Goal: Information Seeking & Learning: Check status

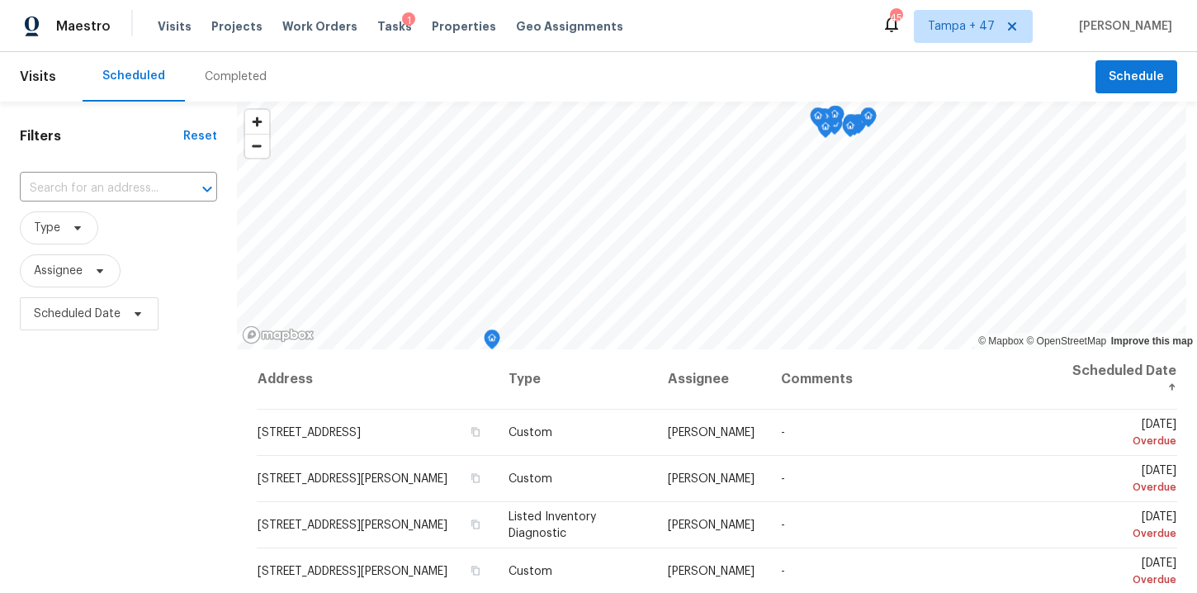
click at [225, 81] on div "Completed" at bounding box center [236, 77] width 62 height 17
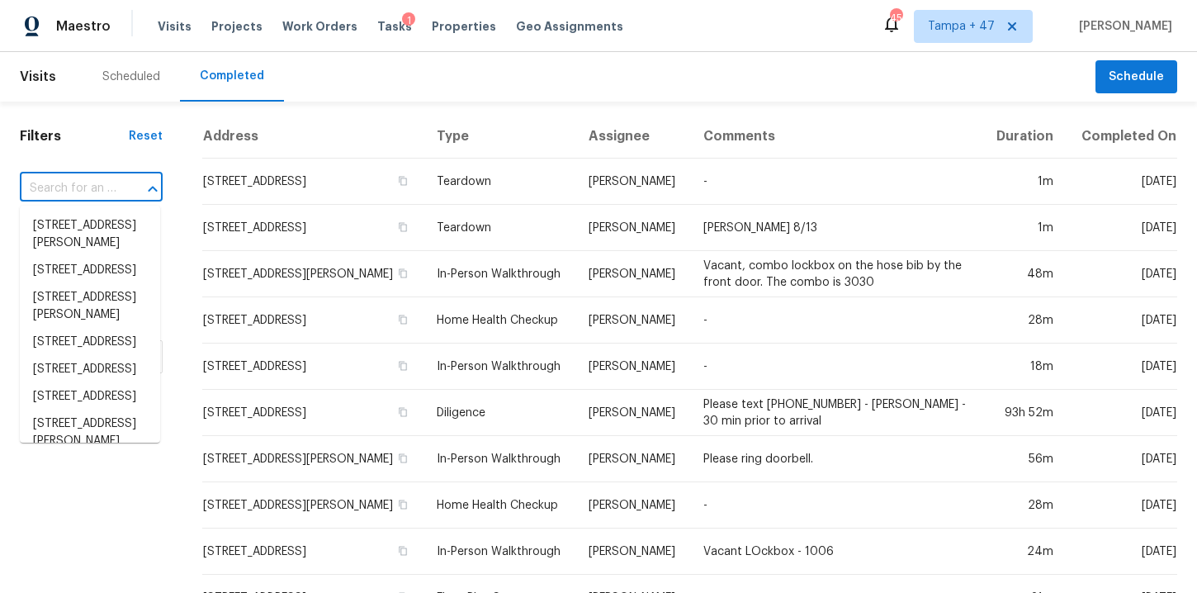
click at [92, 187] on input "text" at bounding box center [68, 189] width 97 height 26
paste input "6880 Ironwood Cir Greensboro, NC 27410"
type input "6880 Ironwood Cir Greensboro, NC 27410"
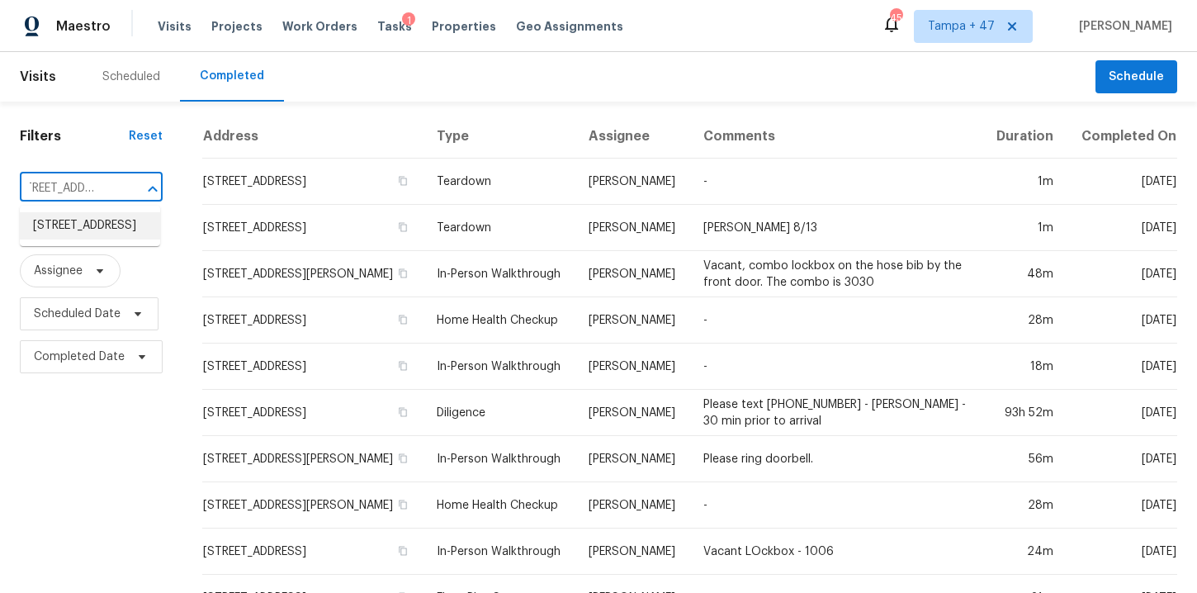
click at [92, 239] on li "6880 Ironwood Cir, Greensboro, NC 27410" at bounding box center [90, 225] width 140 height 27
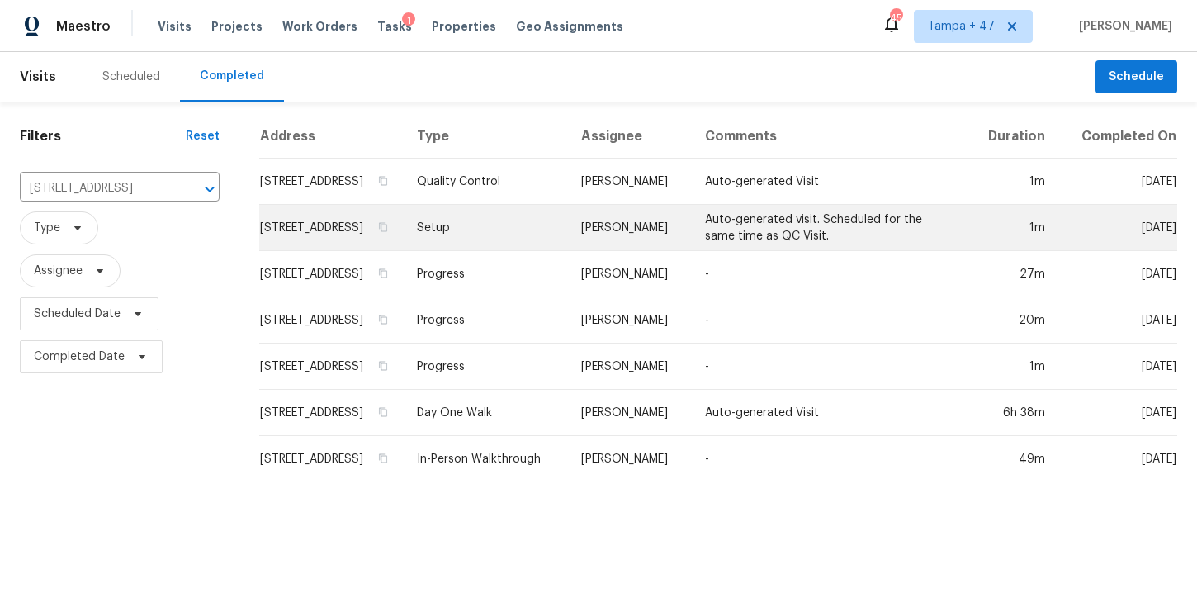
click at [514, 251] on td "Setup" at bounding box center [486, 228] width 164 height 46
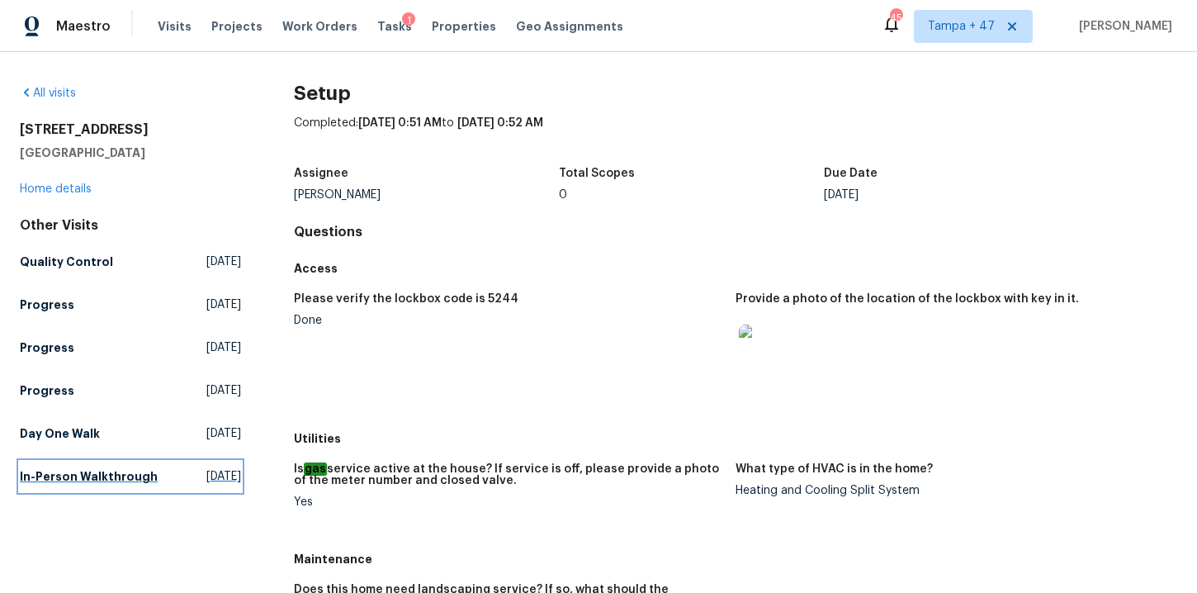
click at [54, 482] on h5 "In-Person Walkthrough" at bounding box center [89, 476] width 138 height 17
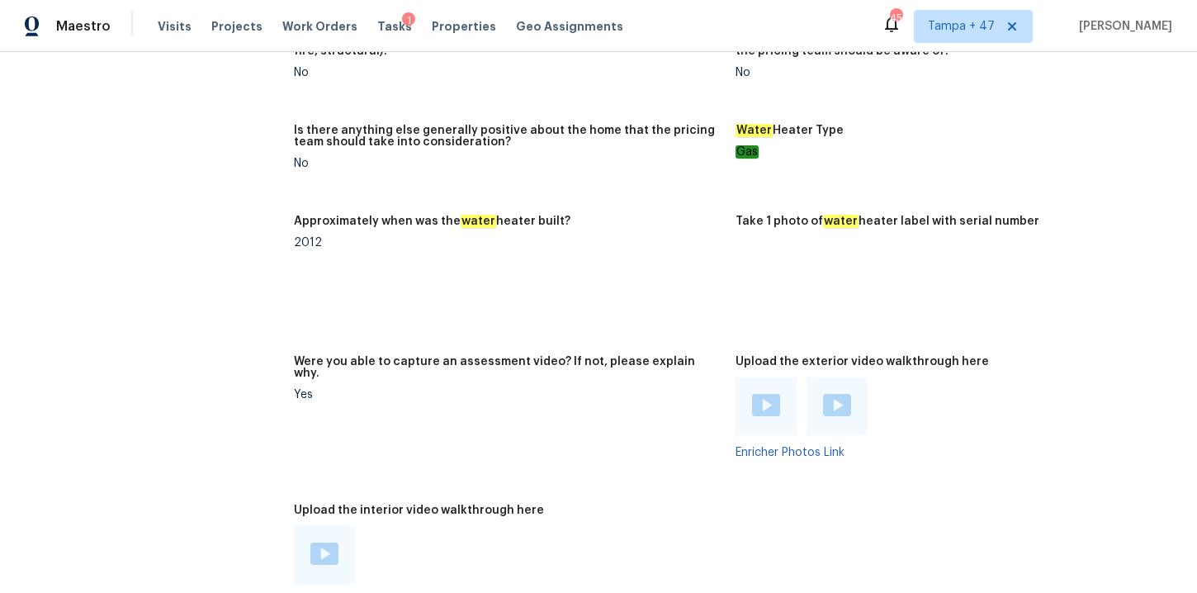
scroll to position [2569, 0]
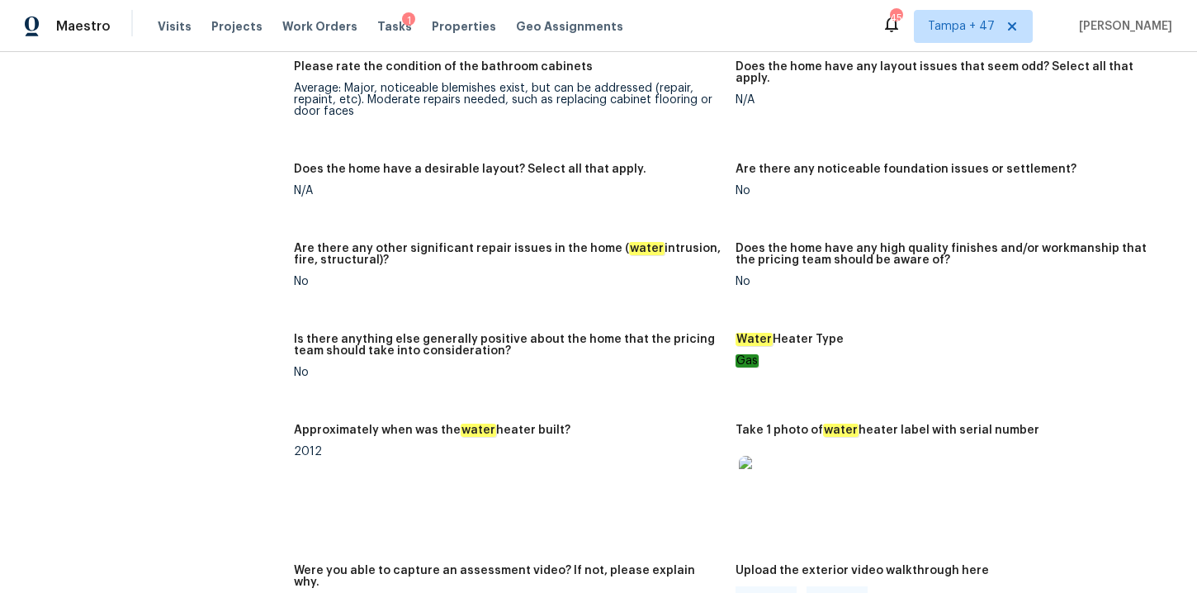
click at [769, 471] on img at bounding box center [765, 482] width 53 height 53
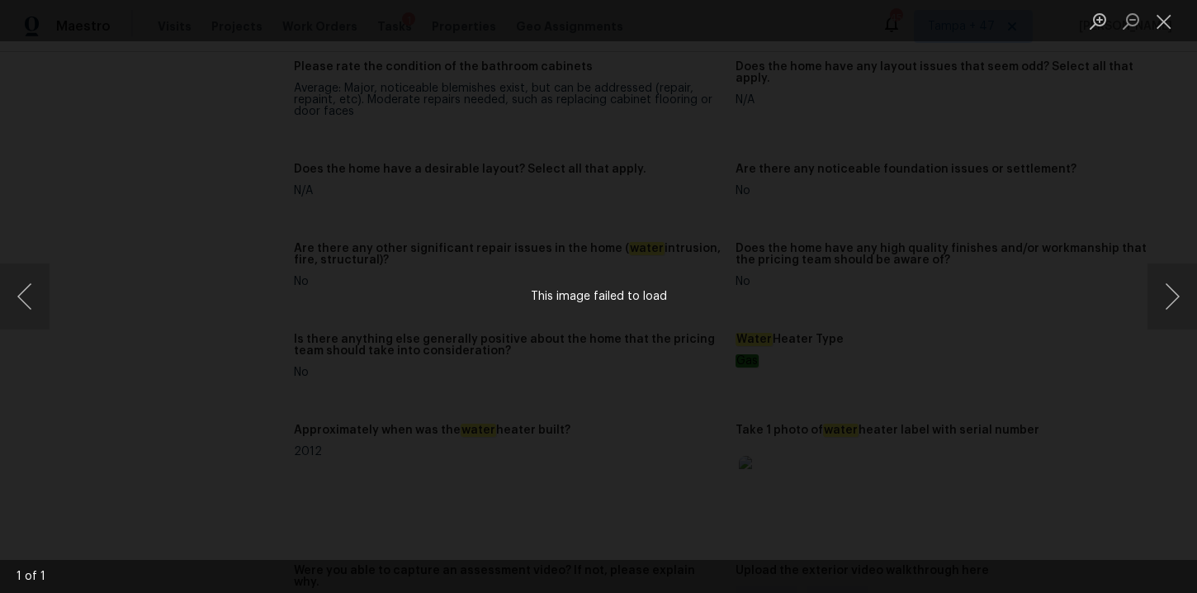
click at [1087, 252] on div "This image failed to load" at bounding box center [598, 296] width 1197 height 593
click at [759, 206] on div "This image failed to load" at bounding box center [598, 296] width 1197 height 593
click at [1155, 28] on button "Close lightbox" at bounding box center [1163, 21] width 33 height 29
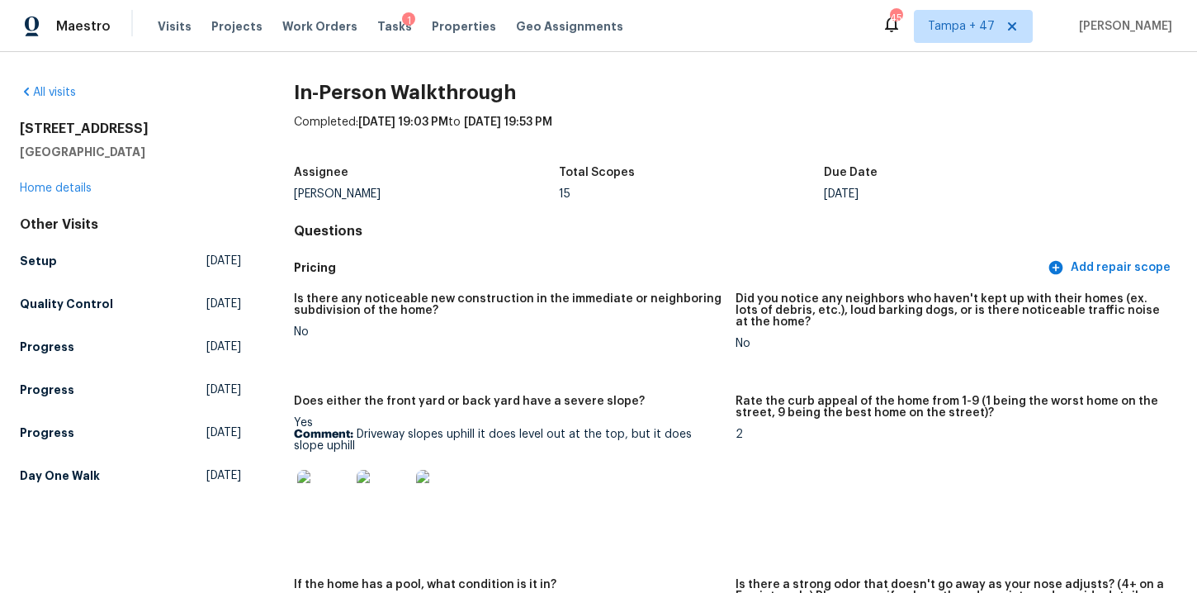
scroll to position [0, 0]
click at [89, 469] on h5 "Day One Walk" at bounding box center [60, 476] width 80 height 17
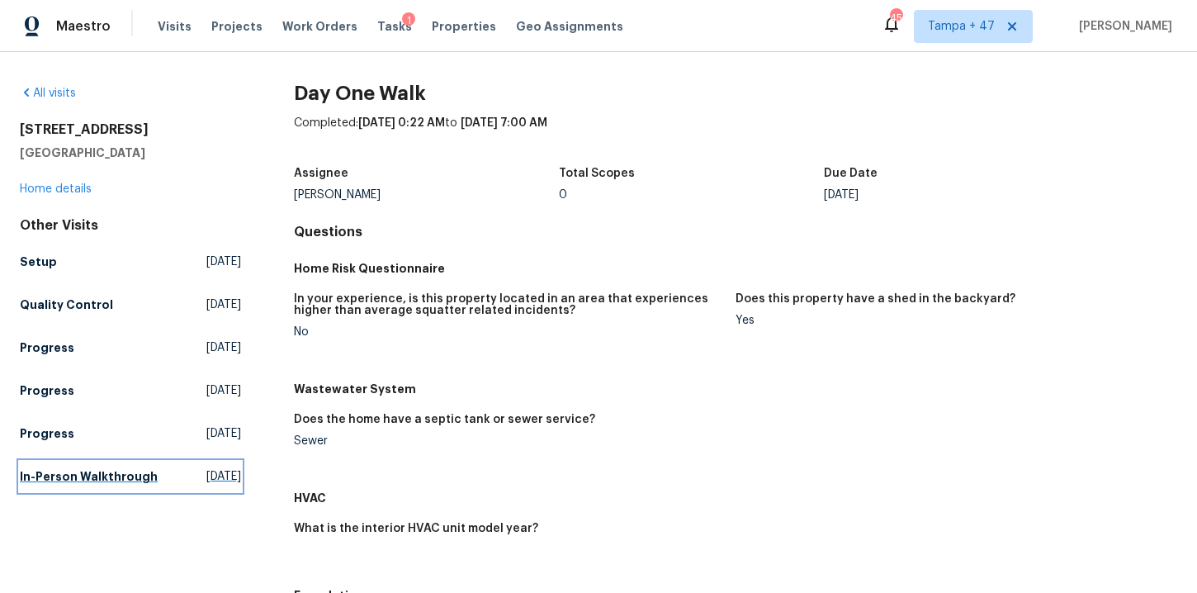
click at [50, 471] on h5 "In-Person Walkthrough" at bounding box center [89, 476] width 138 height 17
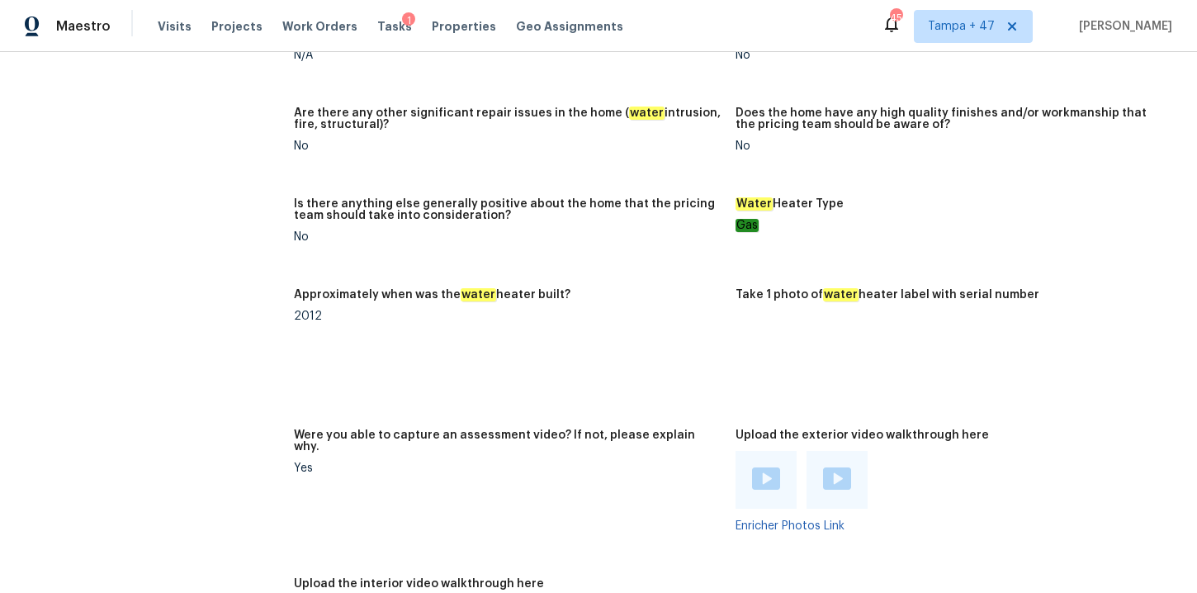
scroll to position [2708, 0]
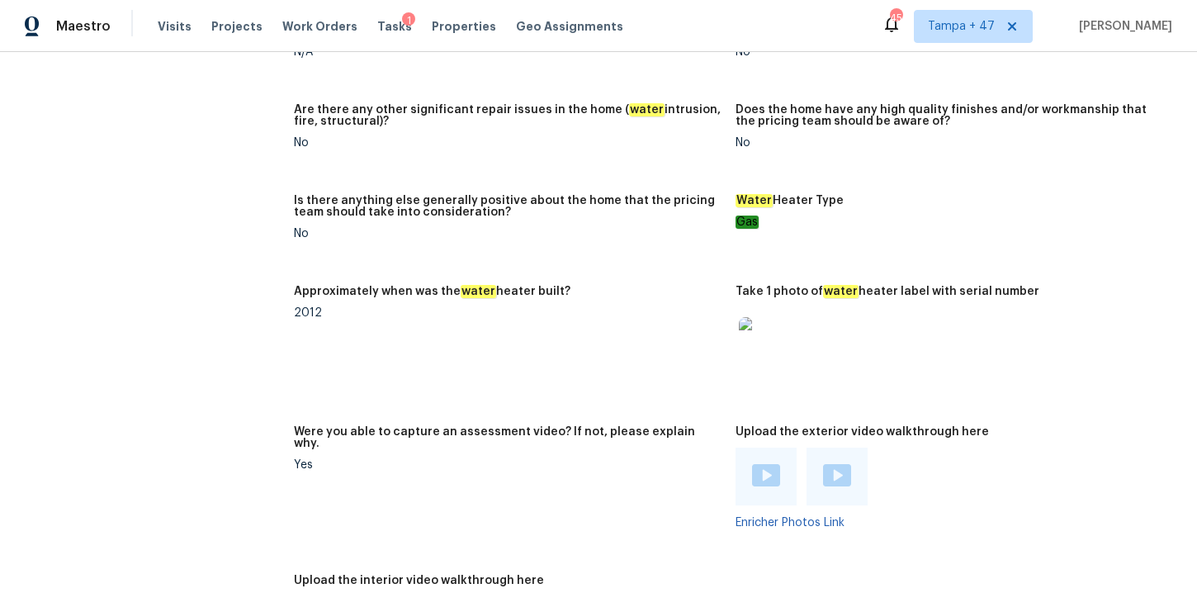
click at [768, 343] on img at bounding box center [765, 343] width 53 height 53
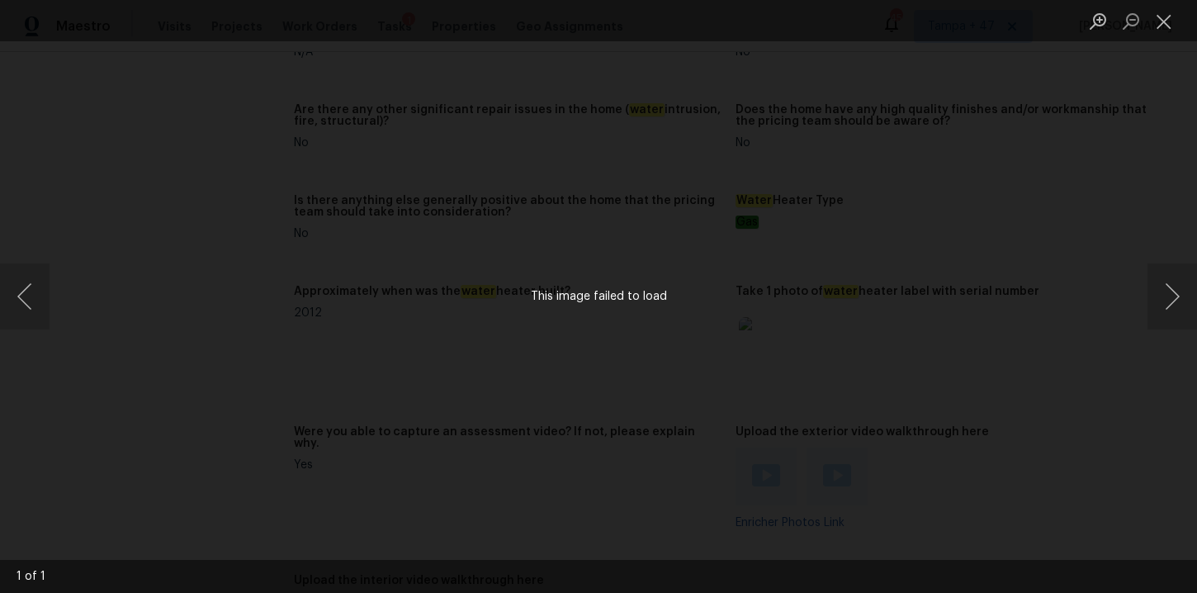
click at [476, 165] on div "This image failed to load" at bounding box center [598, 296] width 1197 height 593
click at [1172, 22] on button "Close lightbox" at bounding box center [1163, 21] width 33 height 29
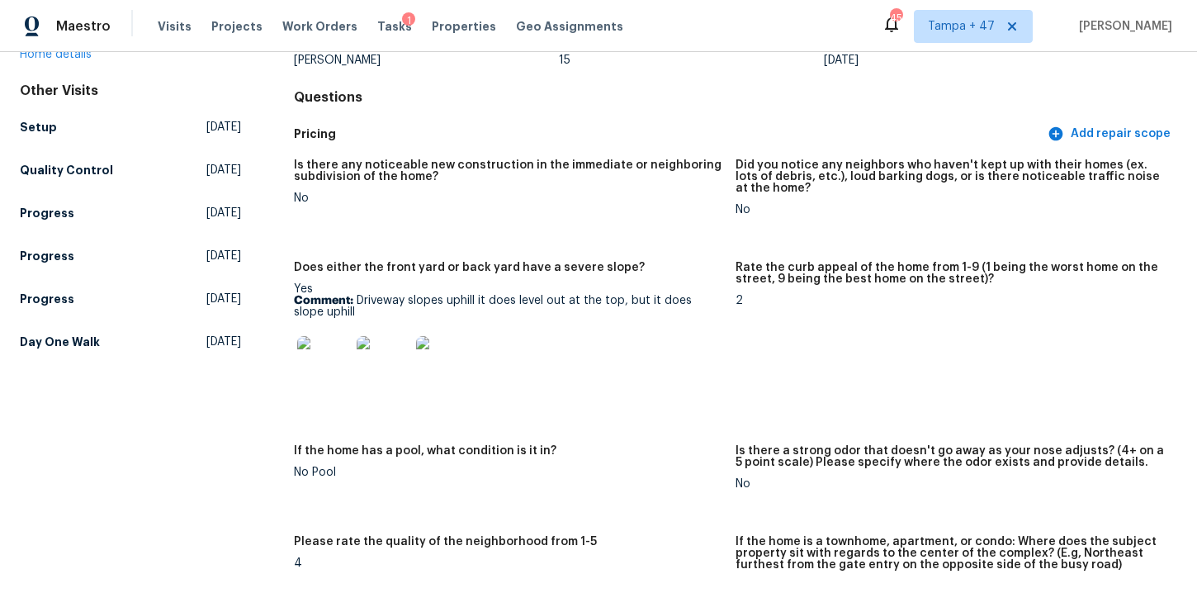
scroll to position [0, 0]
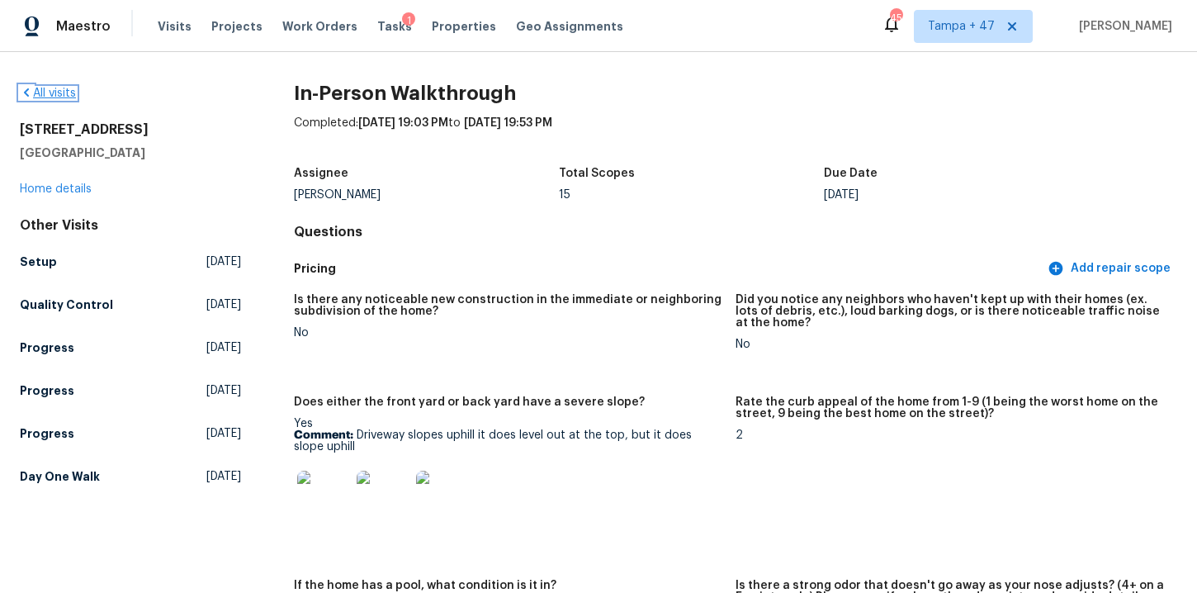
click at [52, 90] on link "All visits" at bounding box center [48, 94] width 56 height 12
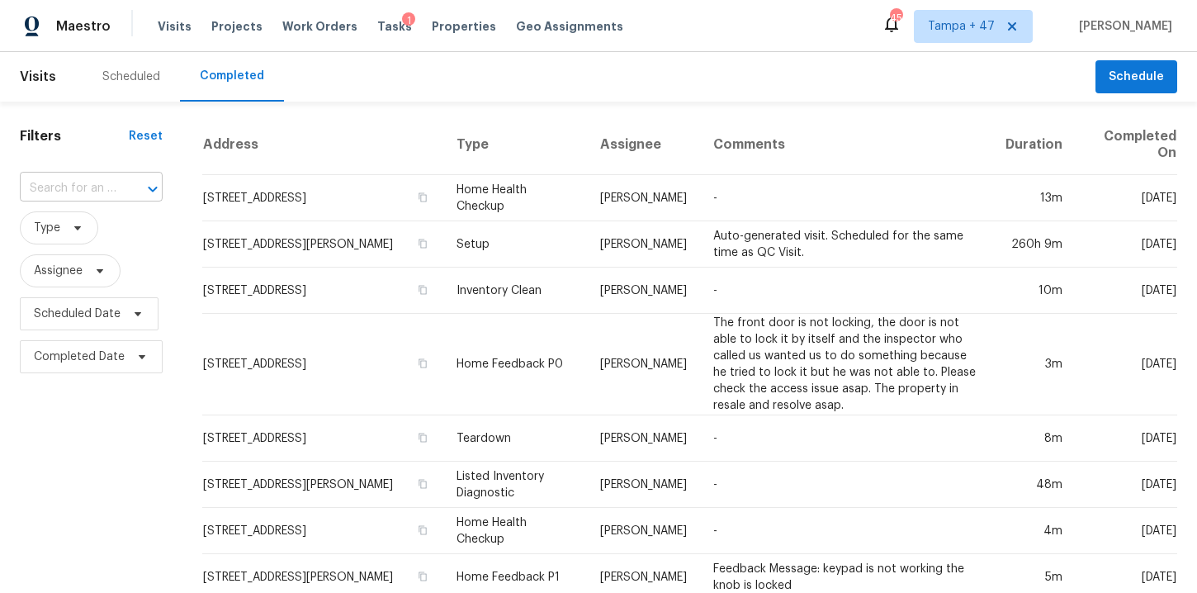
click at [106, 184] on input "text" at bounding box center [68, 189] width 97 height 26
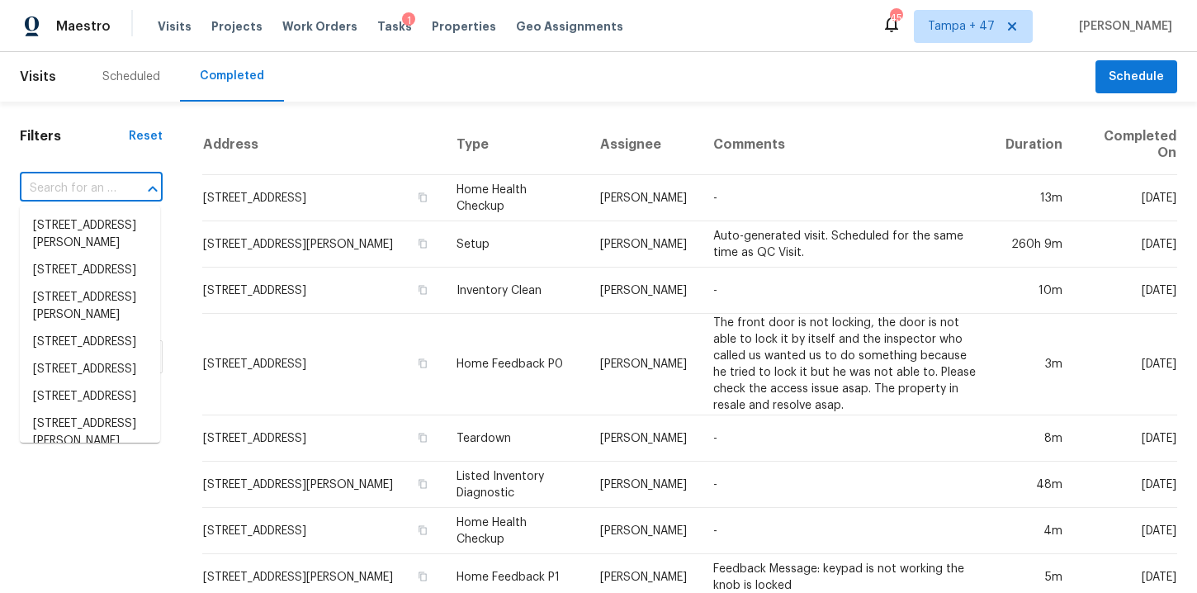
paste input "4619 W Orchid Ln Chandler, AZ 85226"
type input "4619 W Orchid Ln Chandler, AZ 85226"
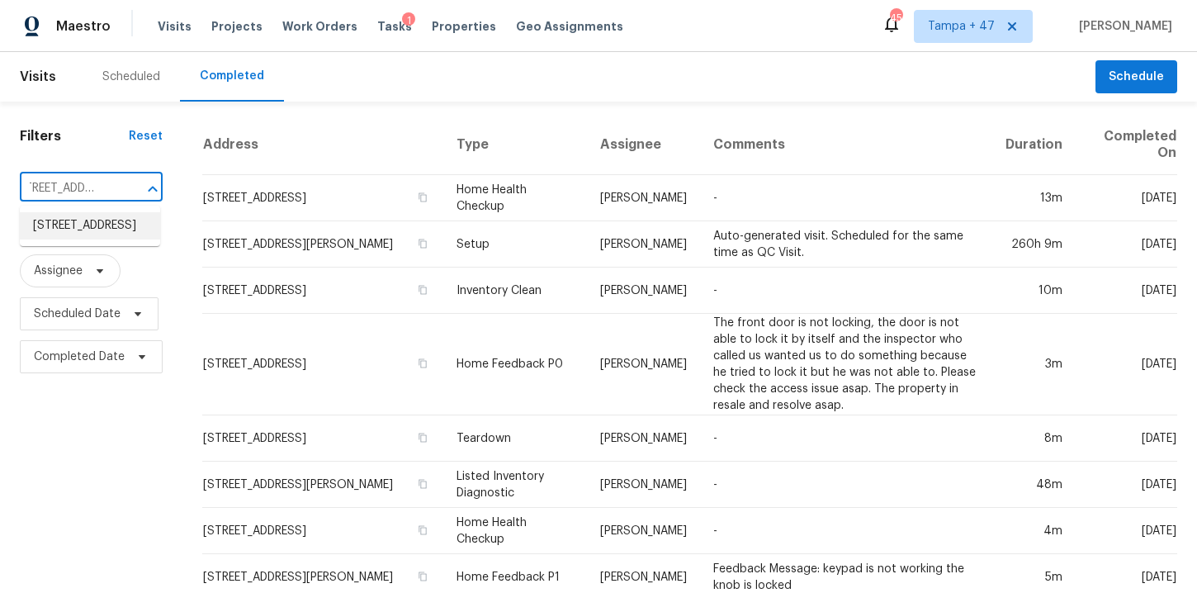
click at [102, 234] on li "4619 W Orchid Ln, Chandler, AZ 85226" at bounding box center [90, 225] width 140 height 27
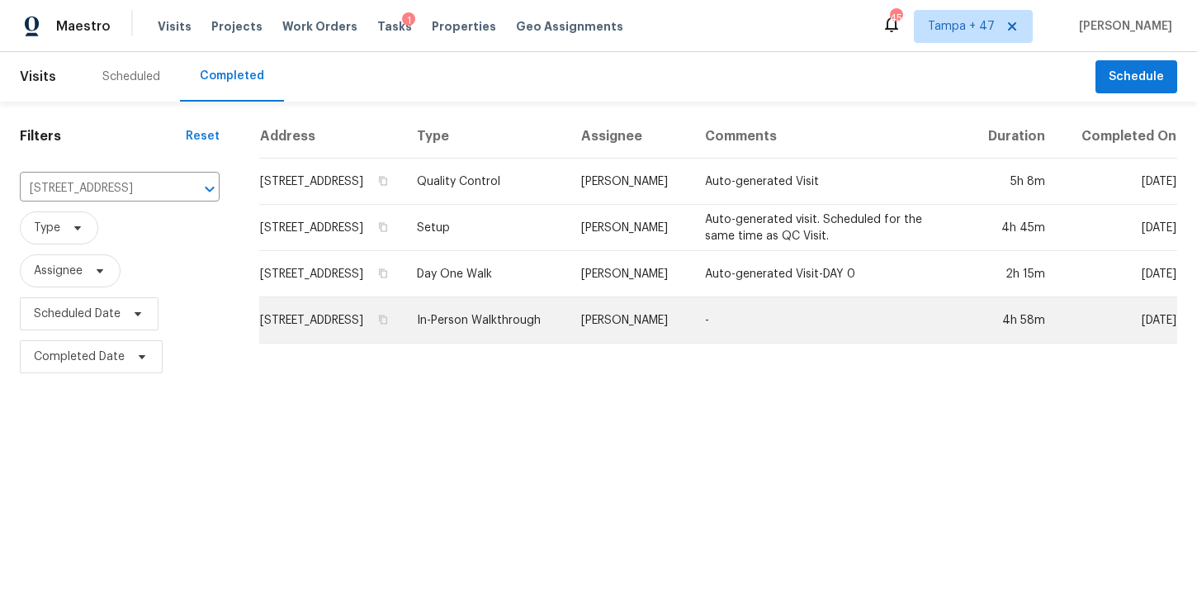
click at [485, 335] on td "In-Person Walkthrough" at bounding box center [486, 320] width 164 height 46
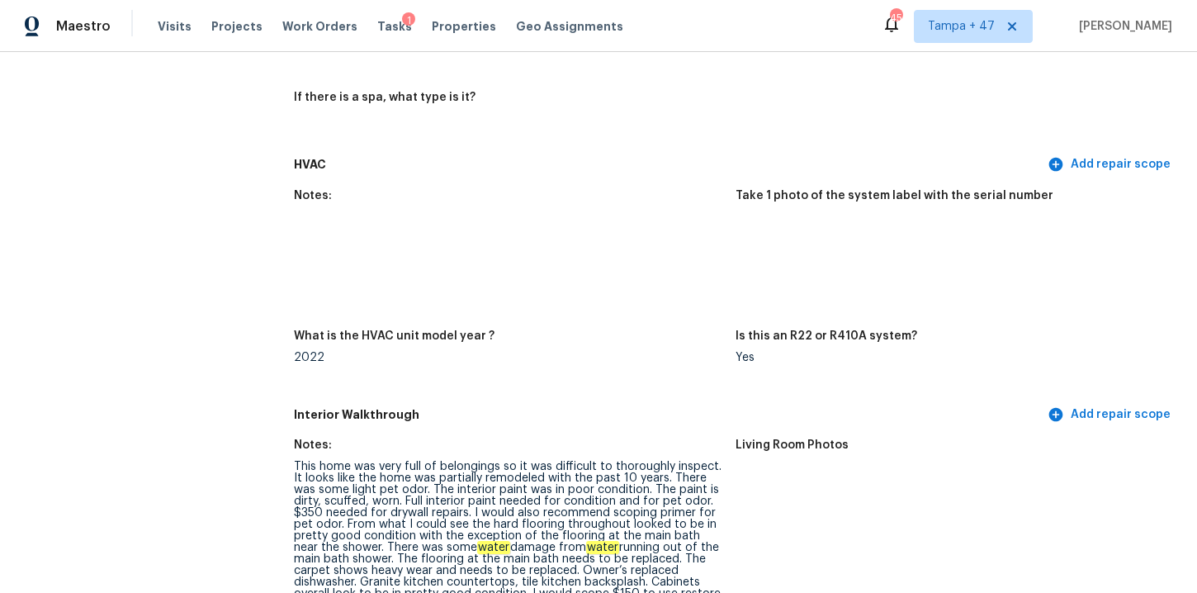
scroll to position [1749, 0]
click at [770, 244] on img at bounding box center [765, 248] width 53 height 53
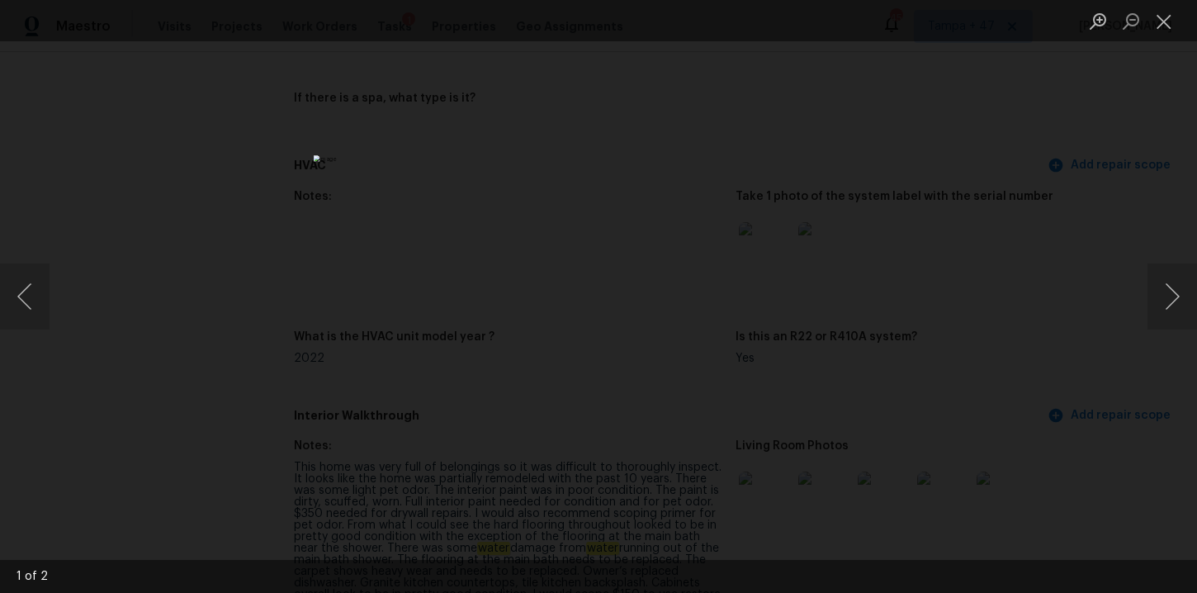
click at [1119, 158] on div "Lightbox" at bounding box center [598, 296] width 1197 height 593
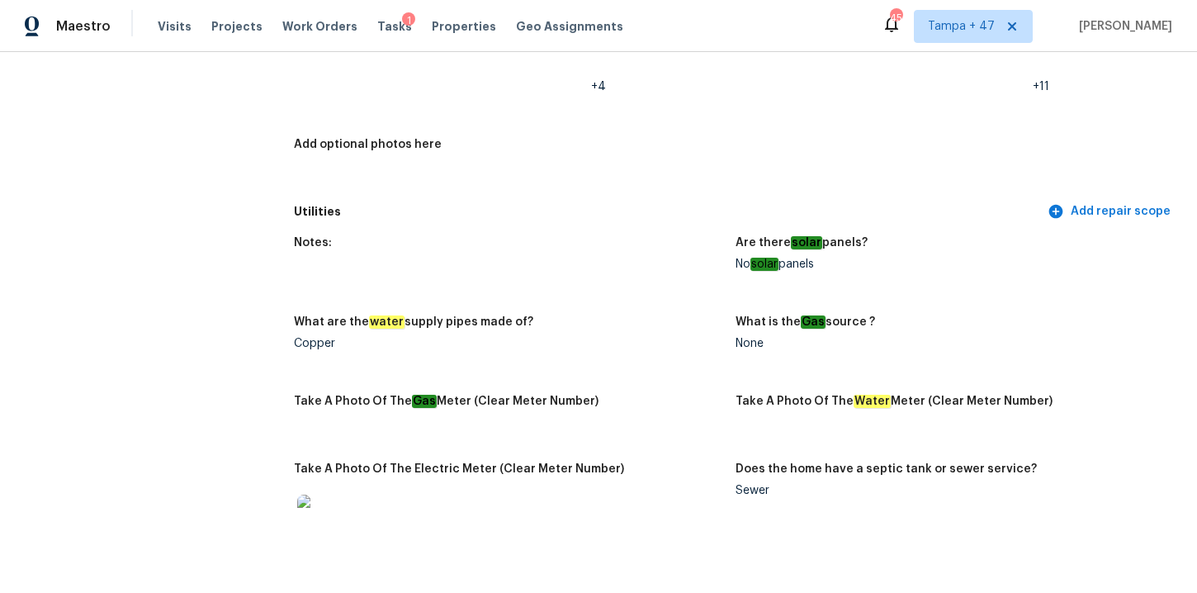
scroll to position [1975, 0]
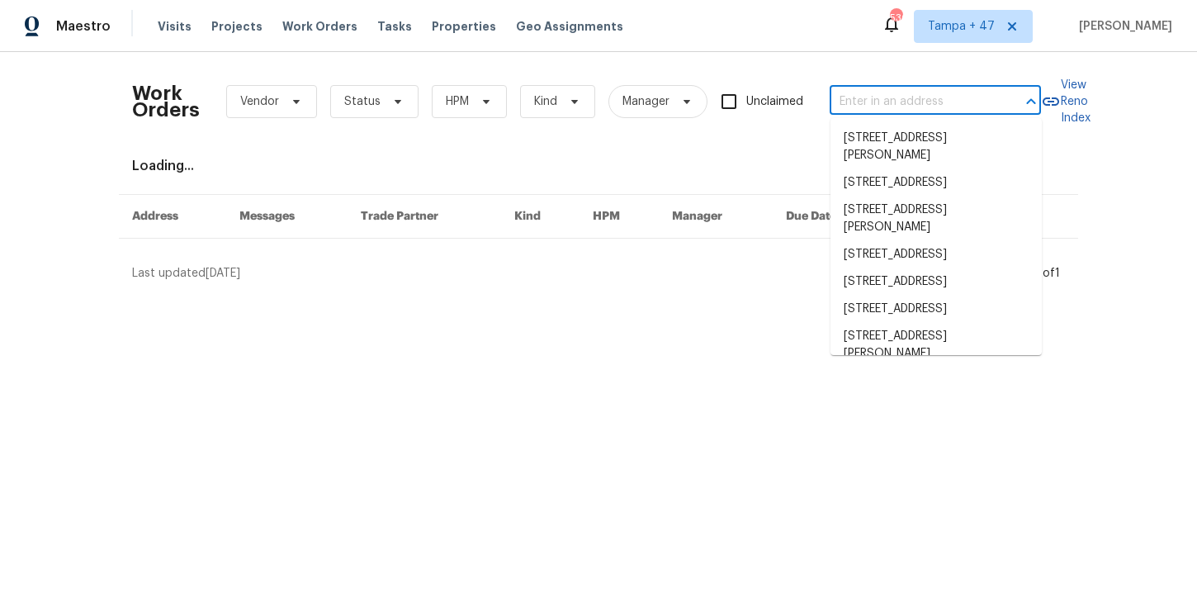
click at [870, 102] on input "text" at bounding box center [912, 102] width 165 height 26
paste input "[STREET_ADDRESS]"
type input "[STREET_ADDRESS]"
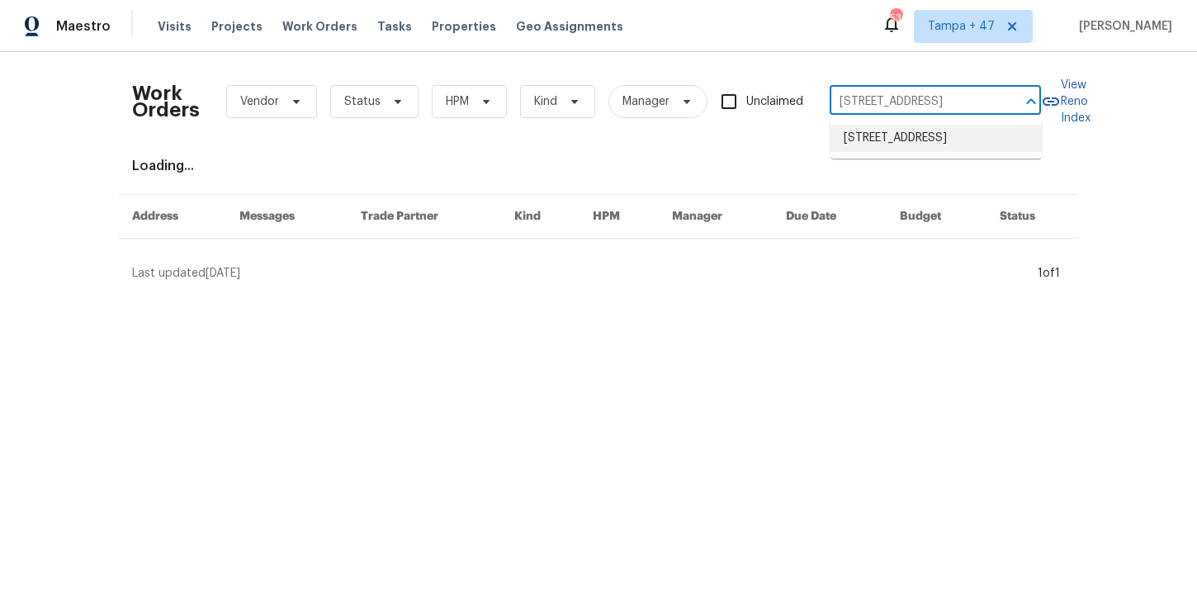
click at [915, 141] on li "6880 Ironwood Cir, Greensboro, NC 27410" at bounding box center [935, 138] width 211 height 27
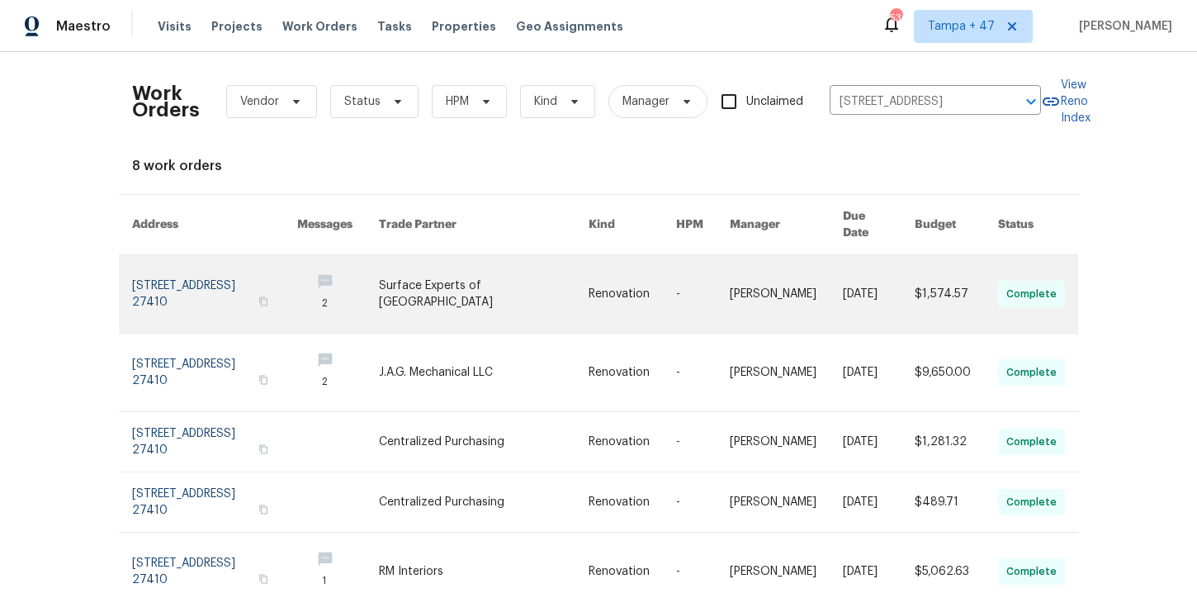
click at [187, 281] on link at bounding box center [214, 294] width 165 height 78
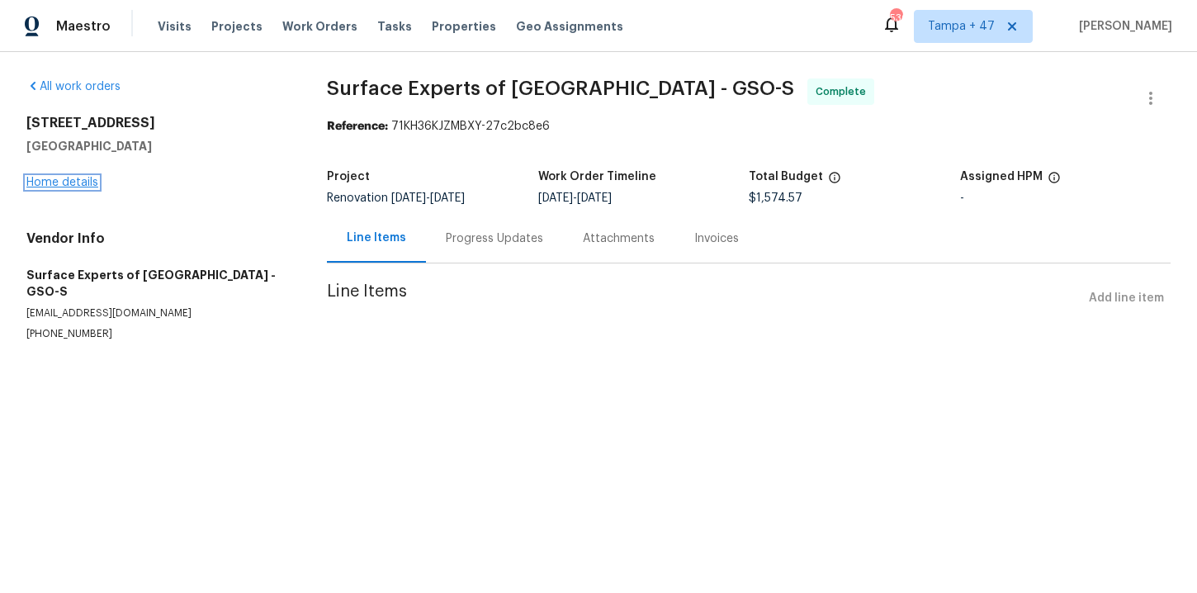
click at [80, 183] on link "Home details" at bounding box center [62, 183] width 72 height 12
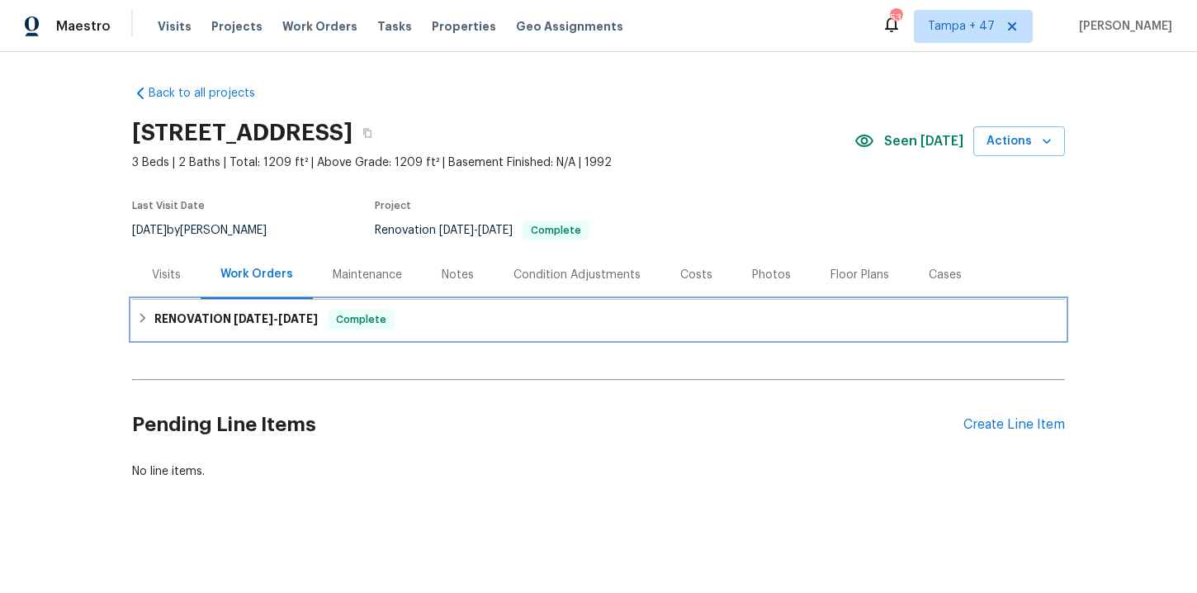
click at [259, 322] on span "7/17/25" at bounding box center [254, 319] width 40 height 12
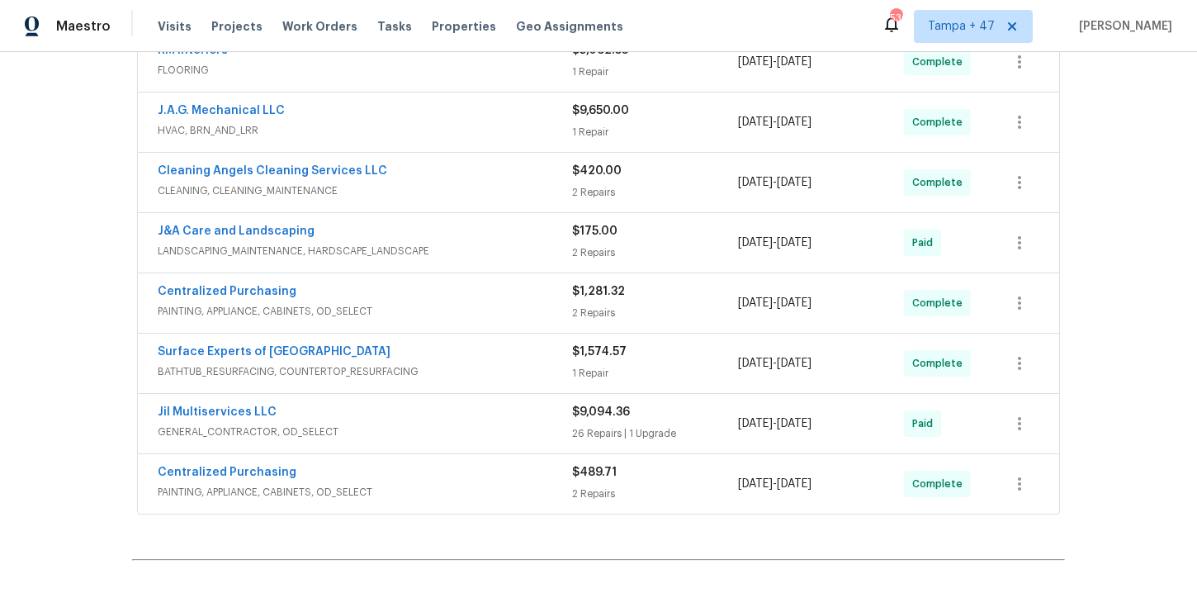
scroll to position [337, 0]
click at [460, 481] on div "Centralized Purchasing" at bounding box center [365, 474] width 414 height 20
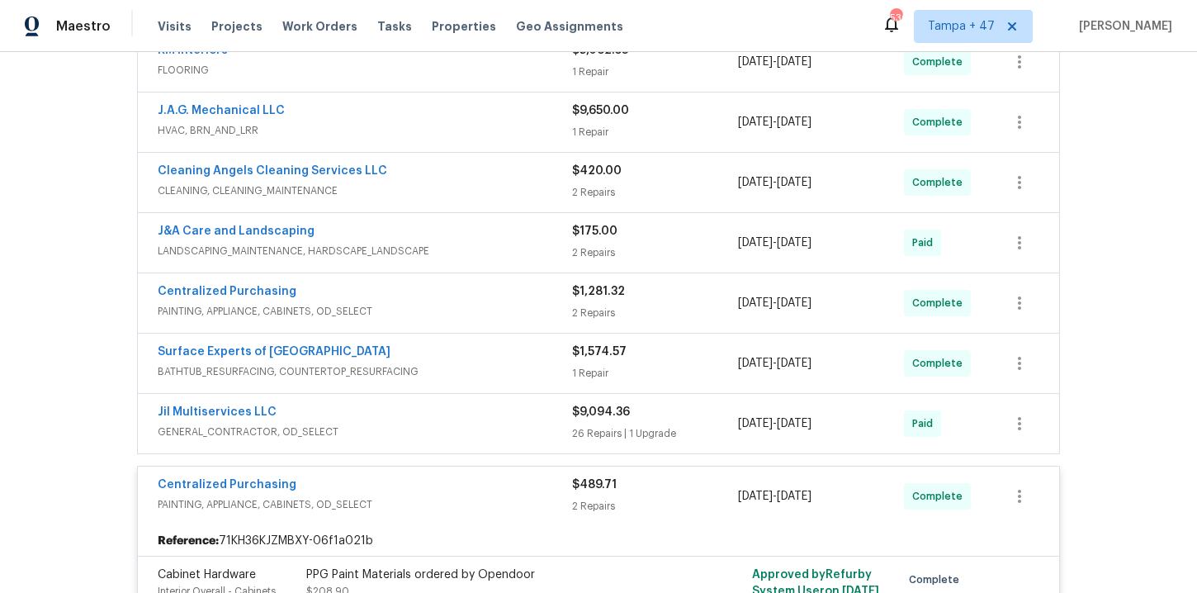
click at [429, 426] on span "GENERAL_CONTRACTOR, OD_SELECT" at bounding box center [365, 431] width 414 height 17
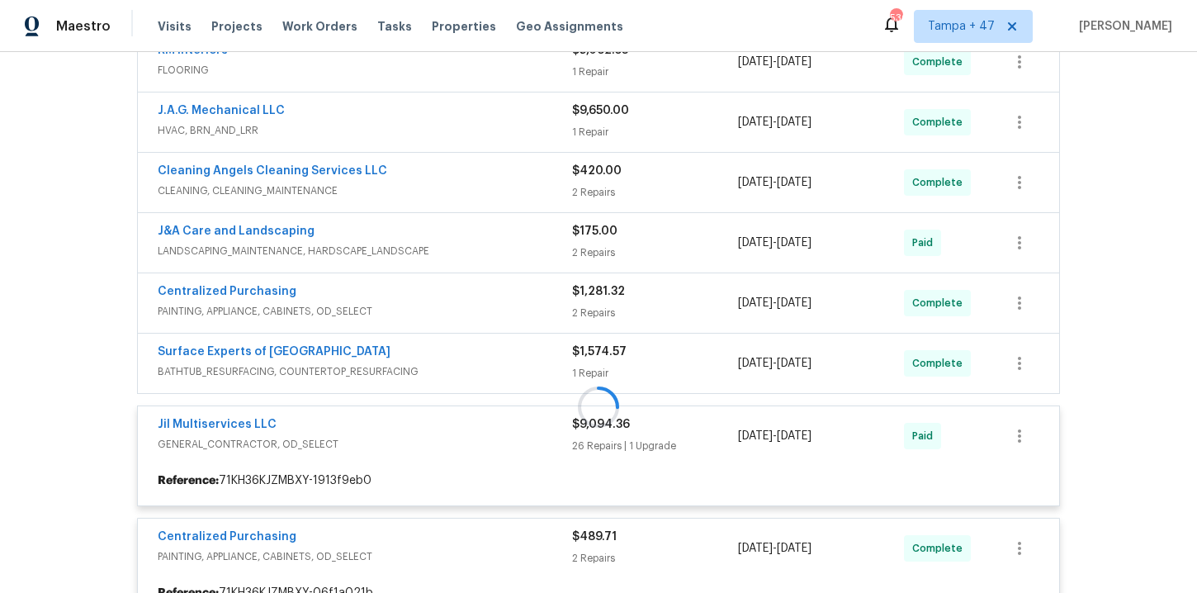
click at [438, 362] on div at bounding box center [598, 407] width 933 height 862
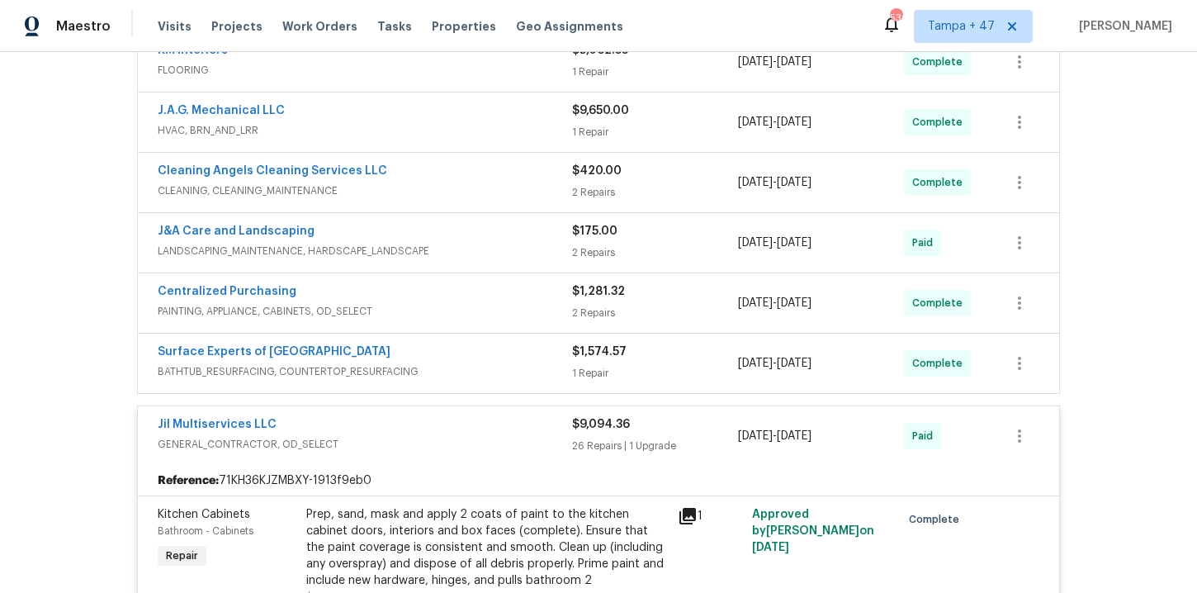
click at [438, 362] on div "Surface Experts of Winston-Salem" at bounding box center [365, 353] width 414 height 20
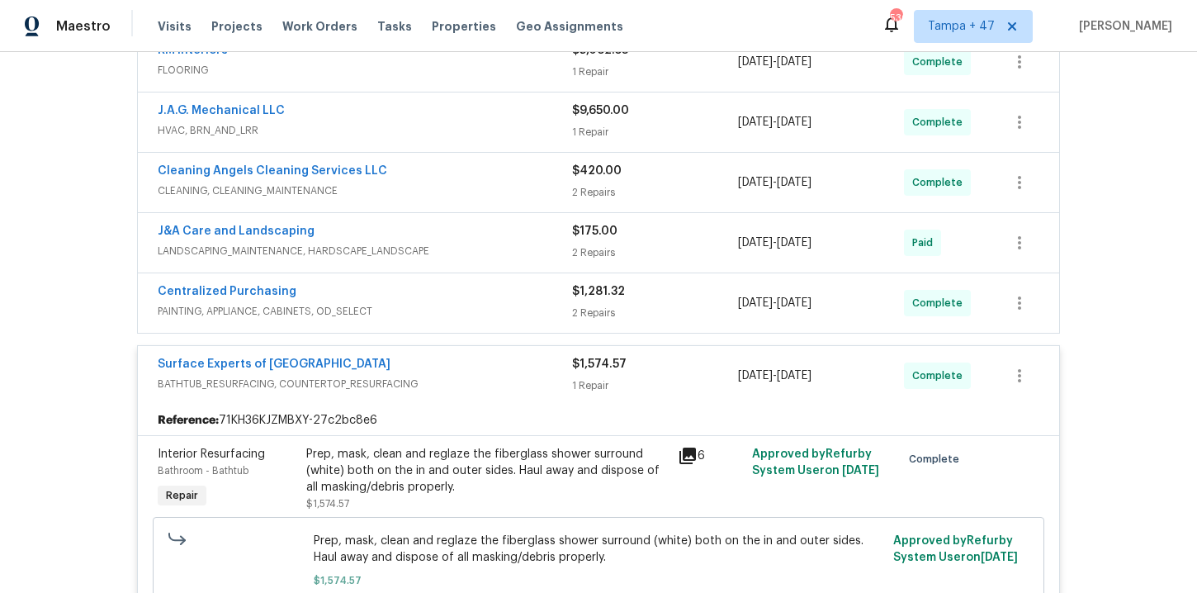
click at [423, 306] on span "PAINTING, APPLIANCE, CABINETS, OD_SELECT" at bounding box center [365, 311] width 414 height 17
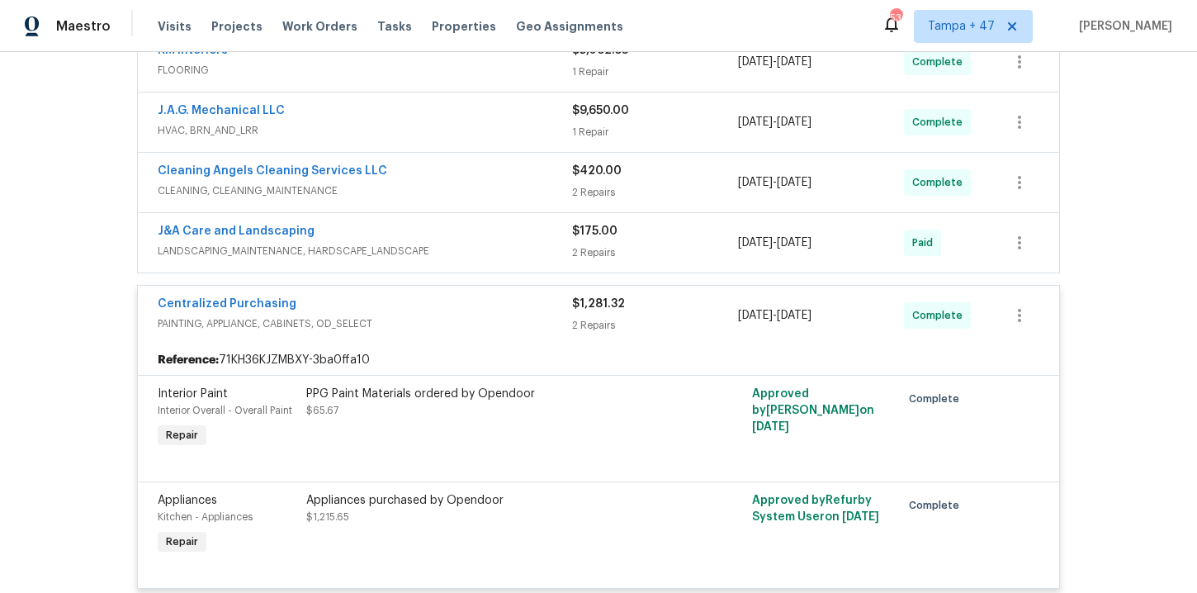
click at [473, 246] on span "LANDSCAPING_MAINTENANCE, HARDSCAPE_LANDSCAPE" at bounding box center [365, 251] width 414 height 17
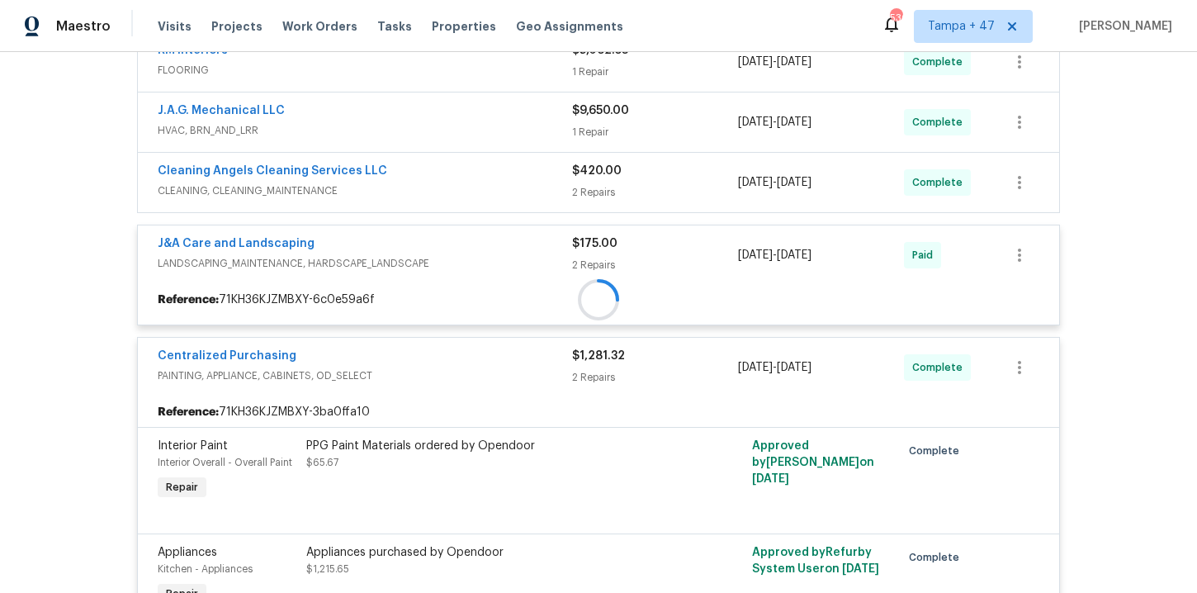
scroll to position [324, 0]
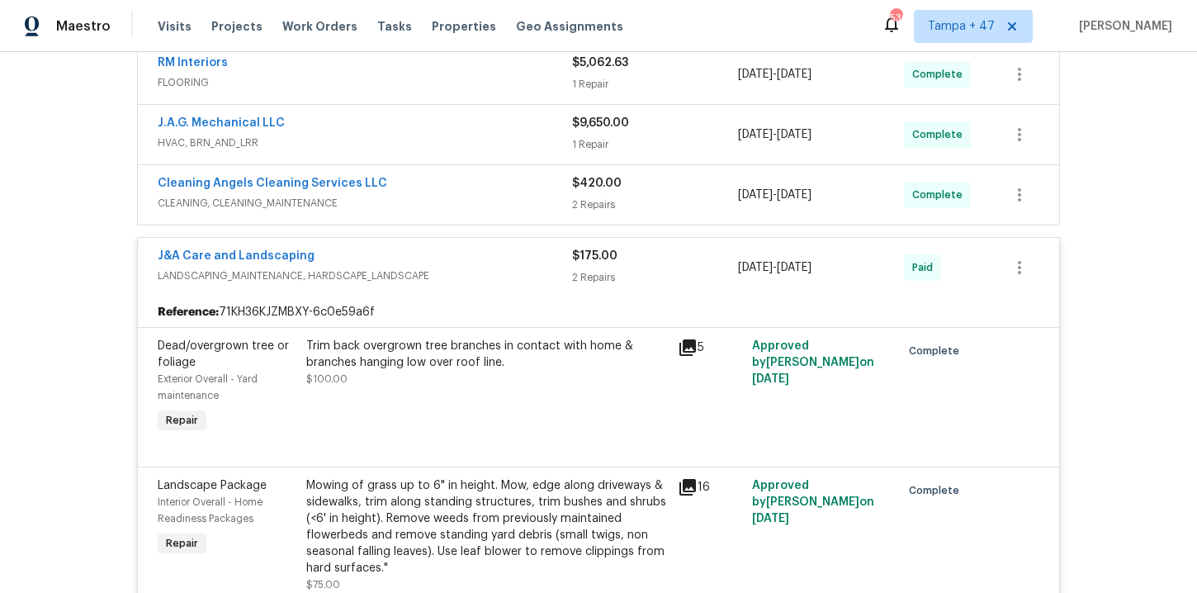
click at [464, 197] on span "CLEANING, CLEANING_MAINTENANCE" at bounding box center [365, 203] width 414 height 17
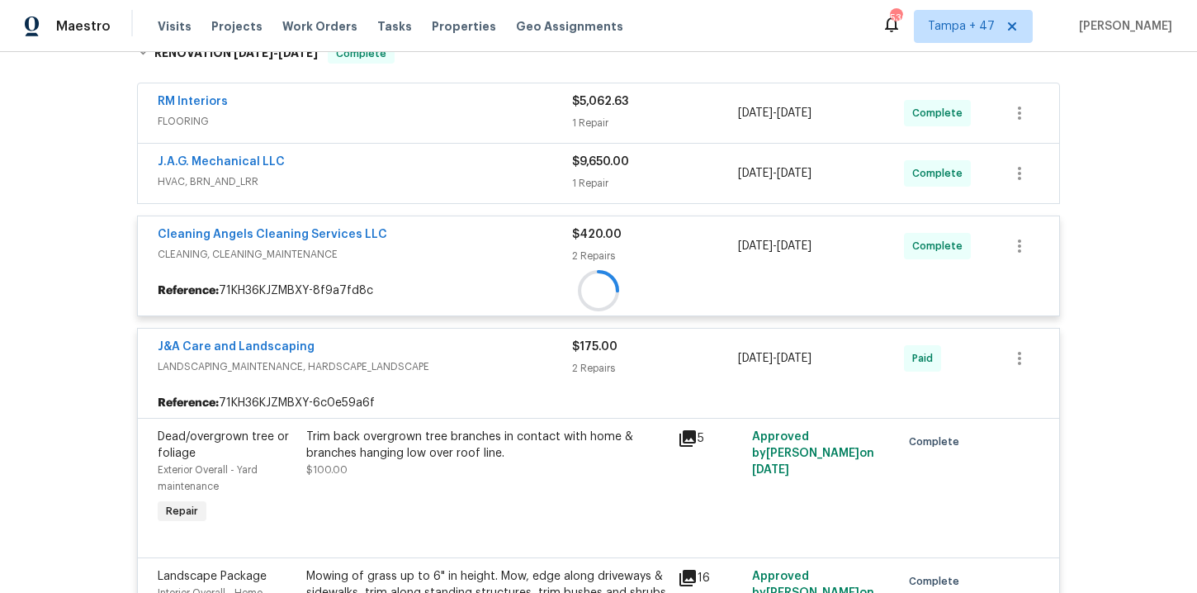
scroll to position [219, 0]
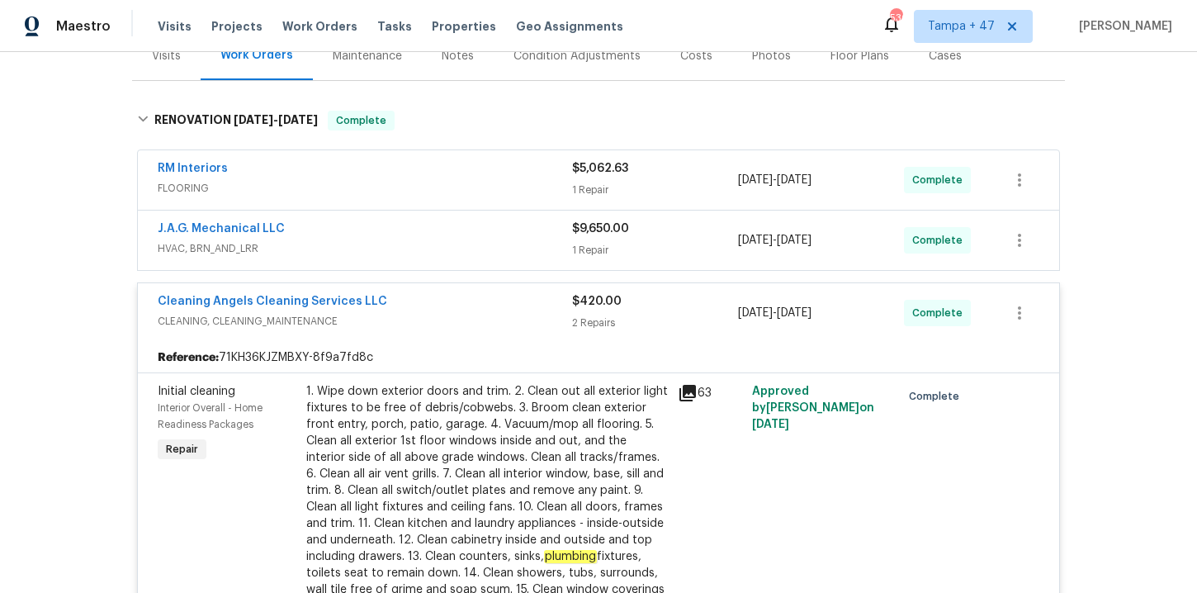
click at [438, 245] on span "HVAC, BRN_AND_LRR" at bounding box center [365, 248] width 414 height 17
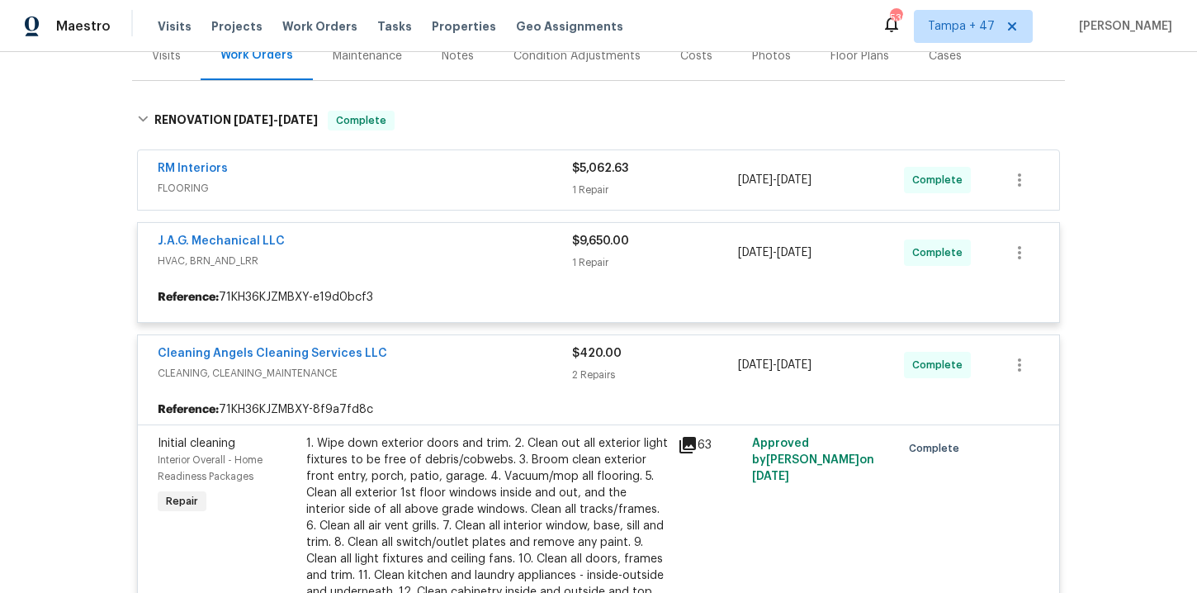
scroll to position [184, 0]
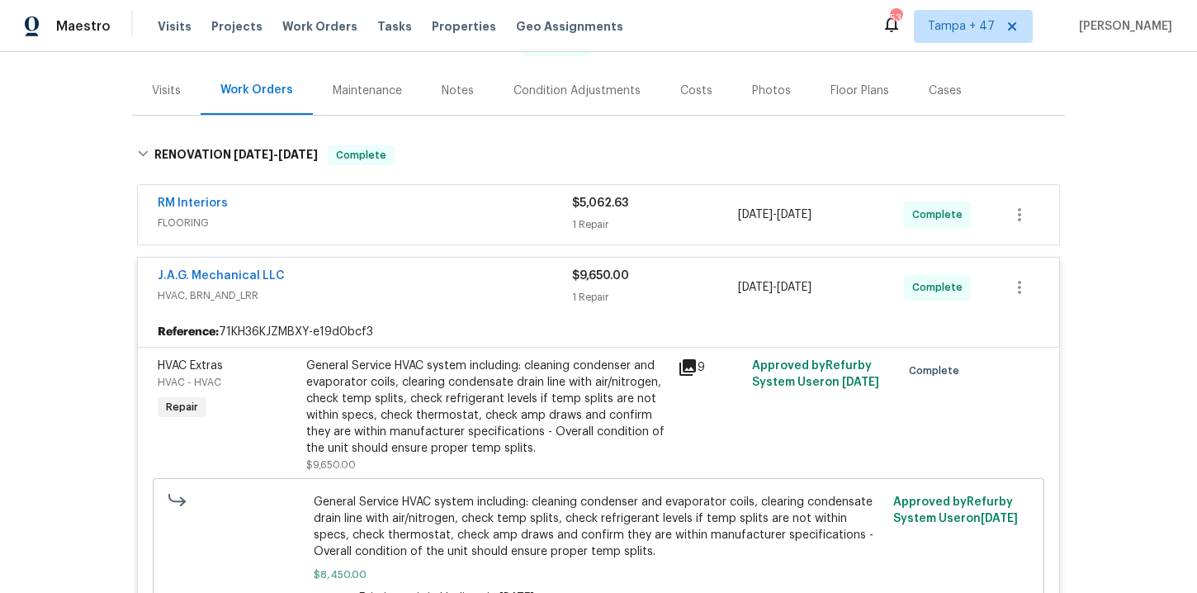
click at [413, 215] on span "FLOORING" at bounding box center [365, 223] width 414 height 17
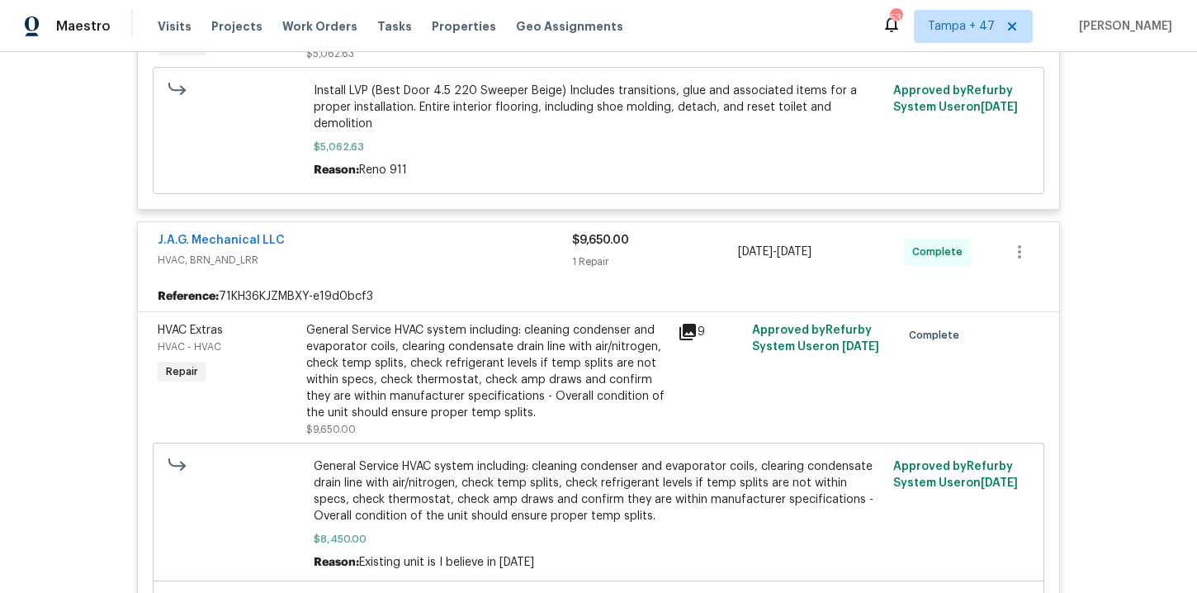
scroll to position [611, 0]
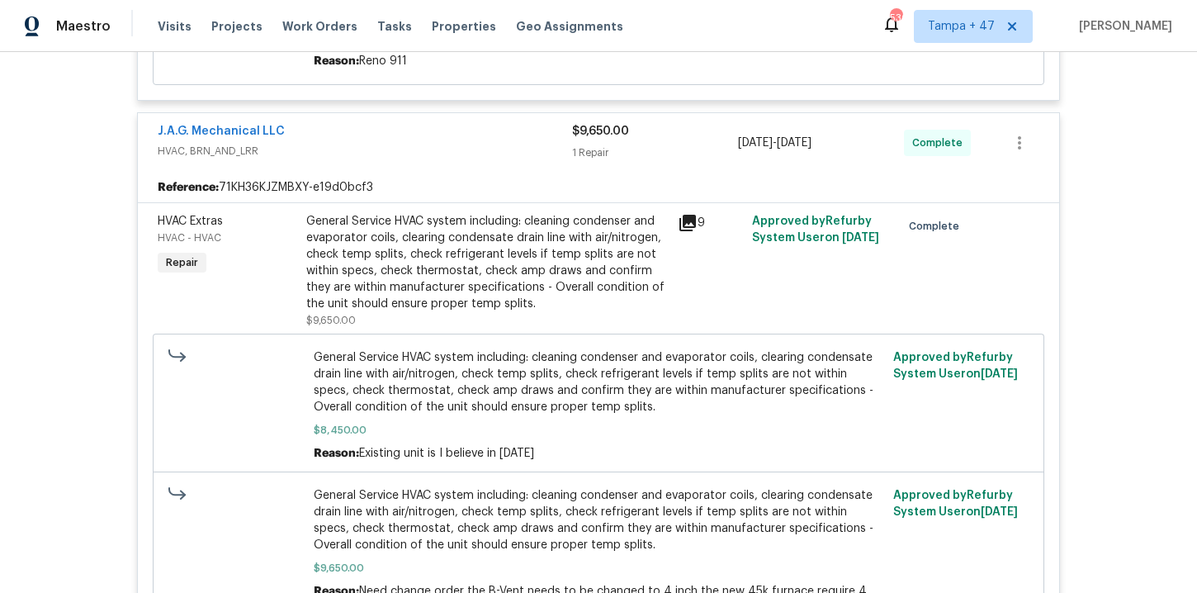
click at [497, 240] on div "General Service HVAC system including: cleaning condenser and evaporator coils,…" at bounding box center [487, 262] width 362 height 99
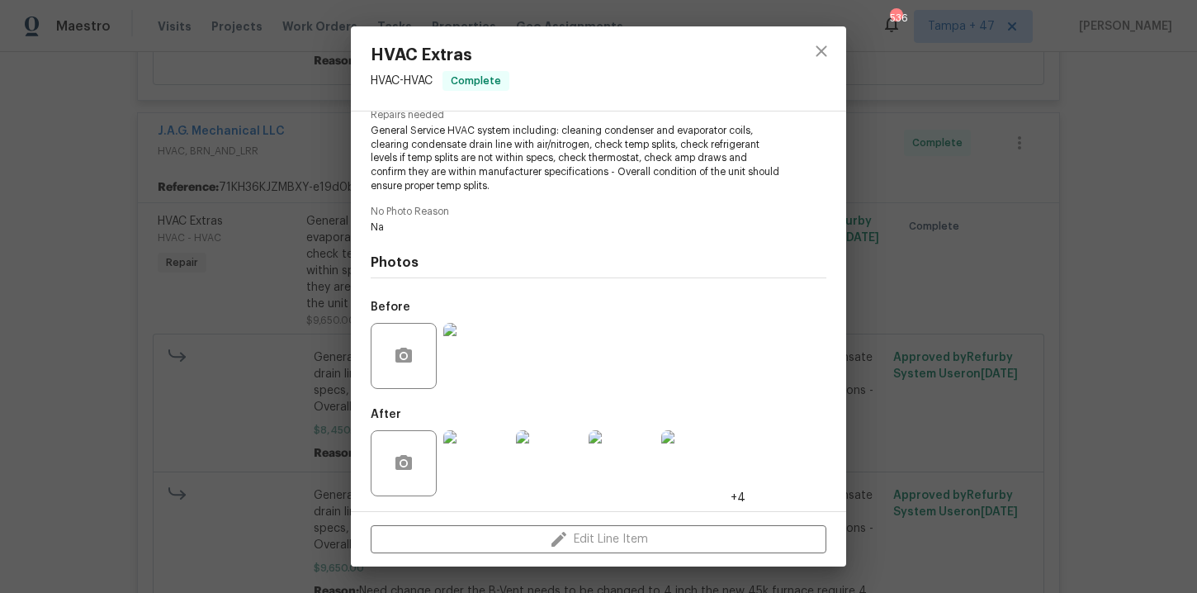
scroll to position [181, 0]
click at [992, 286] on div "HVAC Extras HVAC - HVAC Complete Vendor J.A.G. Mechanical LLC Account Category …" at bounding box center [598, 296] width 1197 height 593
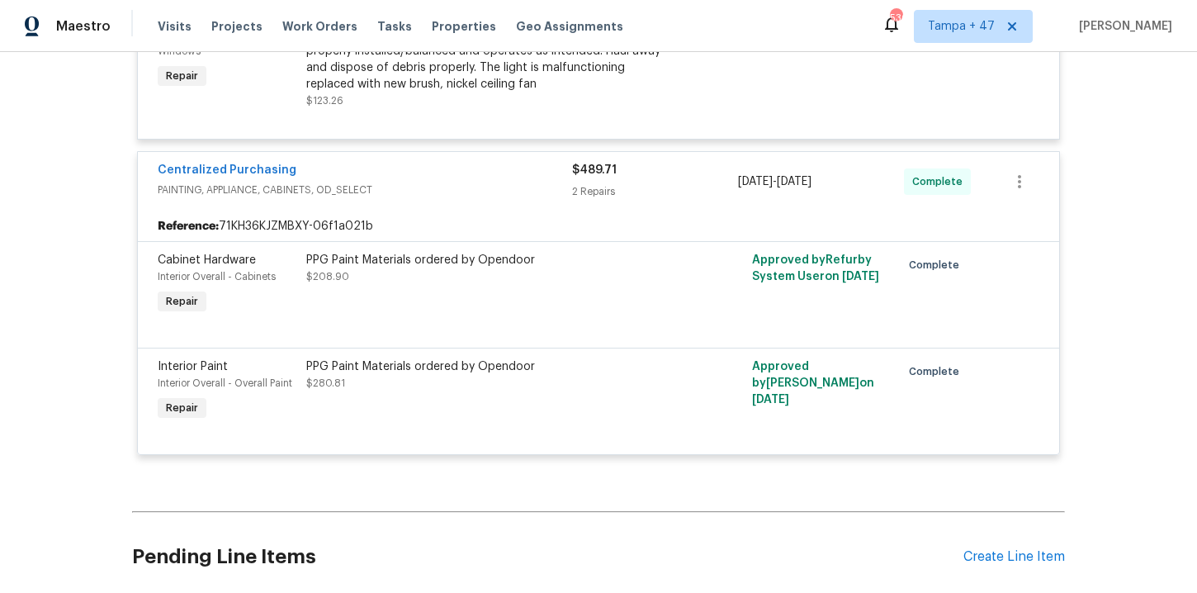
scroll to position [7633, 0]
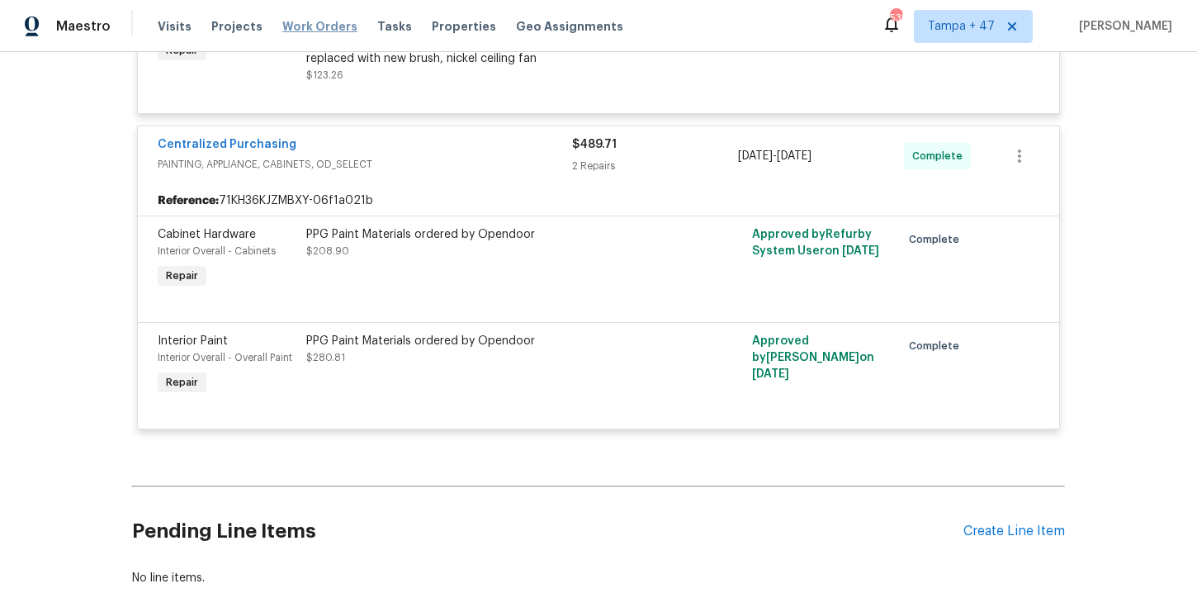
click at [309, 22] on span "Work Orders" at bounding box center [319, 26] width 75 height 17
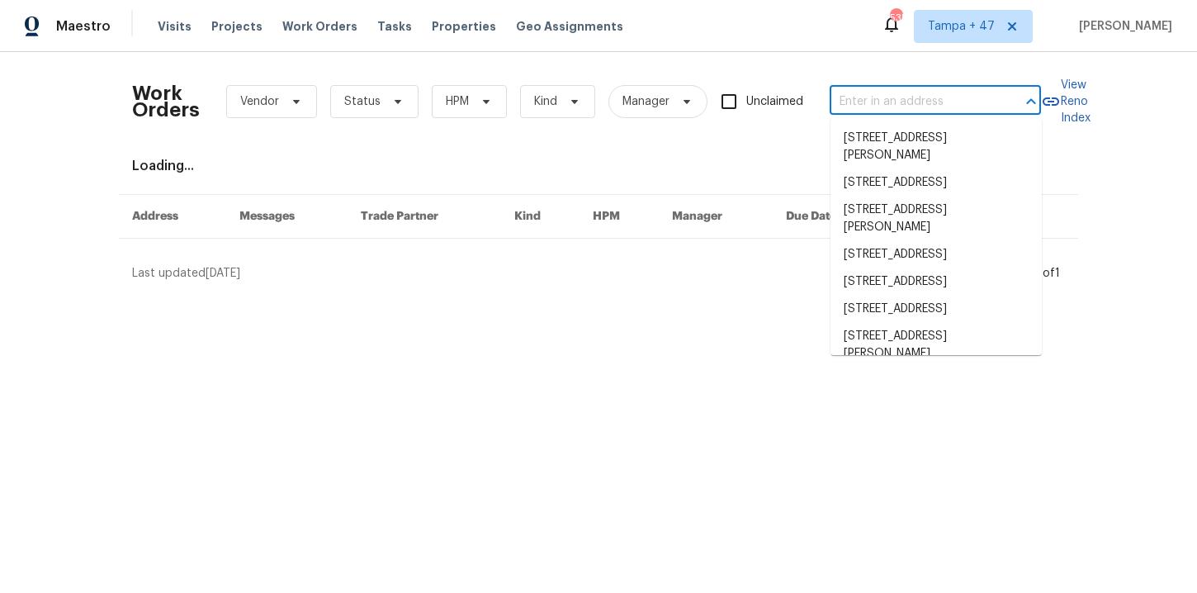
click at [861, 98] on input "text" at bounding box center [912, 102] width 165 height 26
paste input "4619 W Orchid Ln Chandler, AZ 85226"
type input "4619 W Orchid Ln Chandler, AZ 85226"
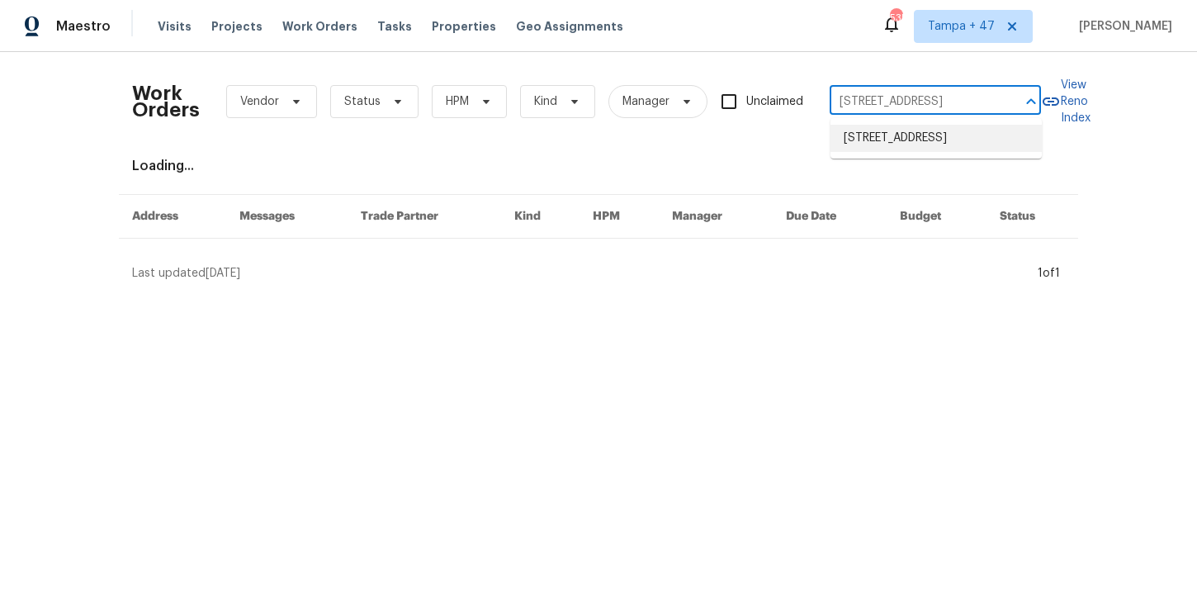
click at [881, 143] on li "4619 W Orchid Ln, Chandler, AZ 85226" at bounding box center [935, 138] width 211 height 27
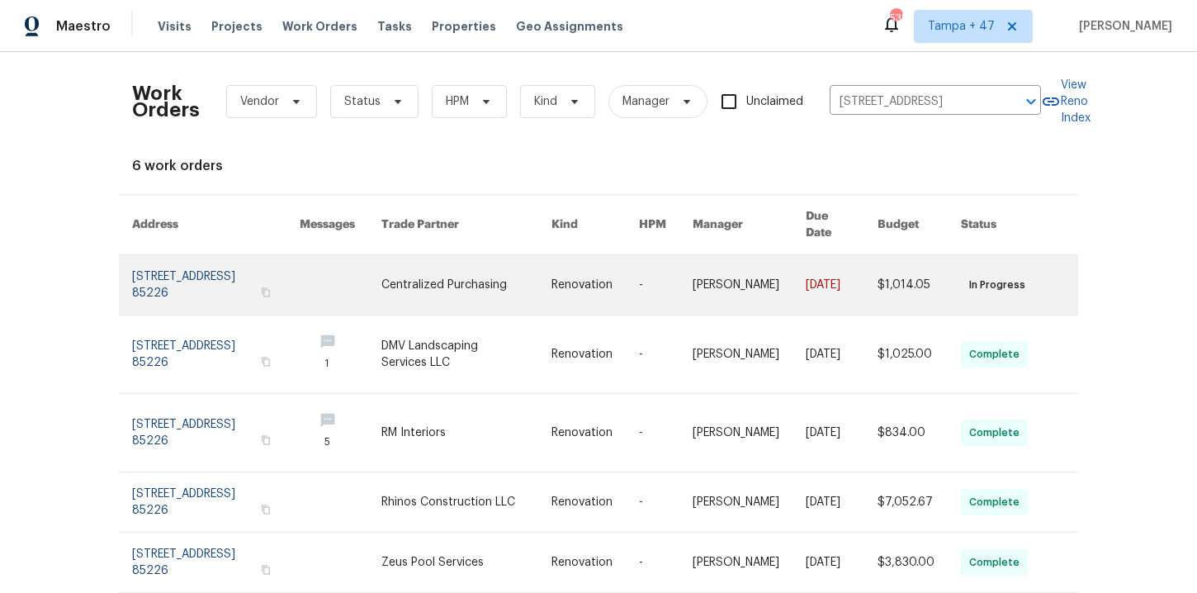
click at [211, 270] on link at bounding box center [216, 284] width 168 height 59
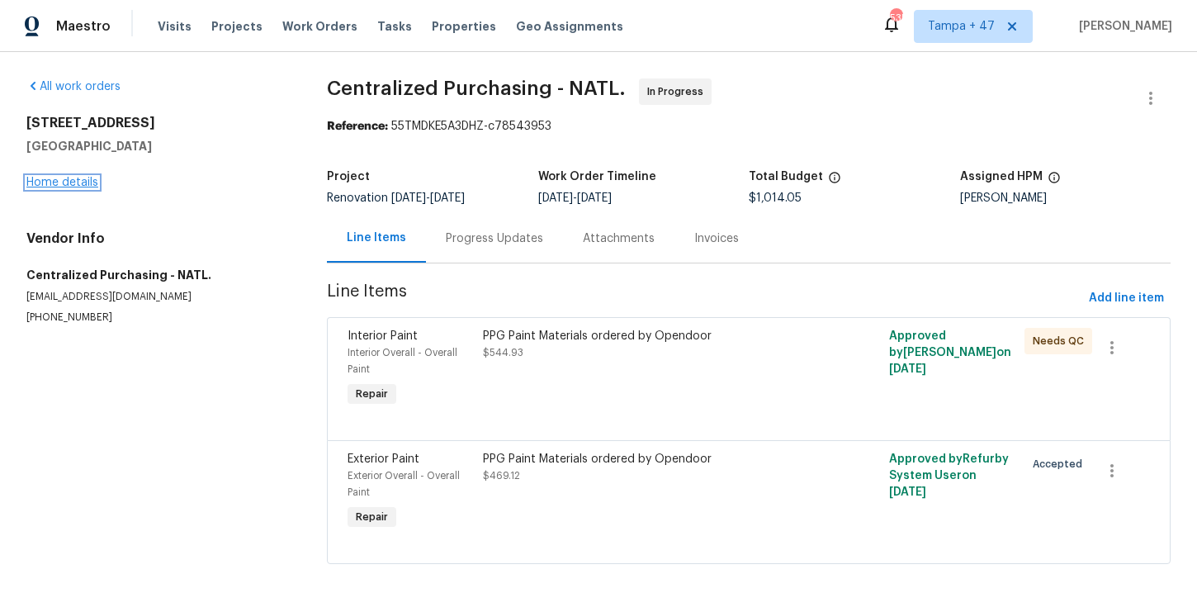
click at [82, 184] on link "Home details" at bounding box center [62, 183] width 72 height 12
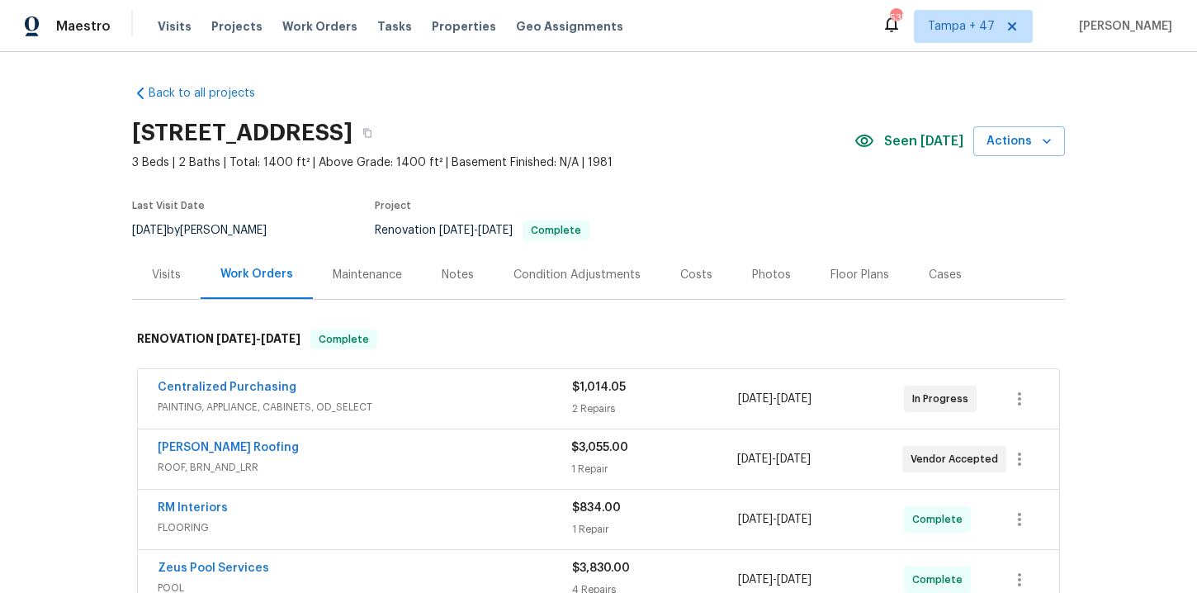
scroll to position [251, 0]
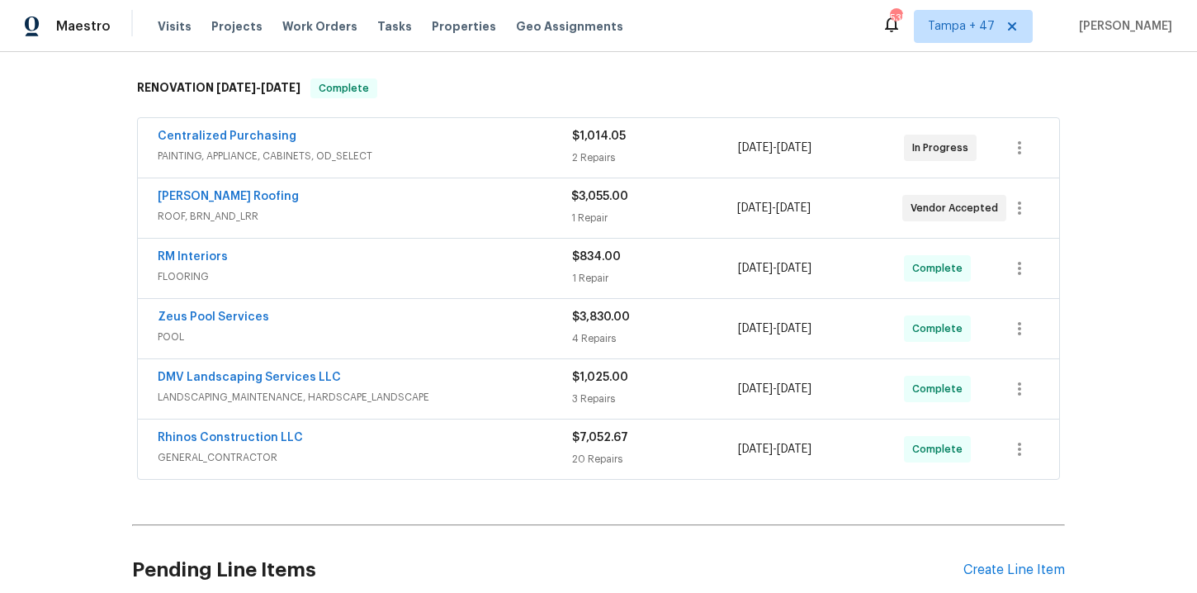
click at [442, 460] on span "GENERAL_CONTRACTOR" at bounding box center [365, 457] width 414 height 17
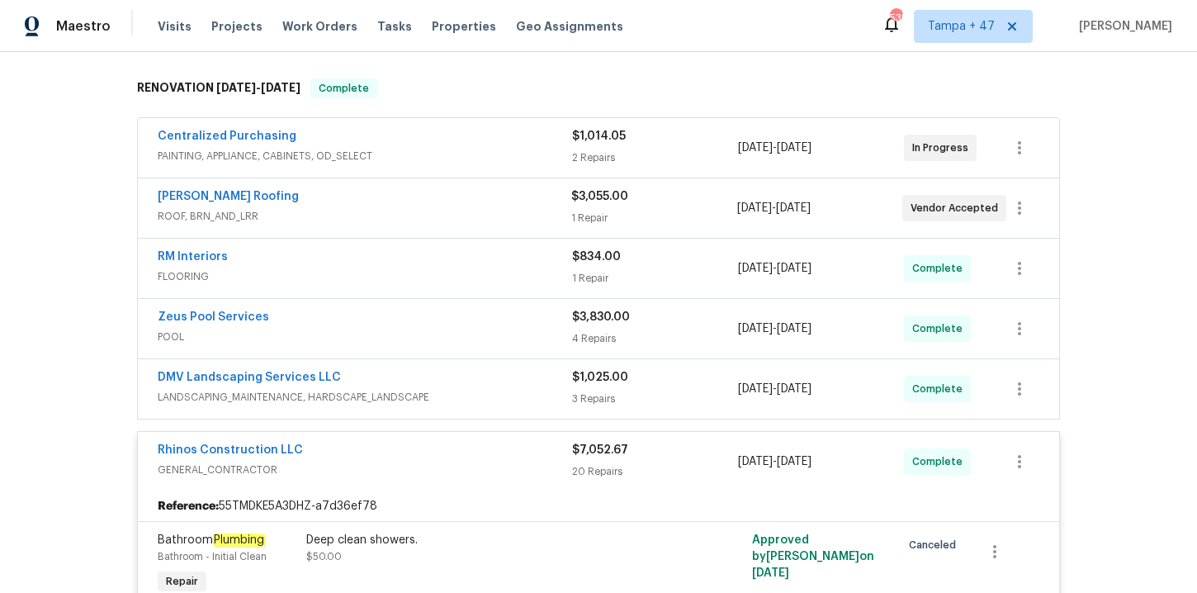
click at [438, 380] on div "DMV Landscaping Services LLC" at bounding box center [365, 379] width 414 height 20
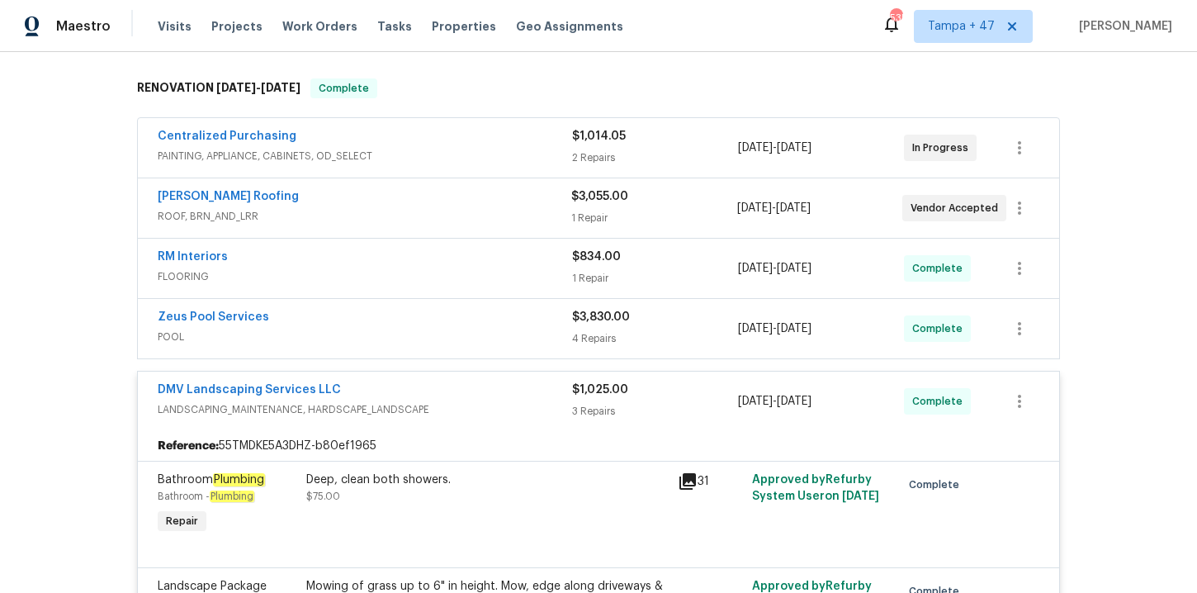
click at [380, 325] on div "Zeus Pool Services" at bounding box center [365, 319] width 414 height 20
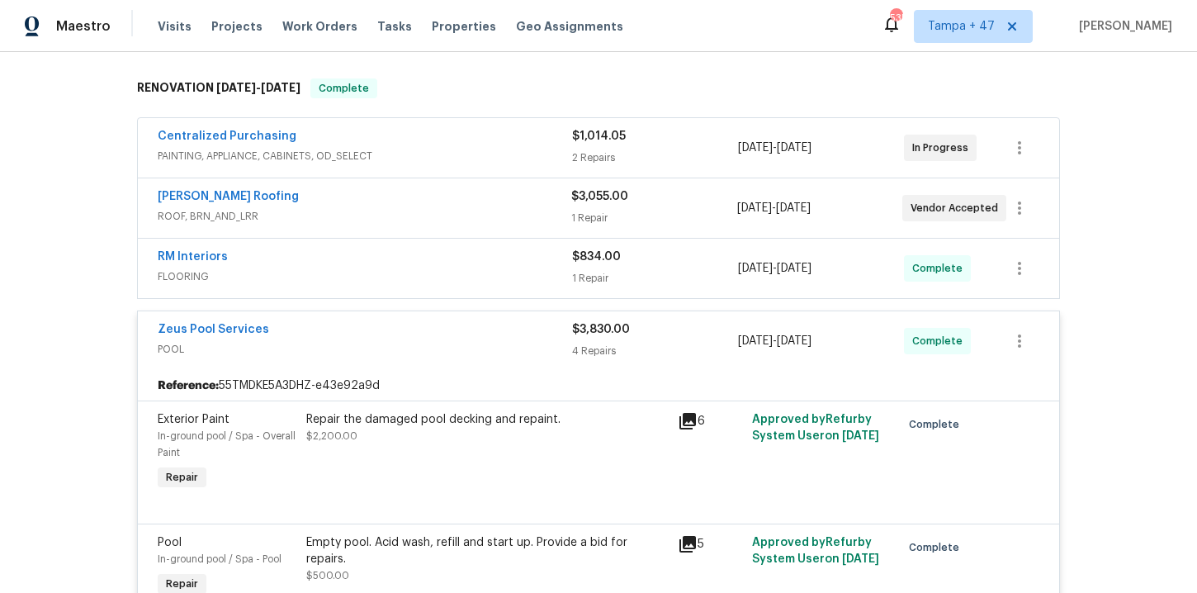
click at [380, 270] on span "FLOORING" at bounding box center [365, 276] width 414 height 17
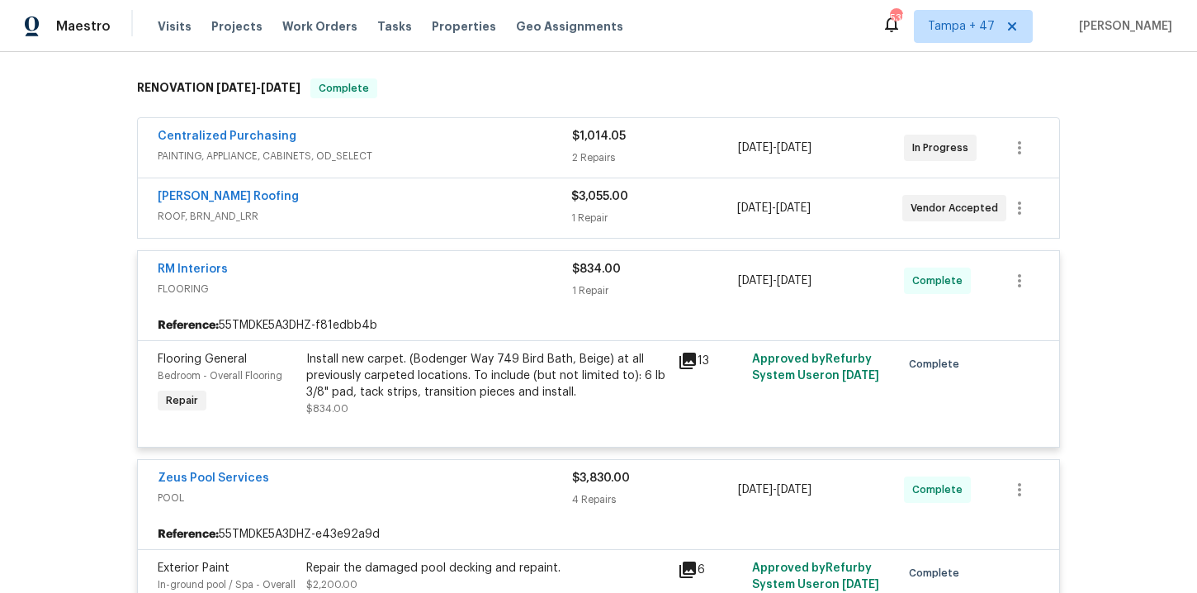
click at [357, 206] on div "Stout Roofing" at bounding box center [365, 198] width 414 height 20
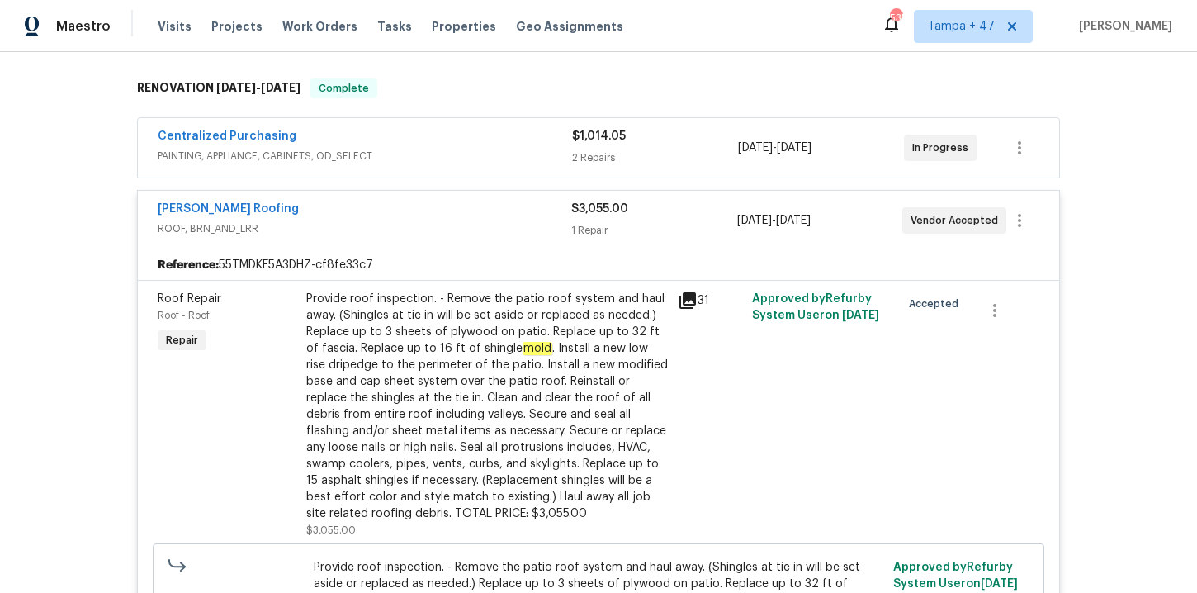
click at [467, 156] on span "PAINTING, APPLIANCE, CABINETS, OD_SELECT" at bounding box center [365, 156] width 414 height 17
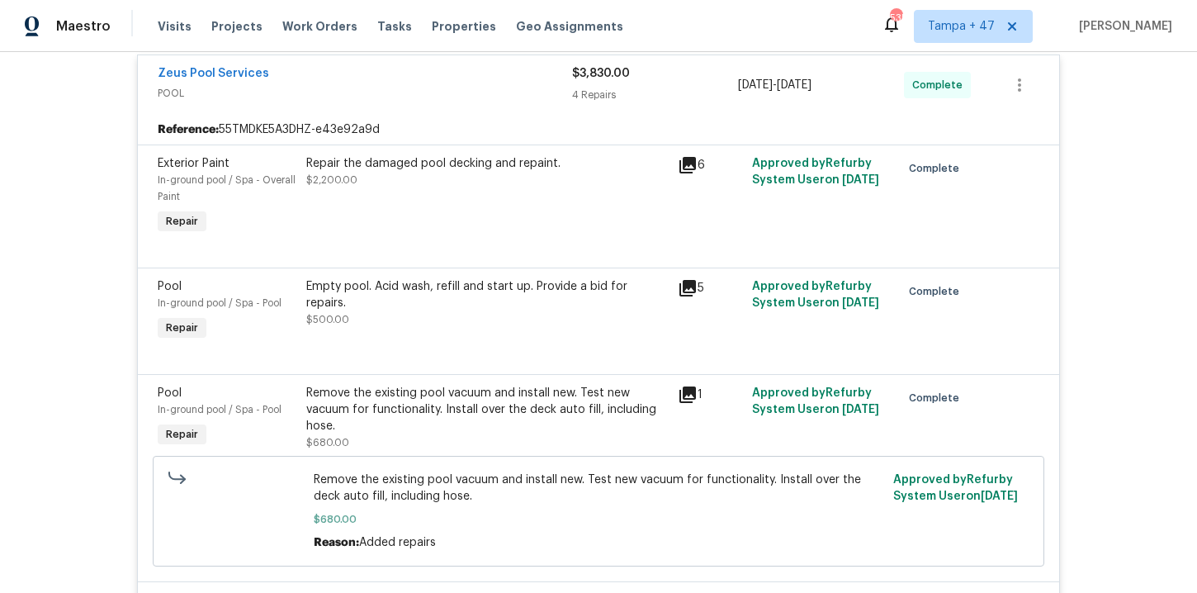
scroll to position [1455, 0]
click at [517, 182] on div "Repair the damaged pool decking and repaint. $2,200.00" at bounding box center [487, 173] width 362 height 33
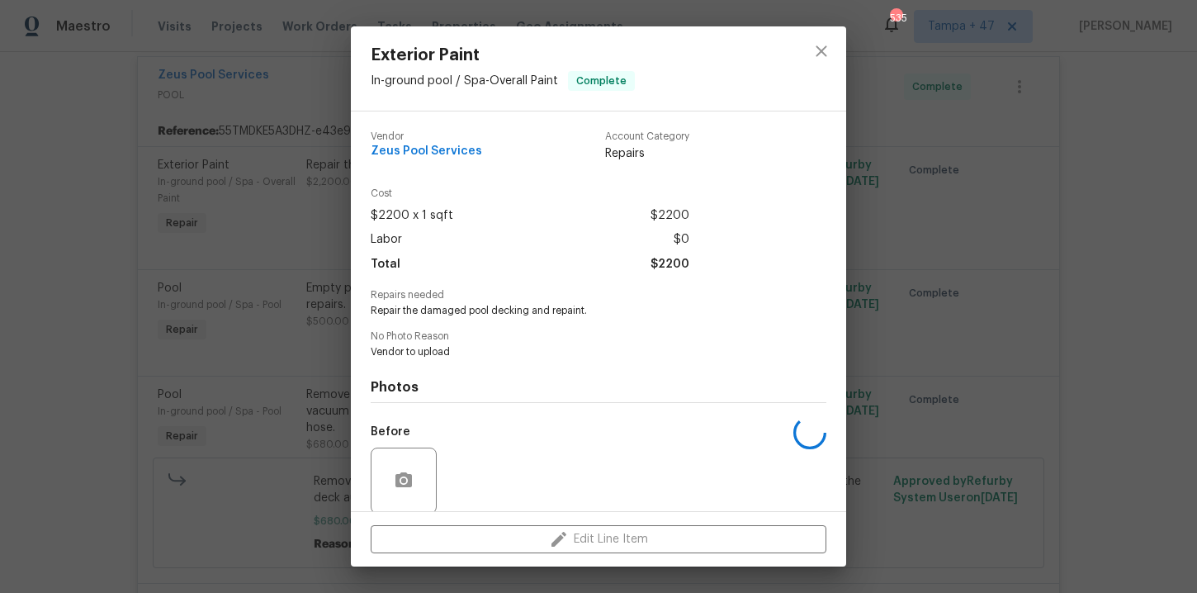
scroll to position [126, 0]
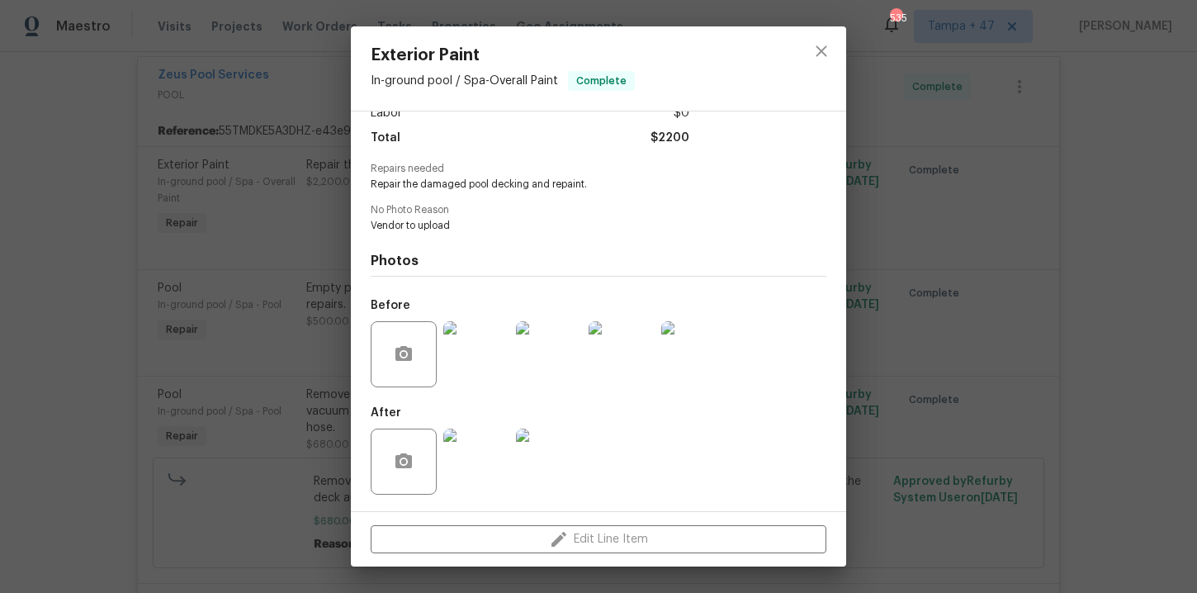
click at [475, 355] on img at bounding box center [476, 354] width 66 height 66
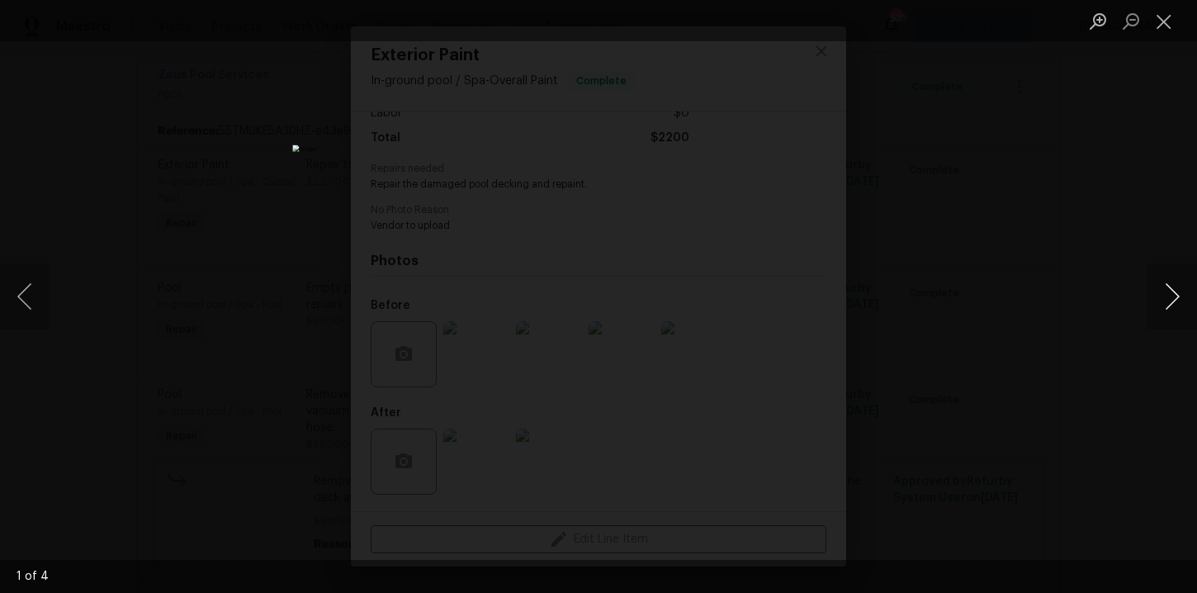
click at [1172, 300] on button "Next image" at bounding box center [1172, 296] width 50 height 66
click at [1189, 296] on button "Next image" at bounding box center [1172, 296] width 50 height 66
click at [1169, 296] on button "Next image" at bounding box center [1172, 296] width 50 height 66
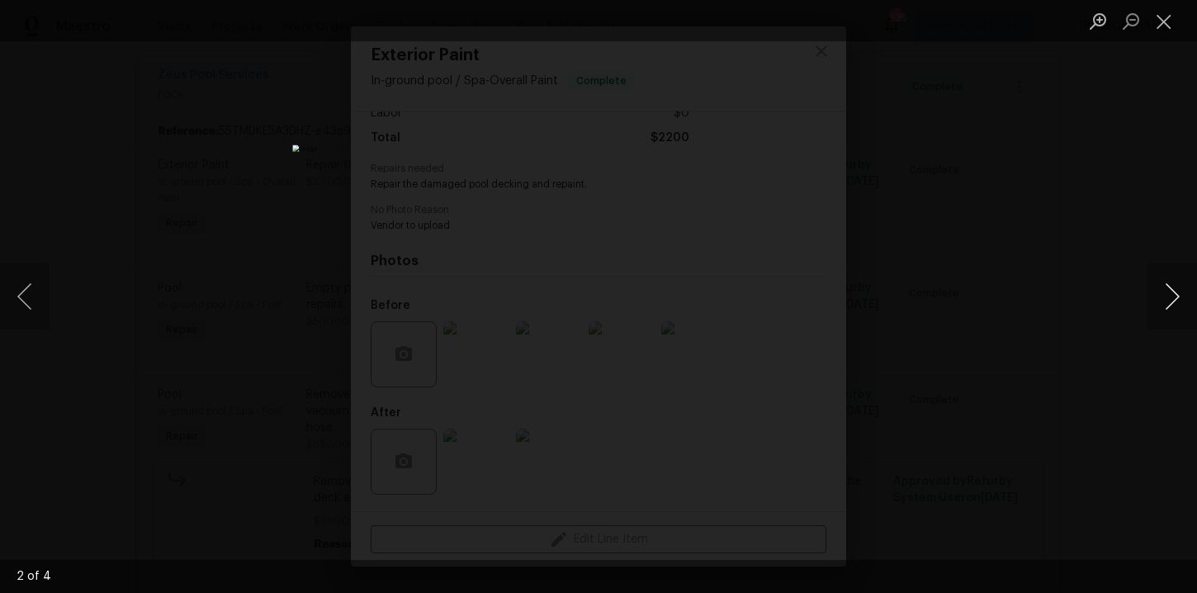
click at [1169, 296] on button "Next image" at bounding box center [1172, 296] width 50 height 66
click at [1167, 18] on button "Close lightbox" at bounding box center [1163, 21] width 33 height 29
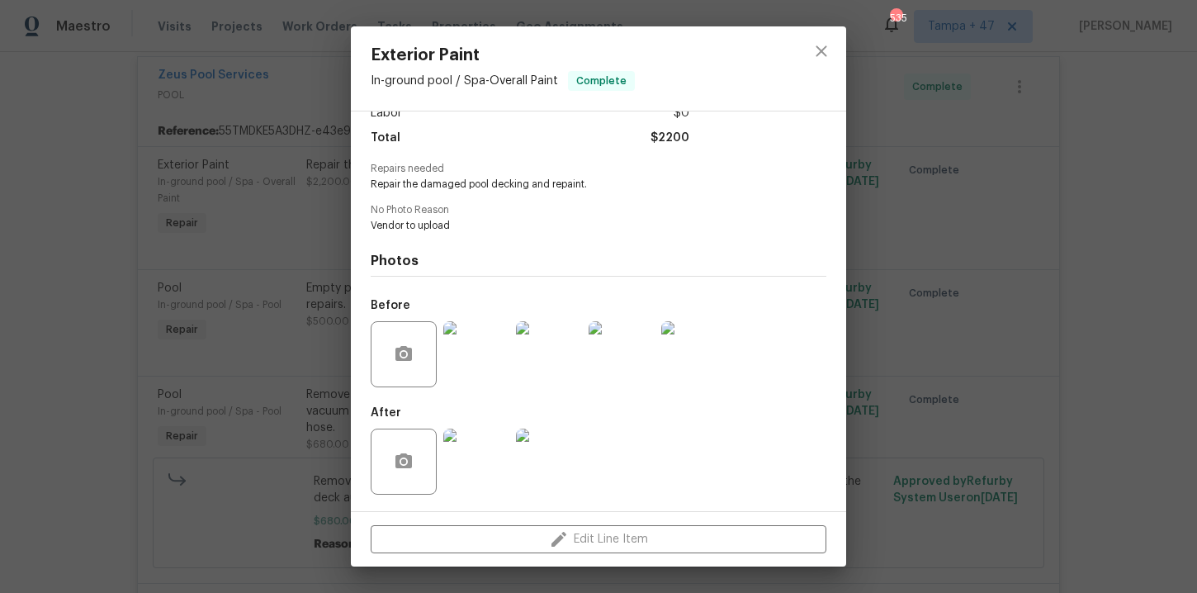
click at [491, 352] on img at bounding box center [476, 354] width 66 height 66
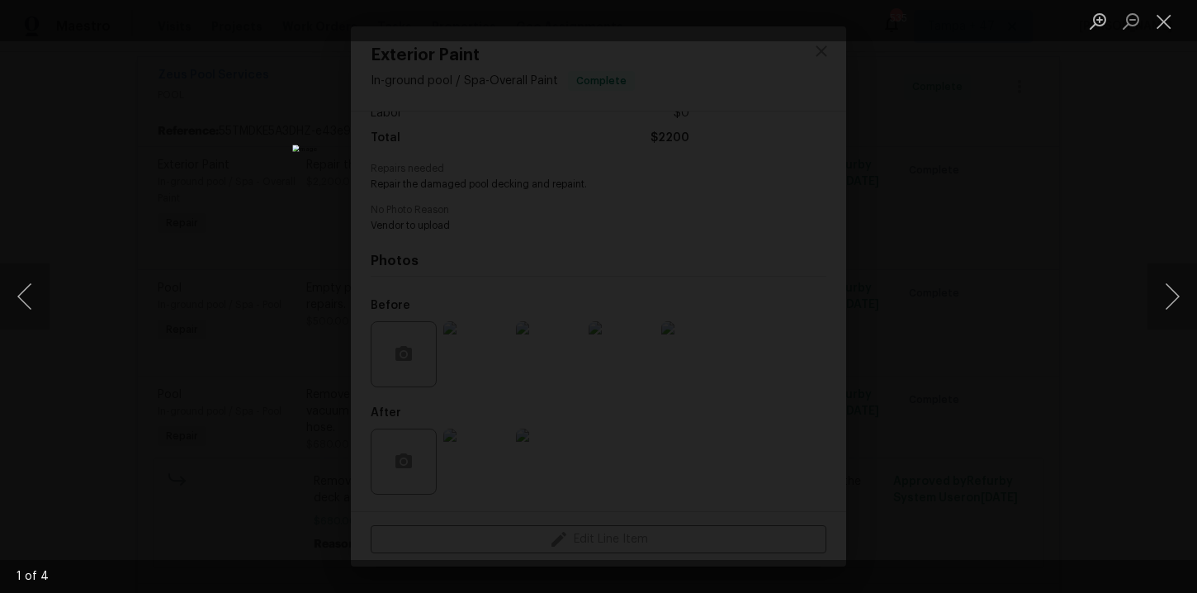
click at [1112, 182] on div "Lightbox" at bounding box center [598, 296] width 1197 height 593
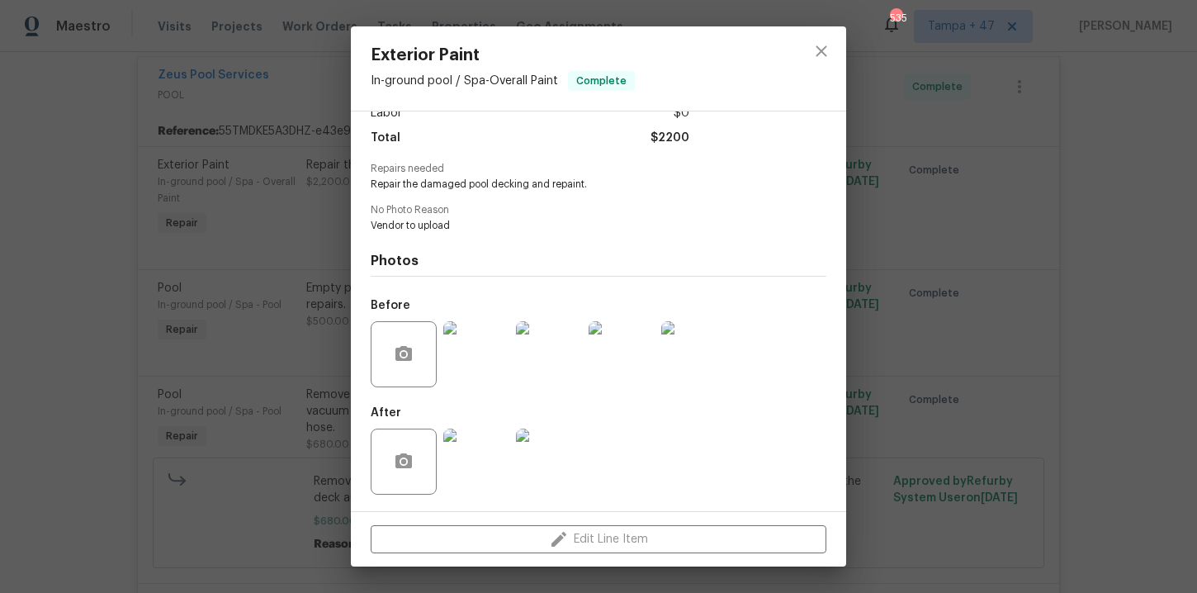
click at [972, 277] on div "Exterior Paint In-ground pool / Spa - Overall Paint Complete Vendor Zeus Pool S…" at bounding box center [598, 296] width 1197 height 593
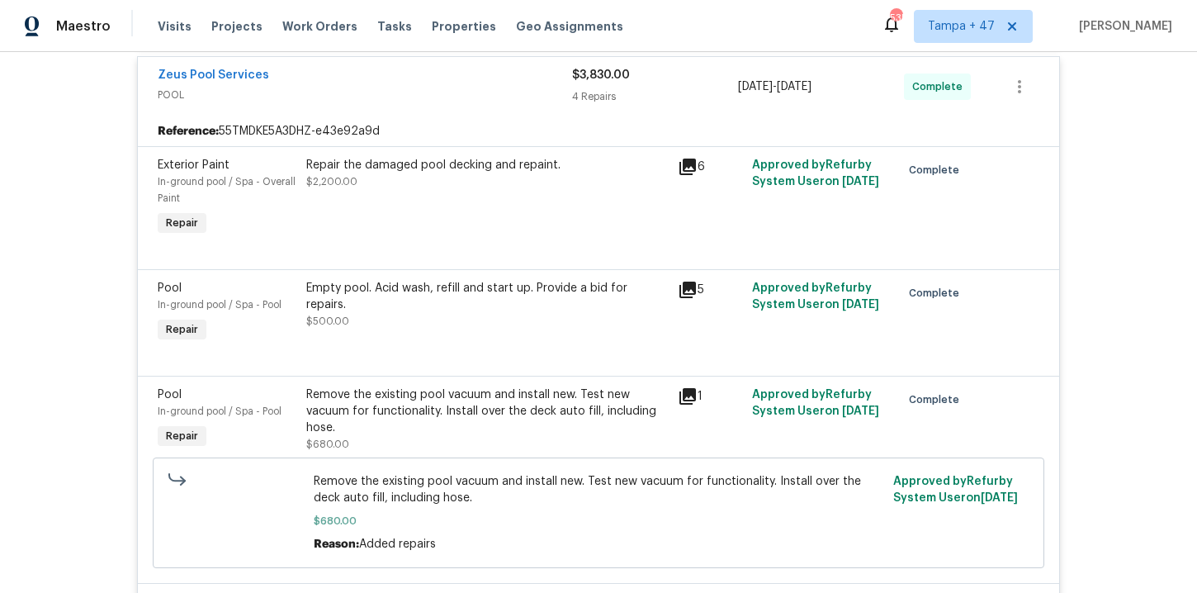
click at [521, 313] on div "Empty pool. Acid wash, refill and start up. Provide a bid for repairs. $500.00" at bounding box center [487, 305] width 362 height 50
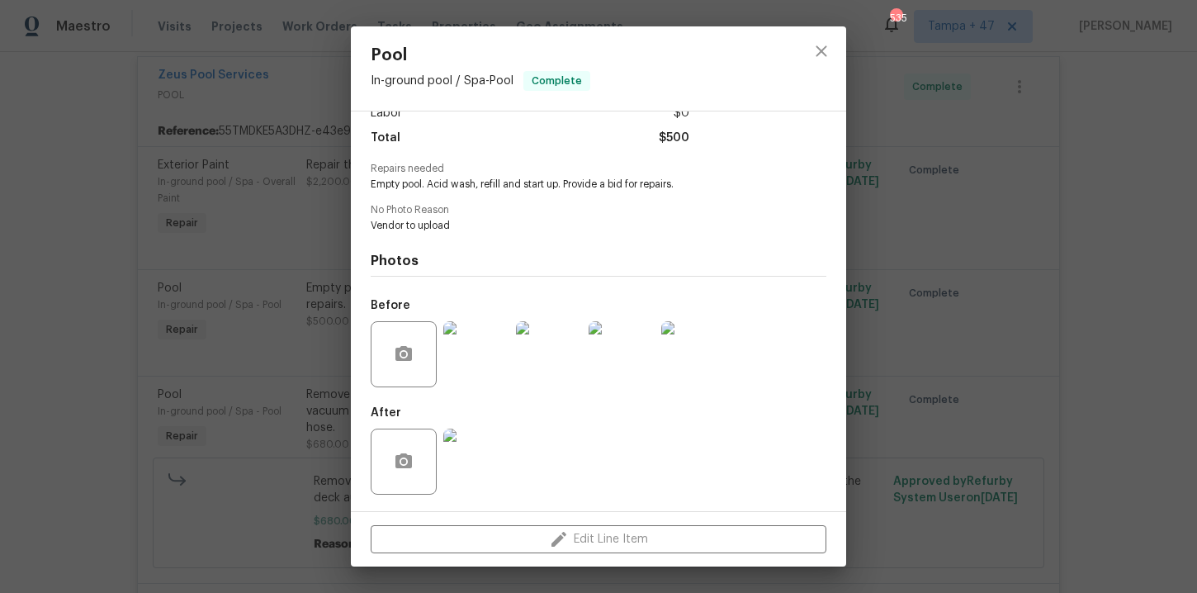
click at [479, 369] on img at bounding box center [476, 354] width 66 height 66
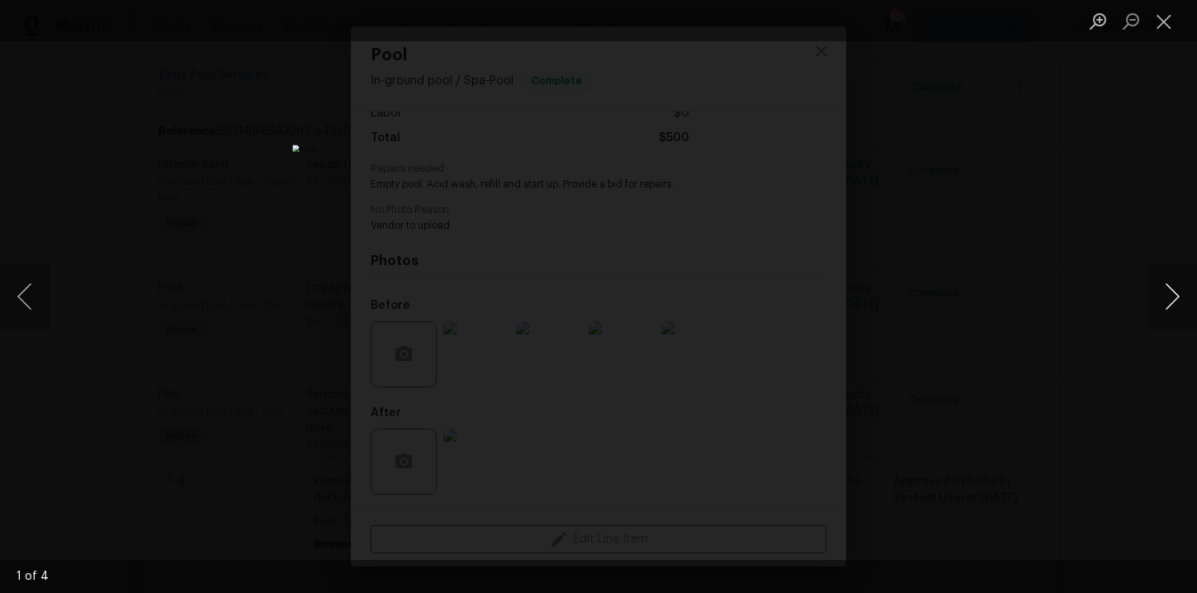
click at [1171, 300] on button "Next image" at bounding box center [1172, 296] width 50 height 66
click at [1172, 104] on div "Lightbox" at bounding box center [598, 296] width 1197 height 593
click at [848, 203] on div "Lightbox" at bounding box center [598, 296] width 1197 height 593
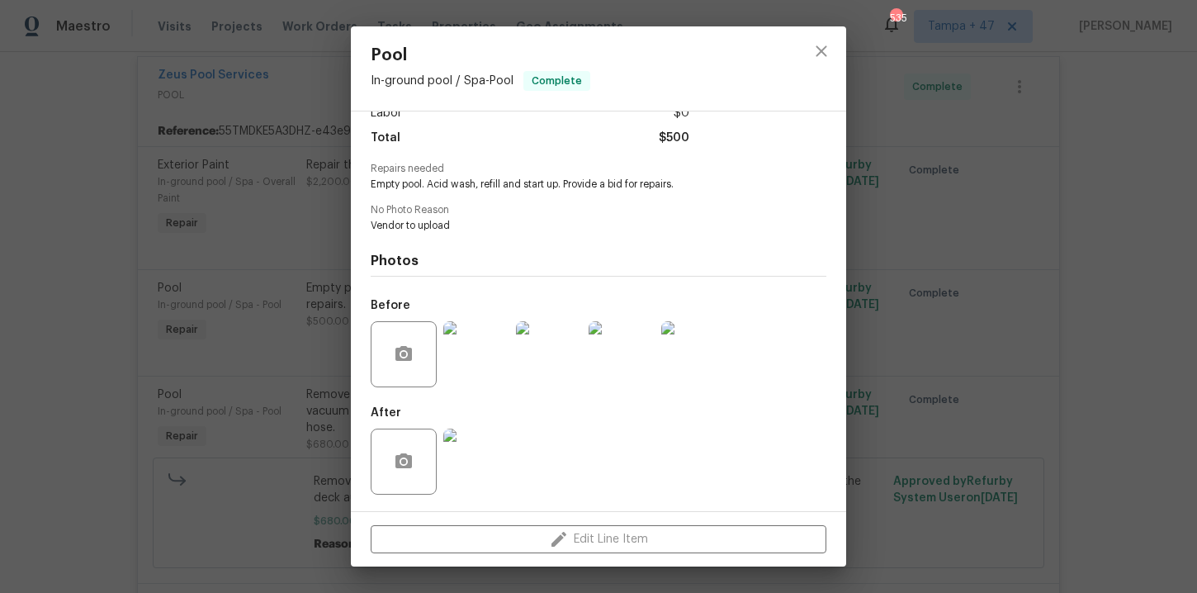
click at [482, 460] on img at bounding box center [476, 461] width 66 height 66
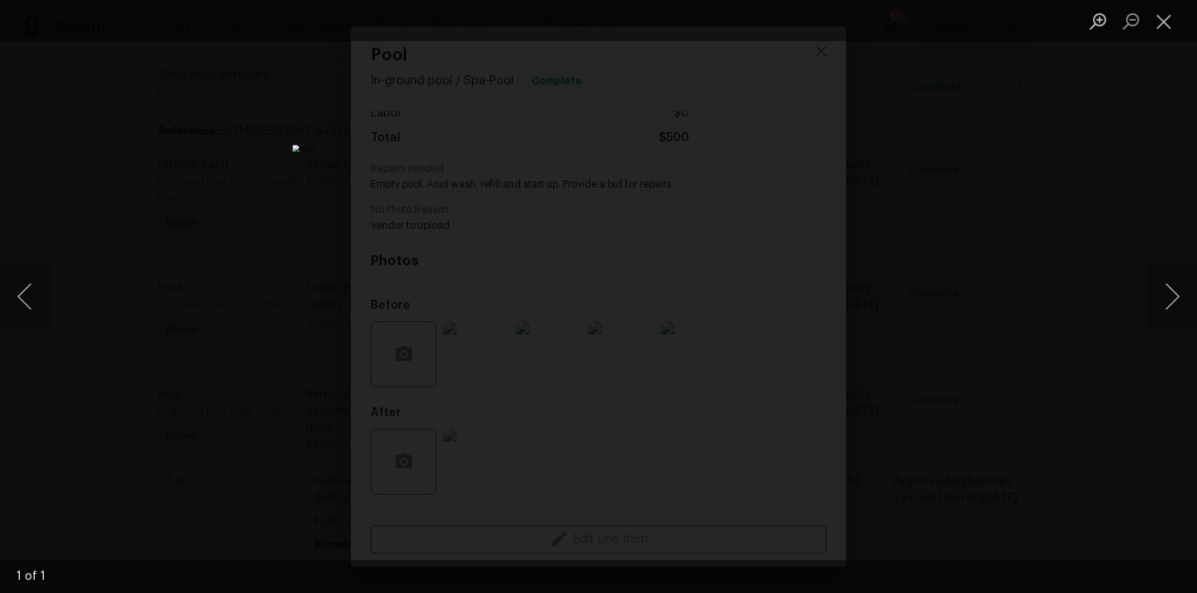
click at [967, 322] on div "Lightbox" at bounding box center [598, 296] width 1197 height 593
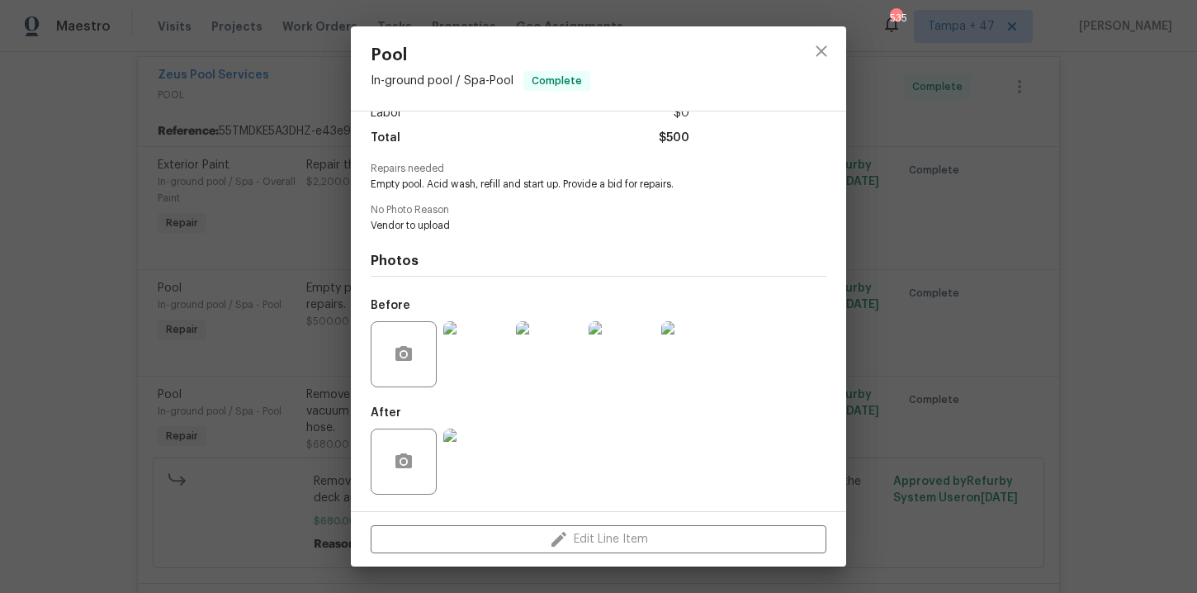
click at [94, 369] on div "Pool In-ground pool / Spa - Pool Complete Vendor Zeus Pool Services Account Cat…" at bounding box center [598, 296] width 1197 height 593
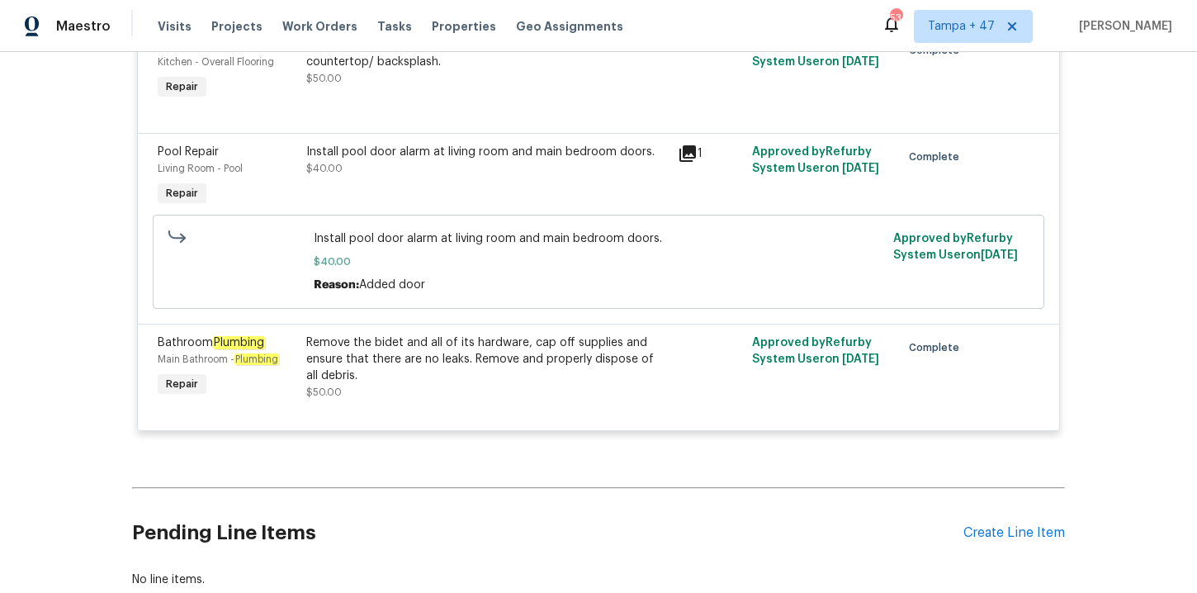
scroll to position [6406, 0]
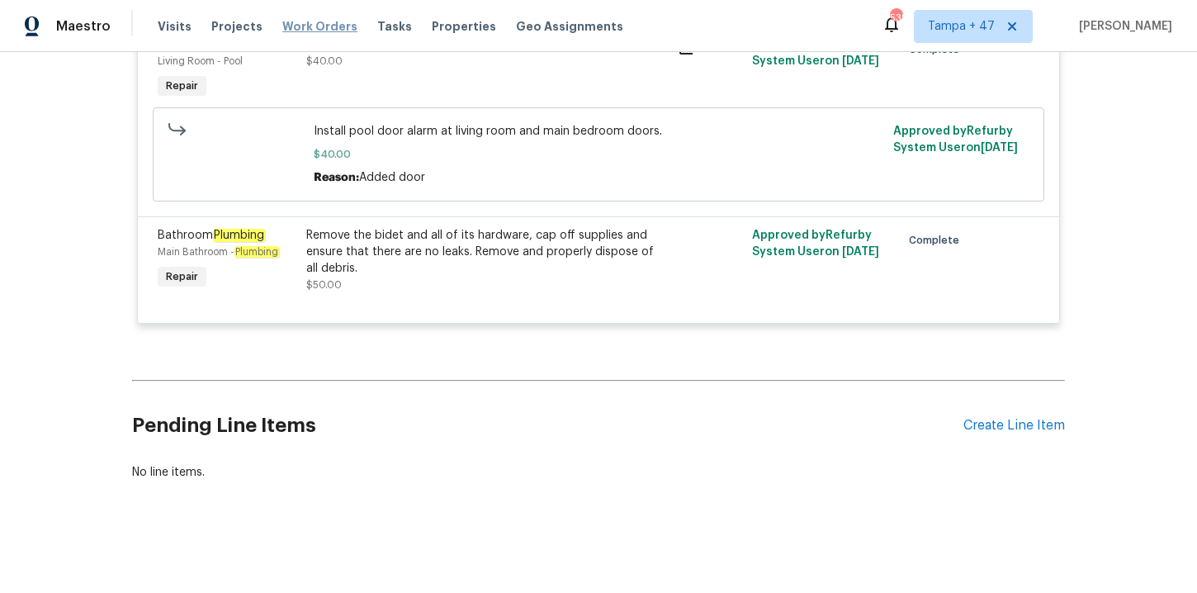
click at [309, 21] on span "Work Orders" at bounding box center [319, 26] width 75 height 17
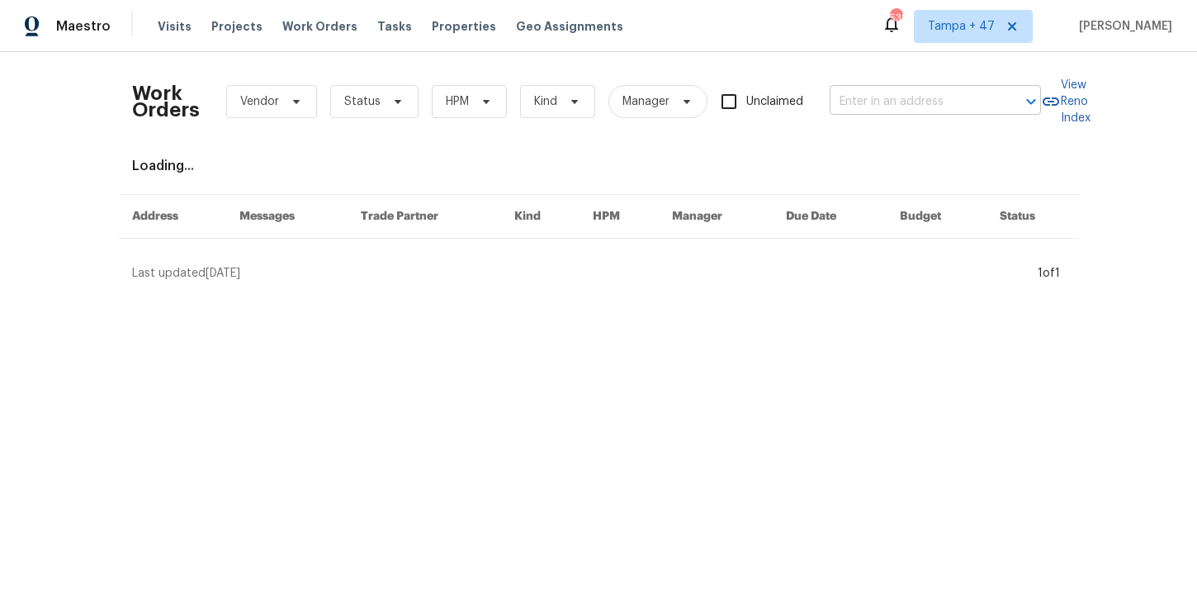
click at [890, 96] on input "text" at bounding box center [912, 102] width 165 height 26
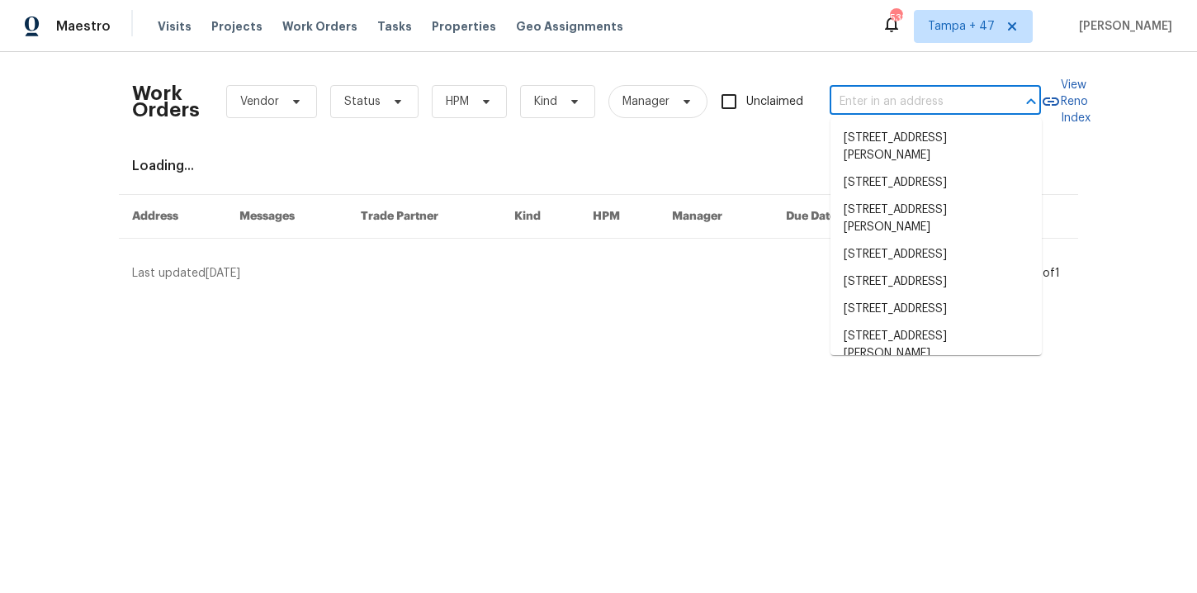
paste input "42099 W Balsa Dr Maricopa, AZ 85138"
type input "42099 W Balsa Dr Maricopa, AZ 85138"
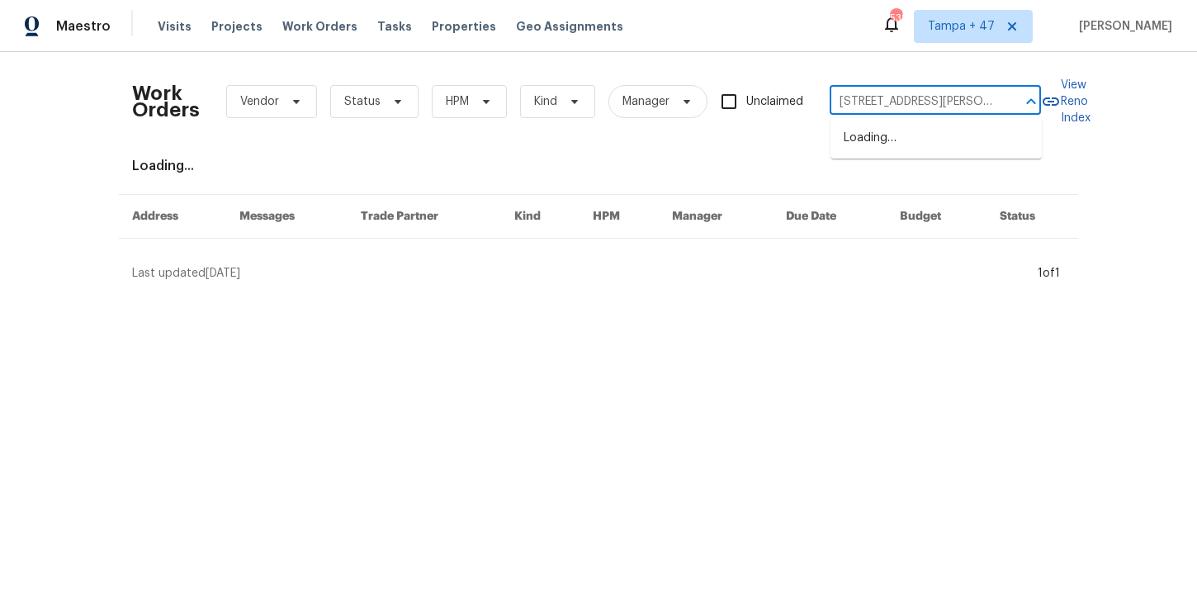
scroll to position [0, 50]
click at [907, 131] on li "42099 W Balsa Dr, Maricopa, AZ 85138" at bounding box center [935, 138] width 211 height 27
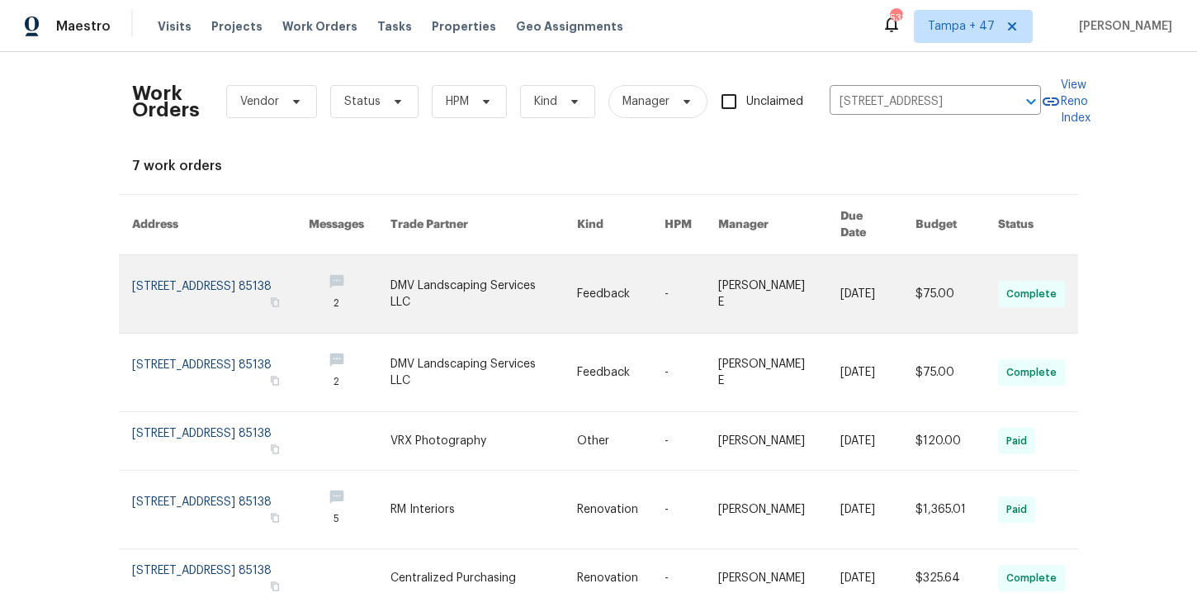
click at [193, 276] on link at bounding box center [220, 294] width 177 height 78
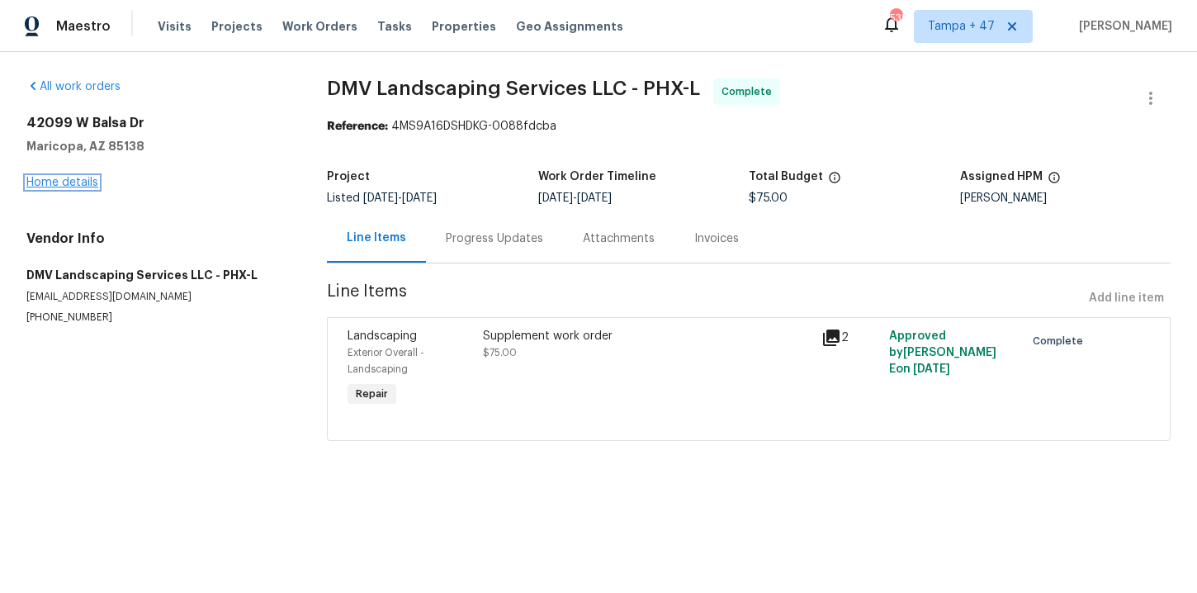
click at [65, 183] on link "Home details" at bounding box center [62, 183] width 72 height 12
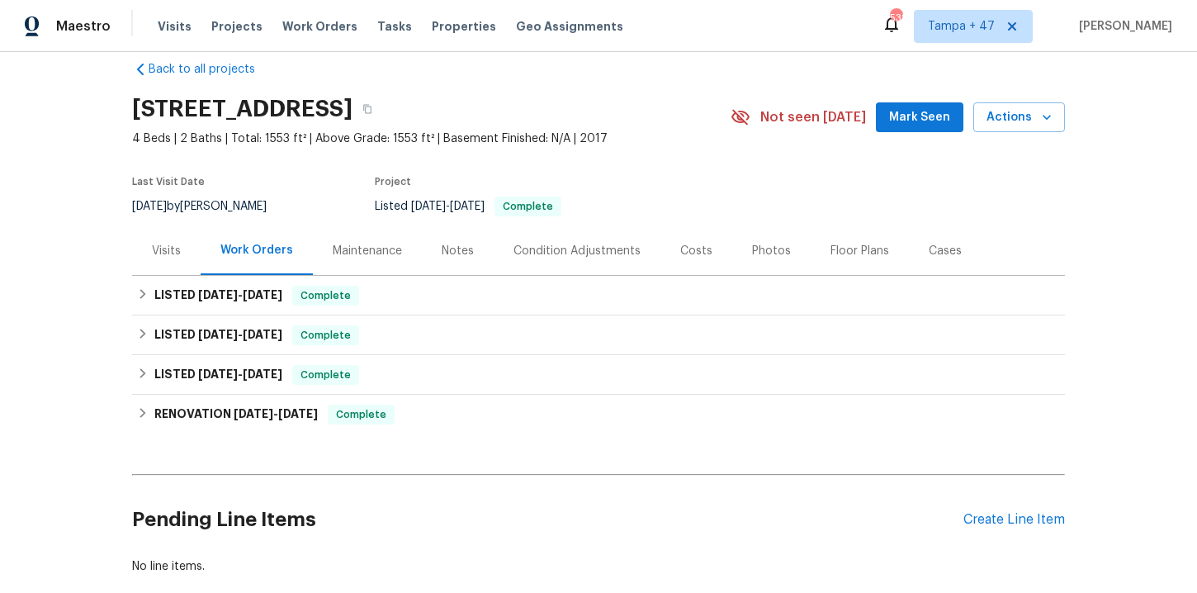
scroll to position [25, 0]
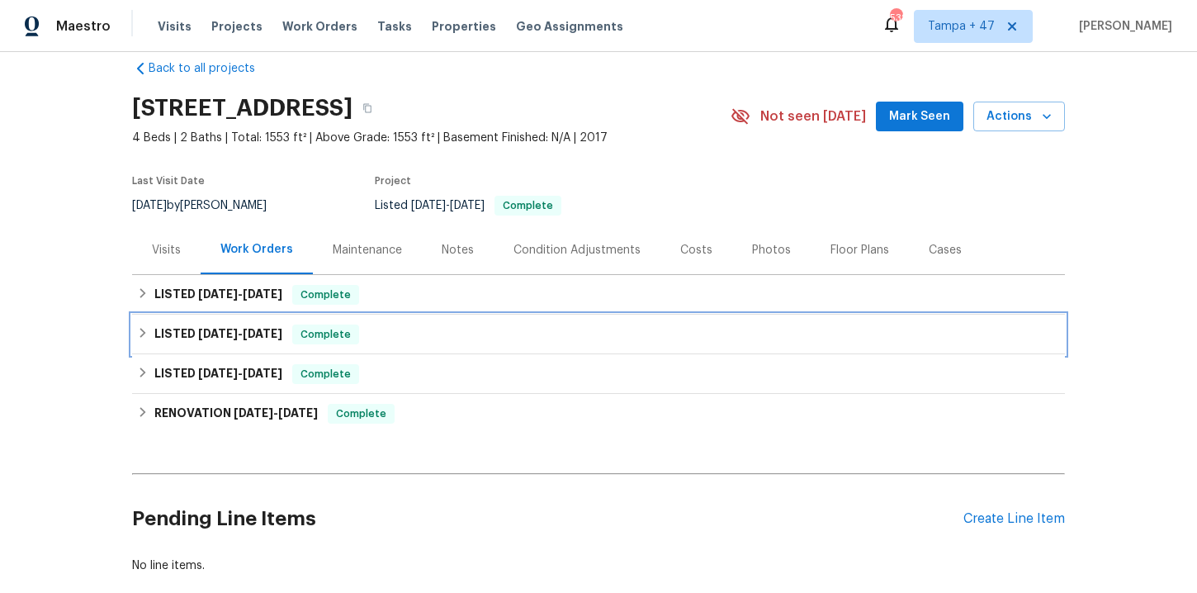
click at [463, 343] on div "LISTED 8/6/25 - 8/11/25 Complete" at bounding box center [598, 334] width 923 height 20
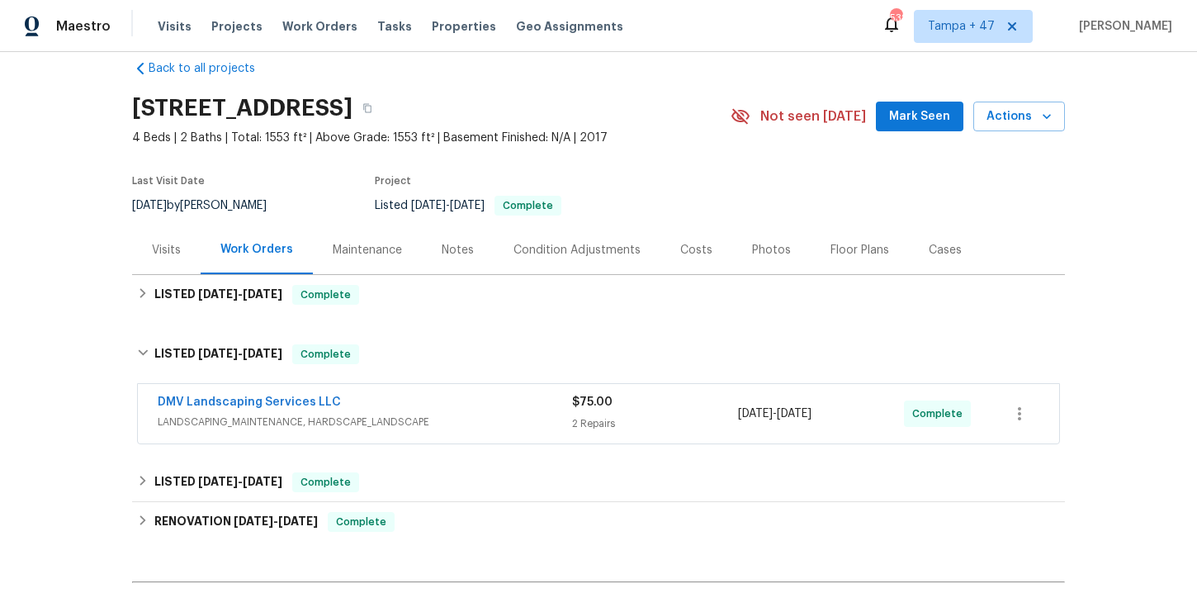
click at [475, 411] on div "DMV Landscaping Services LLC" at bounding box center [365, 404] width 414 height 20
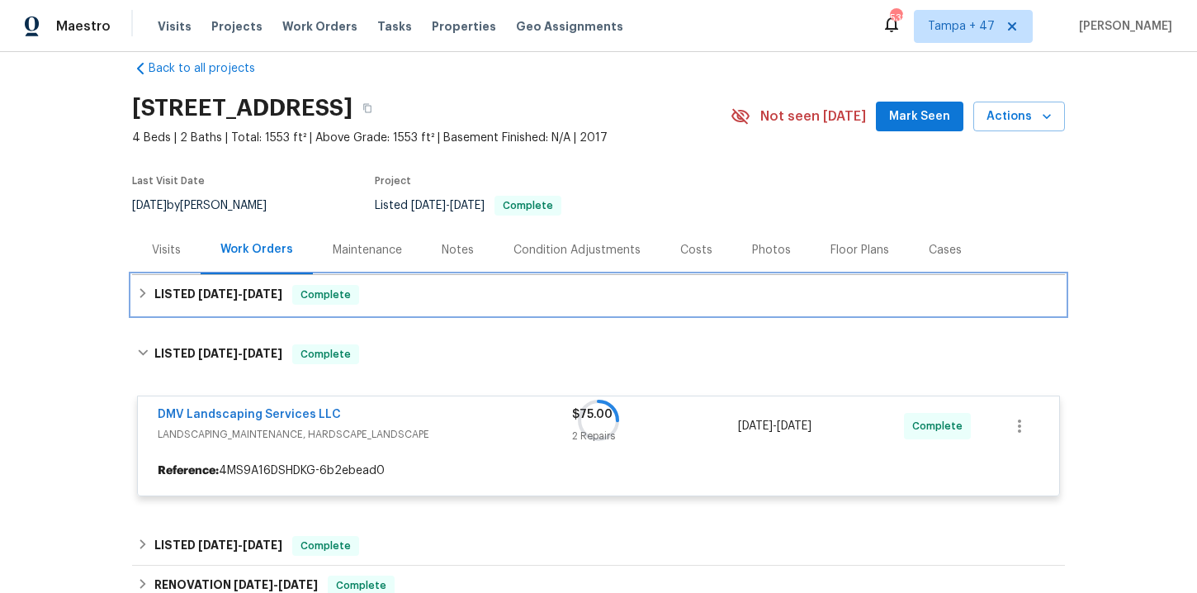
click at [431, 285] on div "LISTED 8/11/25 - 8/12/25 Complete" at bounding box center [598, 295] width 923 height 20
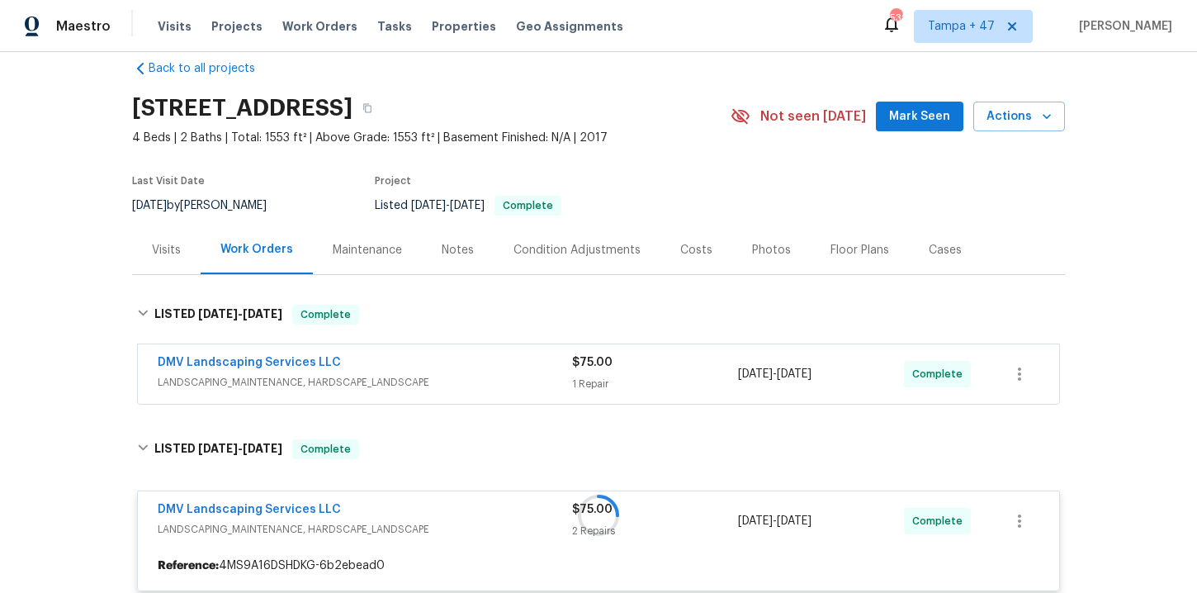
click at [450, 366] on div "DMV Landscaping Services LLC" at bounding box center [365, 364] width 414 height 20
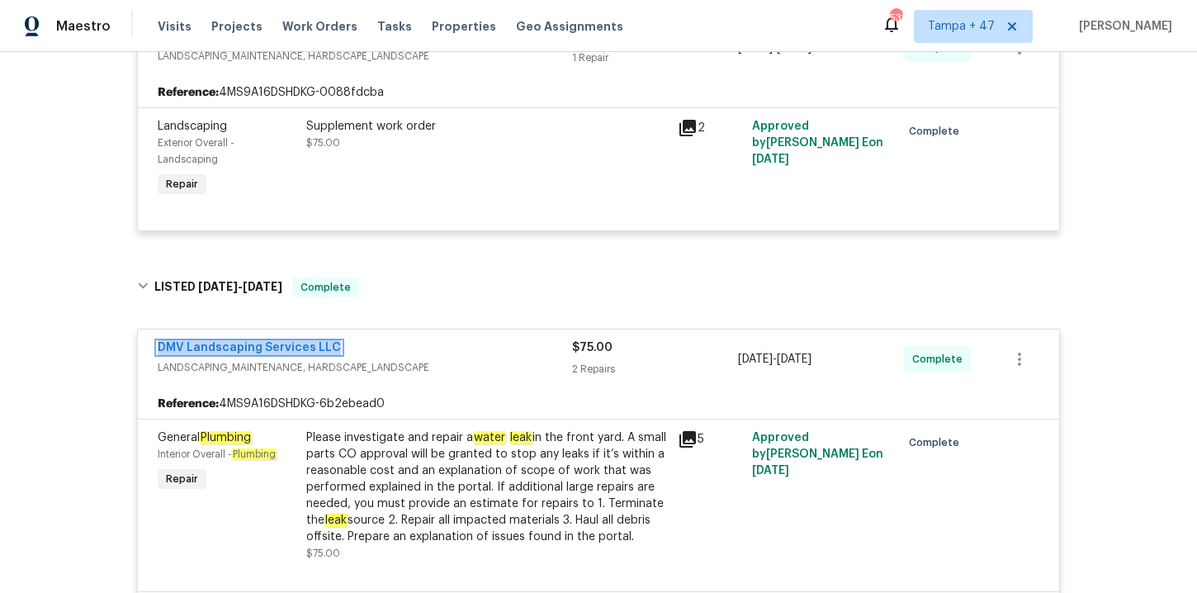
scroll to position [269, 0]
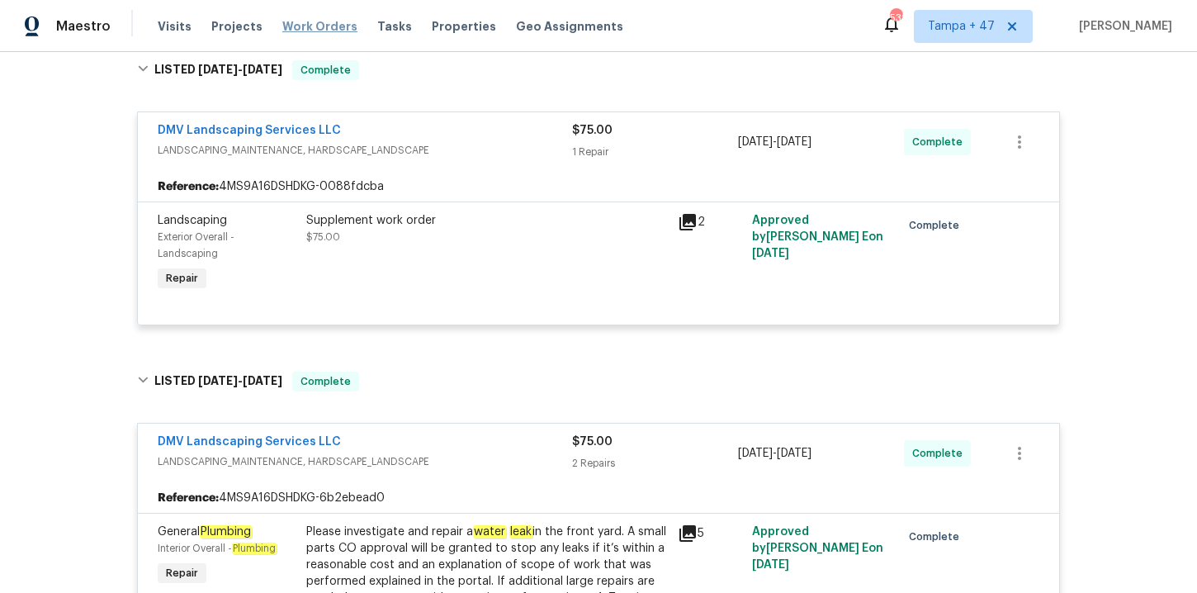
click at [325, 26] on span "Work Orders" at bounding box center [319, 26] width 75 height 17
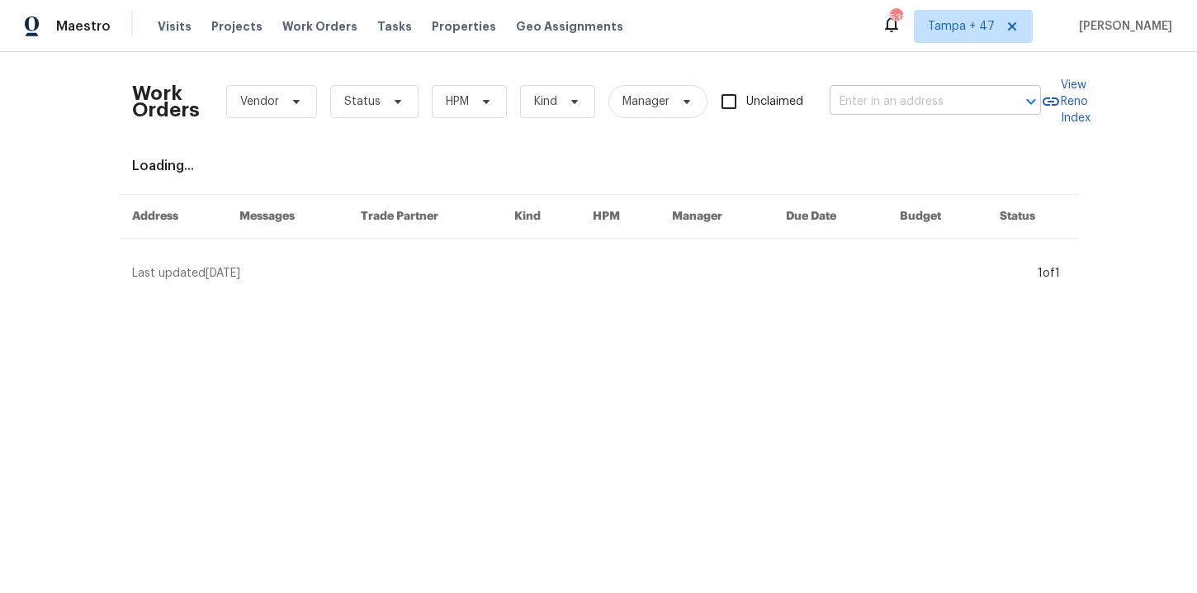
click at [885, 114] on input "text" at bounding box center [912, 102] width 165 height 26
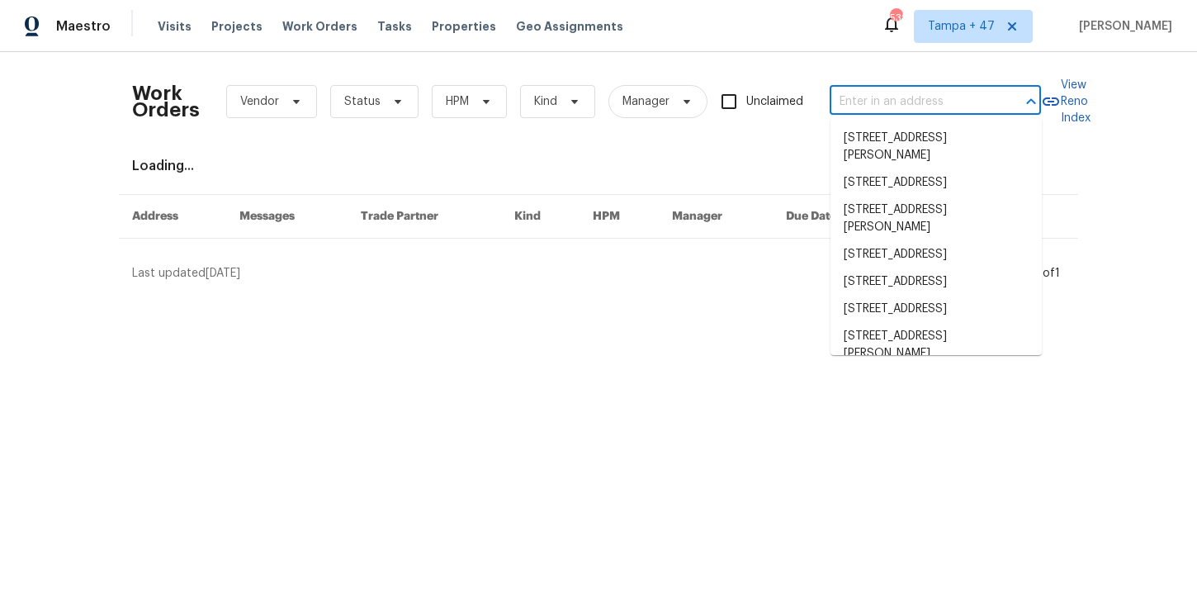
paste input "13019 NE 8th Pl Vancouver, WA 98684"
type input "13019 NE 8th Pl Vancouver, WA 98684"
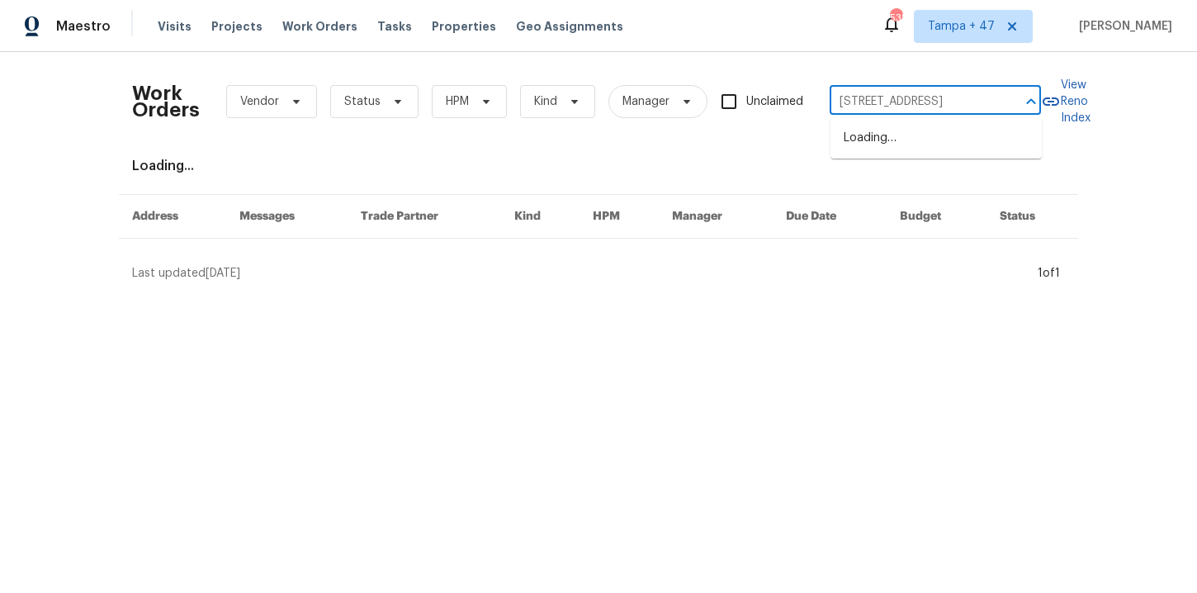
scroll to position [0, 50]
click at [911, 151] on li "13019 NE 8th Pl, Vancouver, WA 98684" at bounding box center [935, 138] width 211 height 27
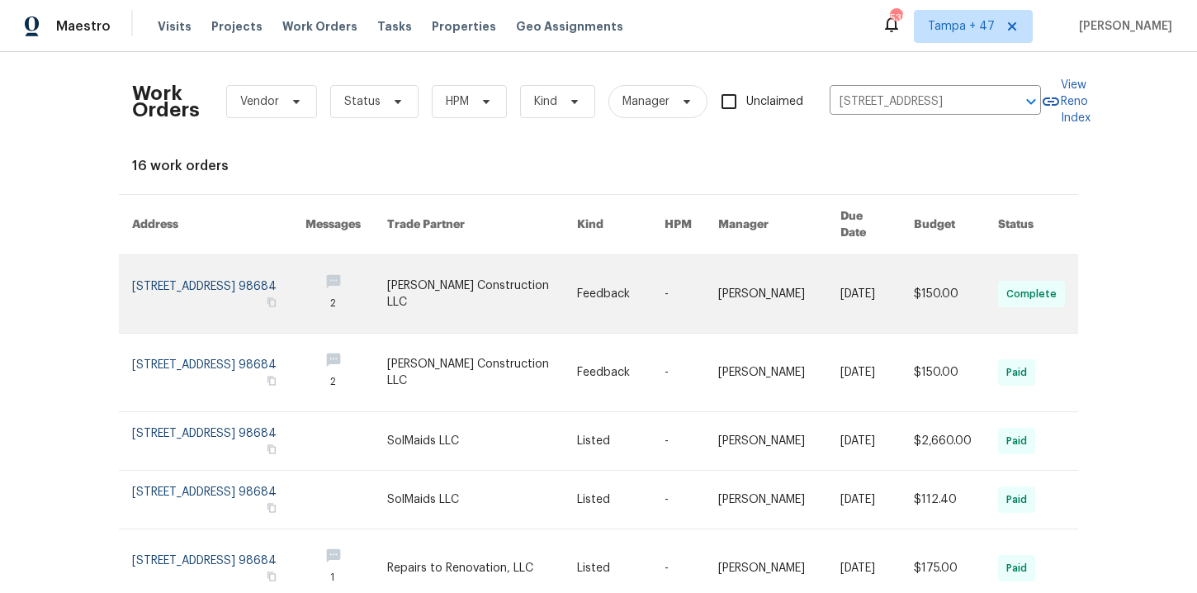
click at [173, 264] on link at bounding box center [218, 294] width 173 height 78
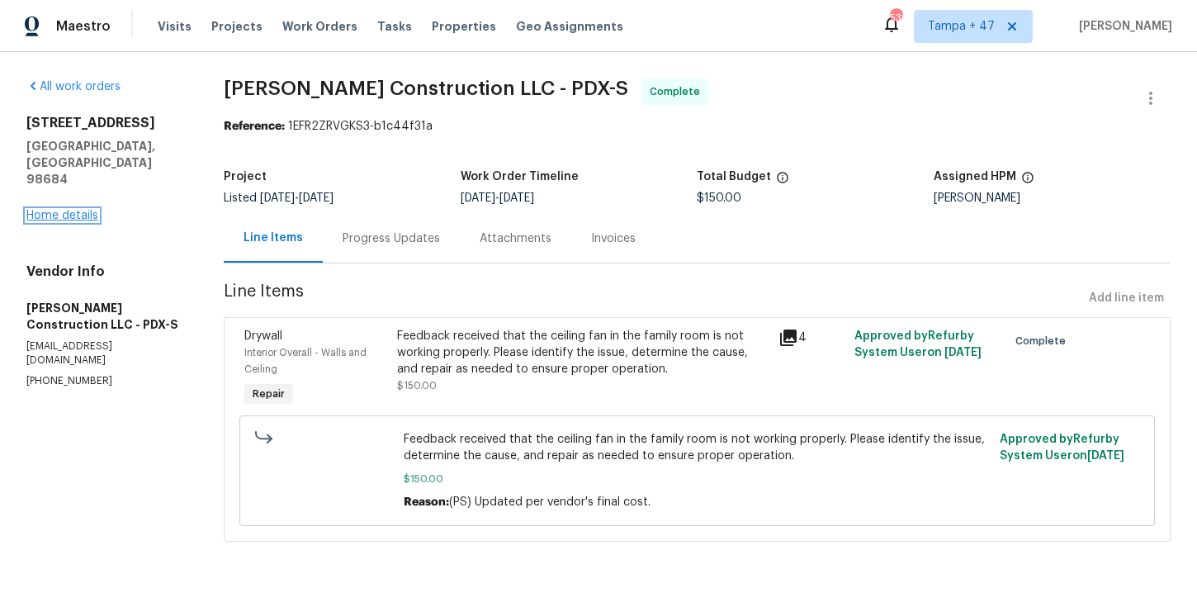
click at [85, 210] on link "Home details" at bounding box center [62, 216] width 72 height 12
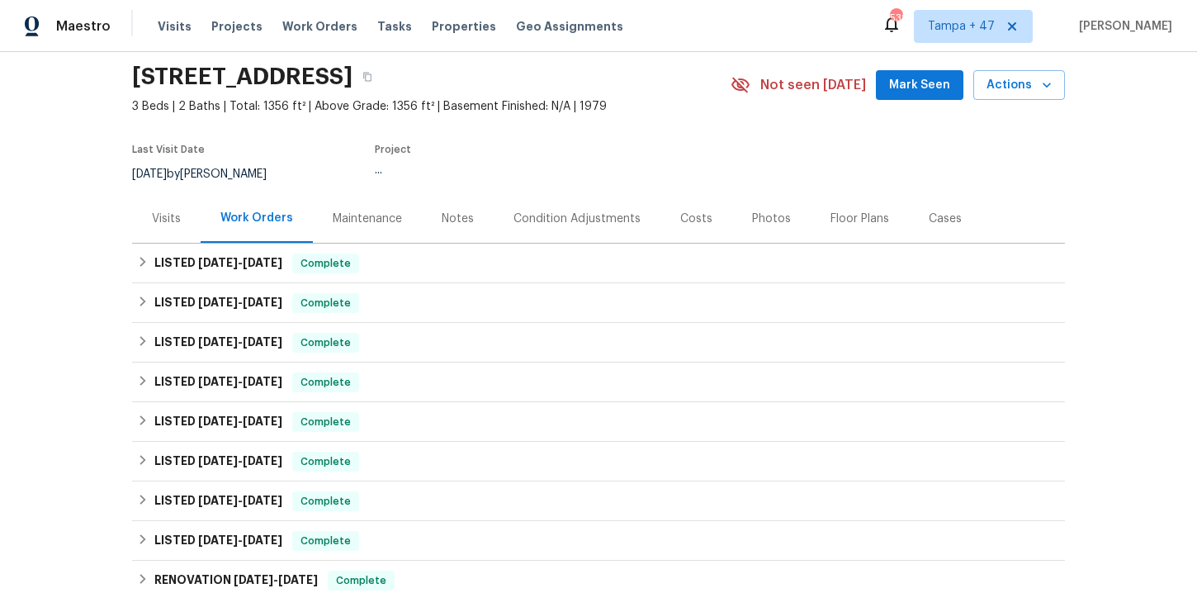
scroll to position [79, 0]
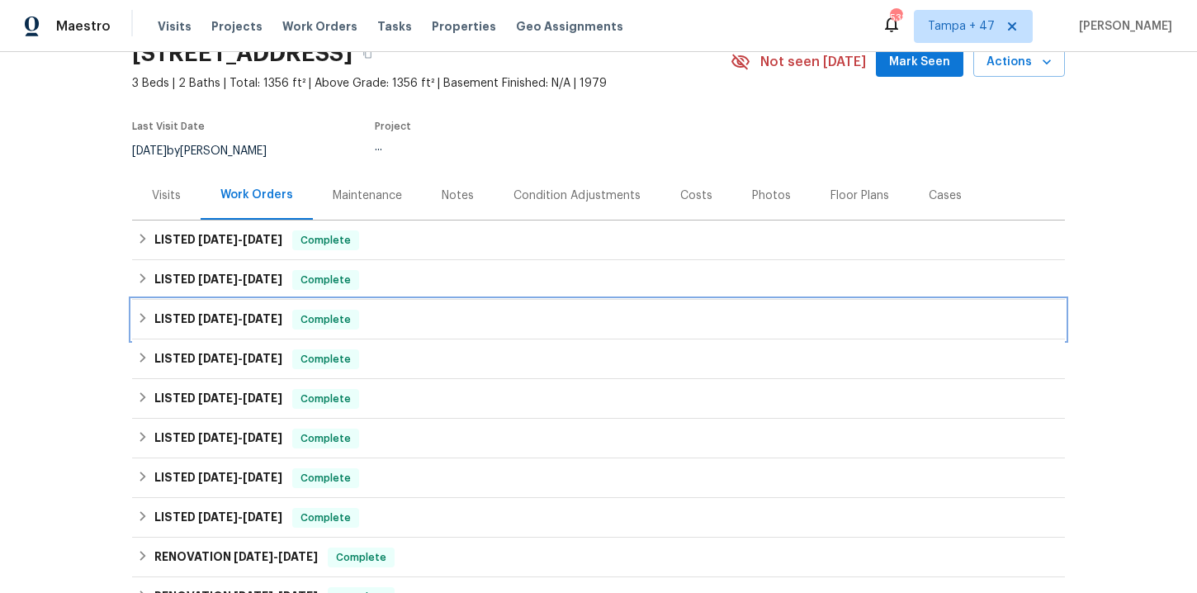
click at [402, 319] on div "LISTED 5/15/25 - 5/21/25 Complete" at bounding box center [598, 320] width 923 height 20
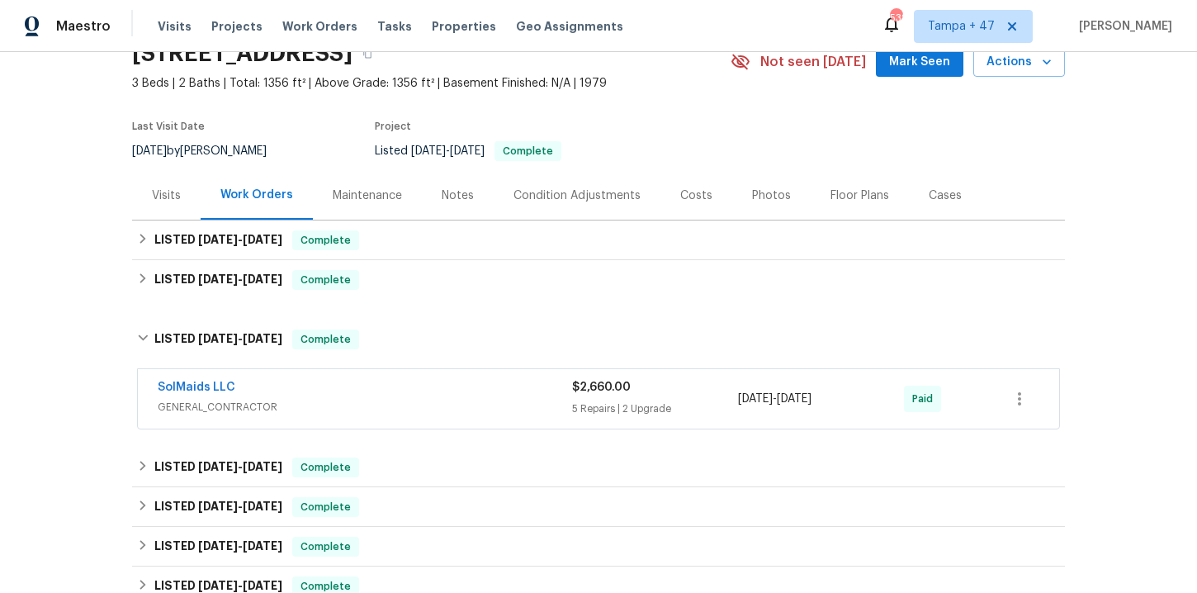
click at [411, 384] on div "SolMaids LLC" at bounding box center [365, 389] width 414 height 20
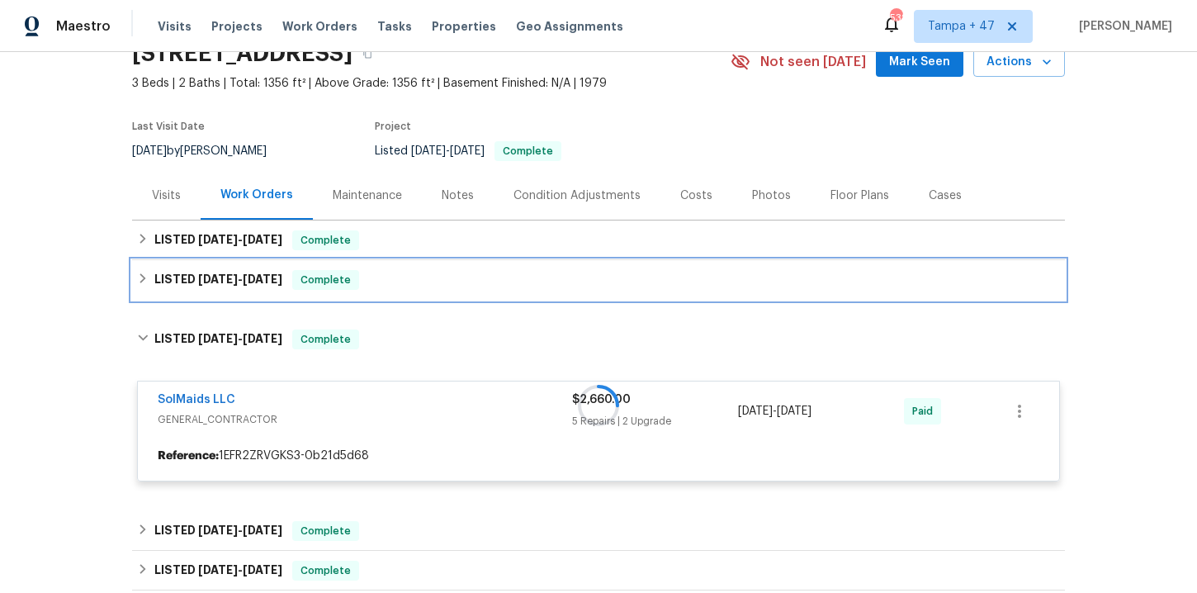
click at [390, 287] on div "LISTED 6/26/25 - 6/27/25 Complete" at bounding box center [598, 280] width 923 height 20
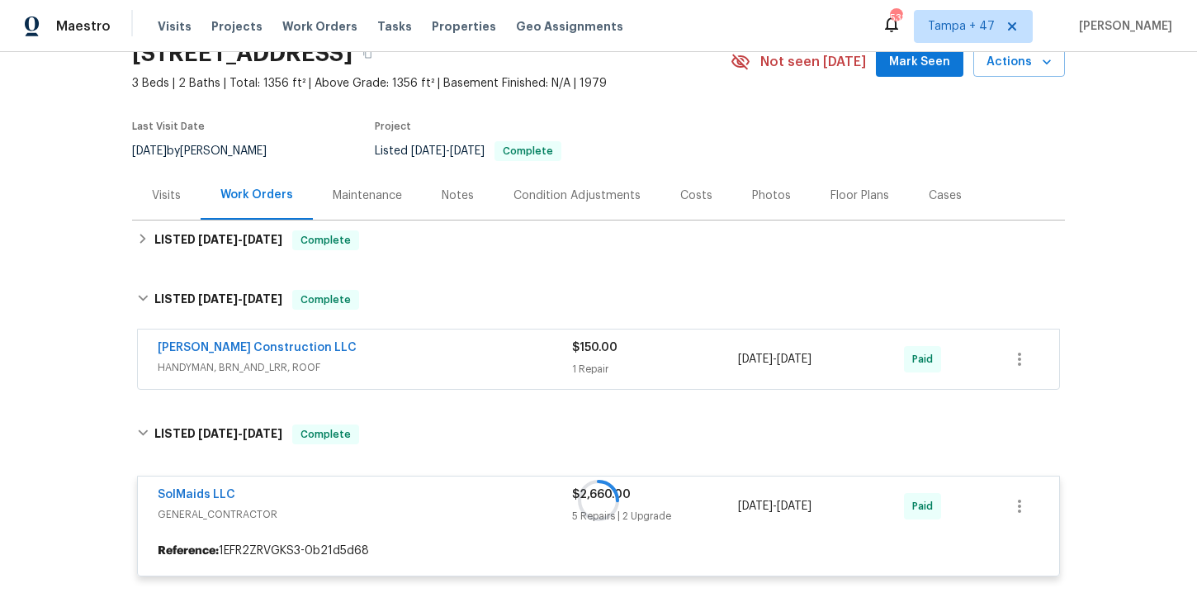
click at [423, 364] on span "HANDYMAN, BRN_AND_LRR, ROOF" at bounding box center [365, 367] width 414 height 17
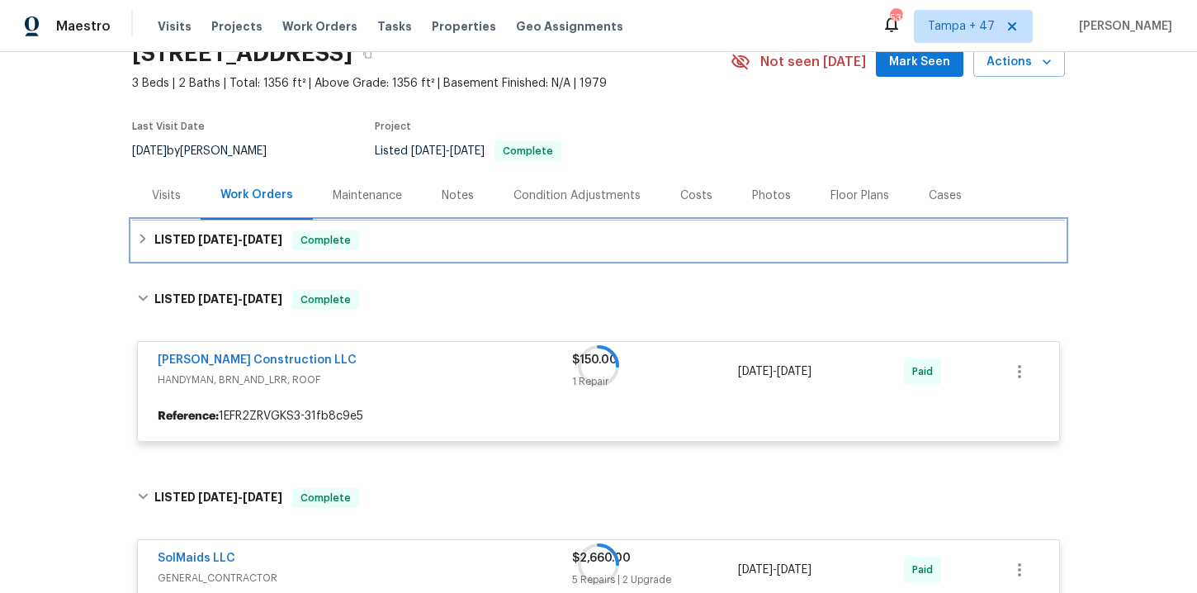
click at [398, 243] on div "LISTED 8/8/25 - 8/12/25 Complete" at bounding box center [598, 240] width 923 height 20
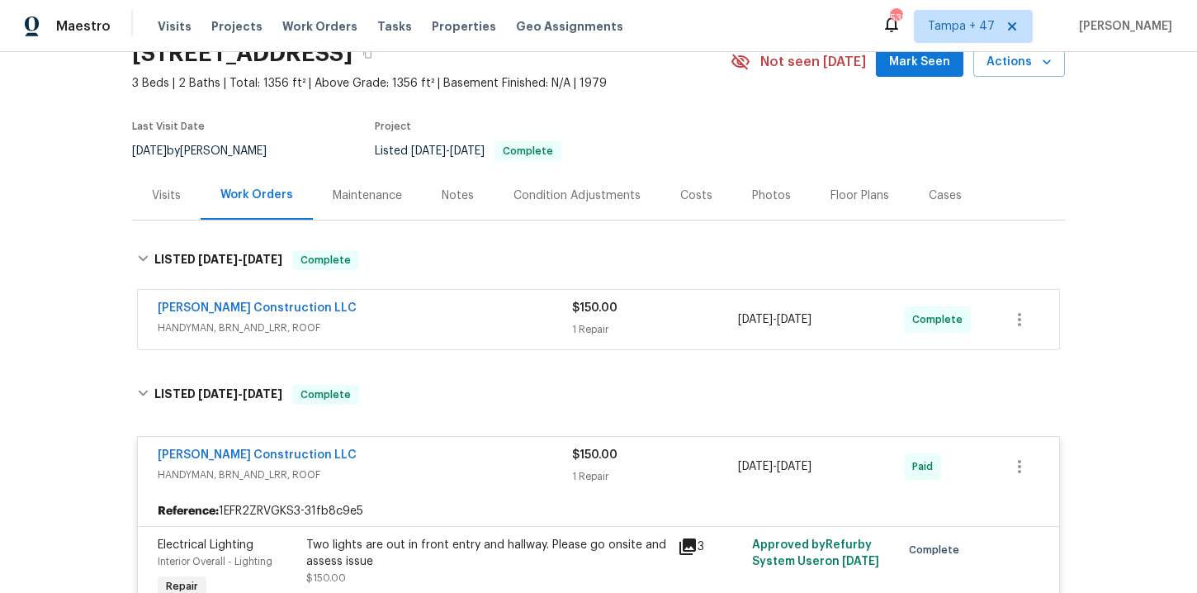
click at [424, 324] on span "HANDYMAN, BRN_AND_LRR, ROOF" at bounding box center [365, 327] width 414 height 17
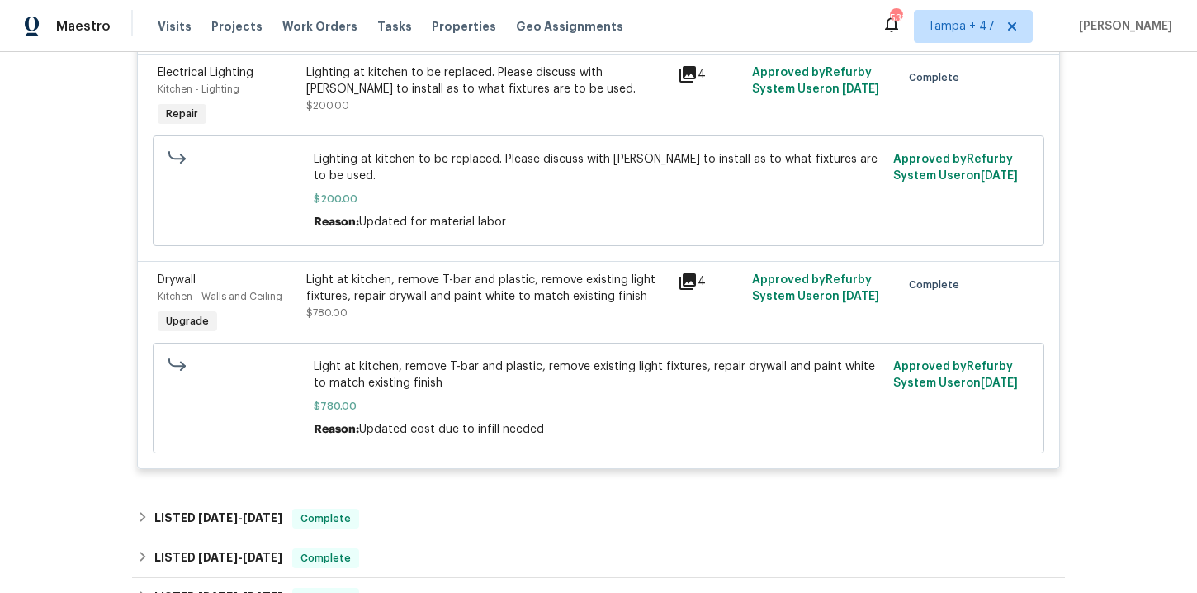
scroll to position [2317, 0]
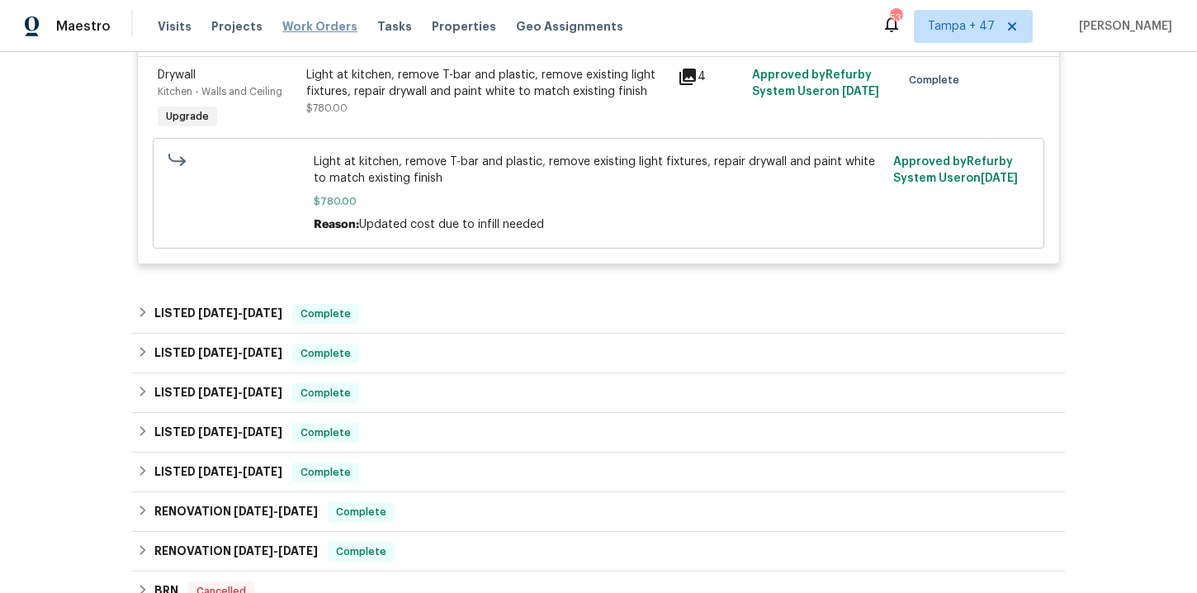
click at [300, 34] on span "Work Orders" at bounding box center [319, 26] width 75 height 17
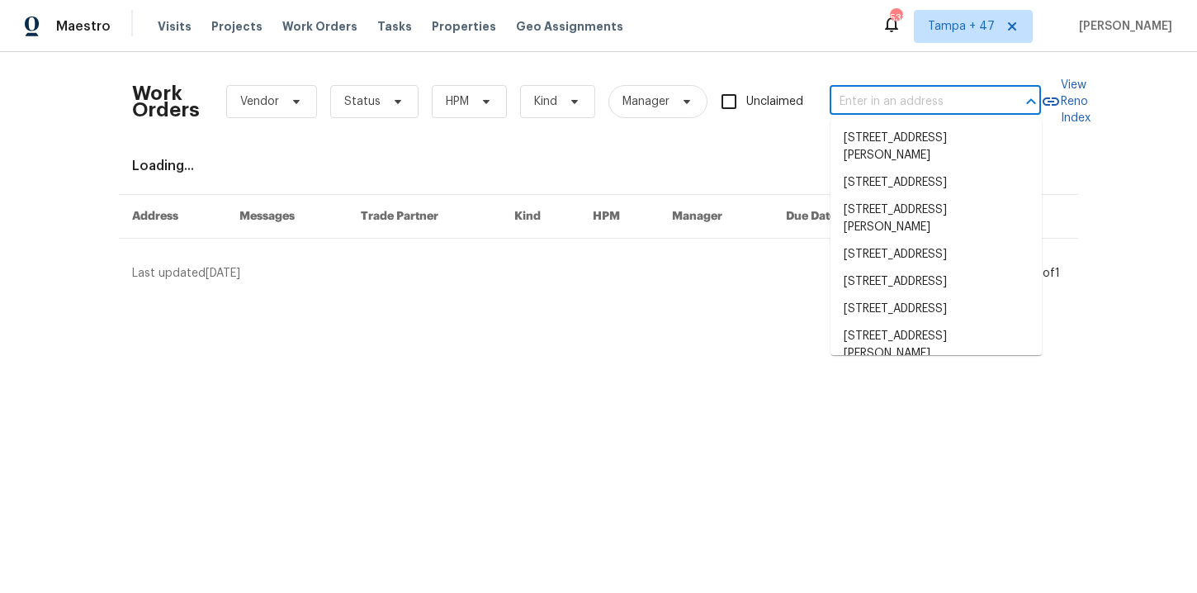
click at [882, 105] on input "text" at bounding box center [912, 102] width 165 height 26
paste input "217 Cedar Brook Rd Lynn, MA 01904"
type input "217 Cedar Brook Rd Lynn, MA 01904"
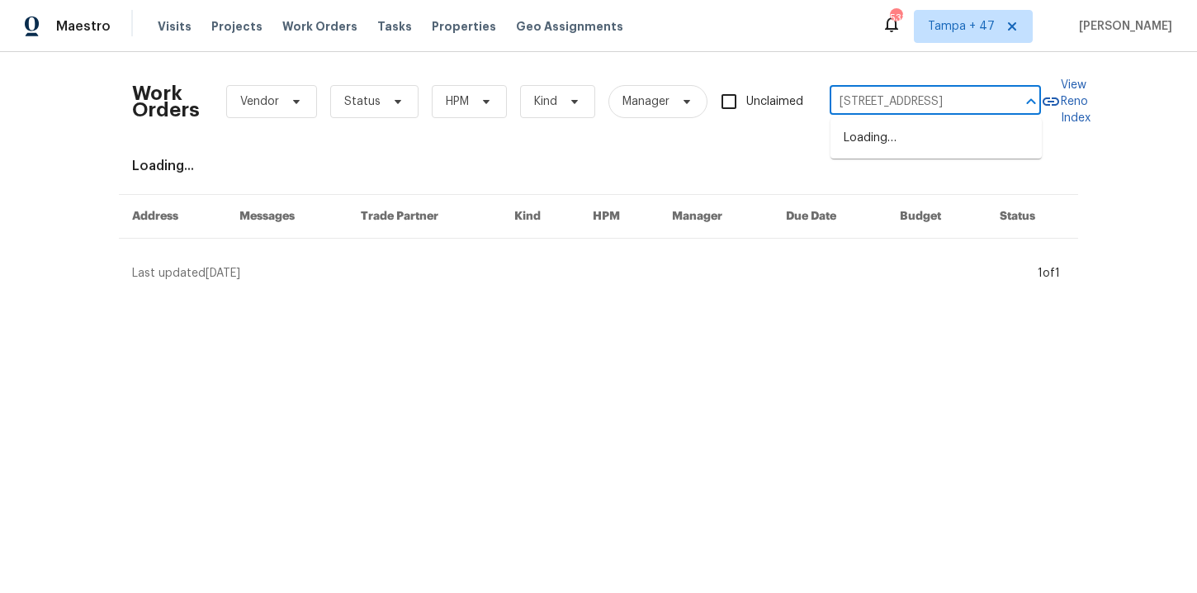
scroll to position [0, 40]
click at [916, 143] on li "217 Cedar Brook Rd, Lynn, MA 01904" at bounding box center [935, 147] width 211 height 45
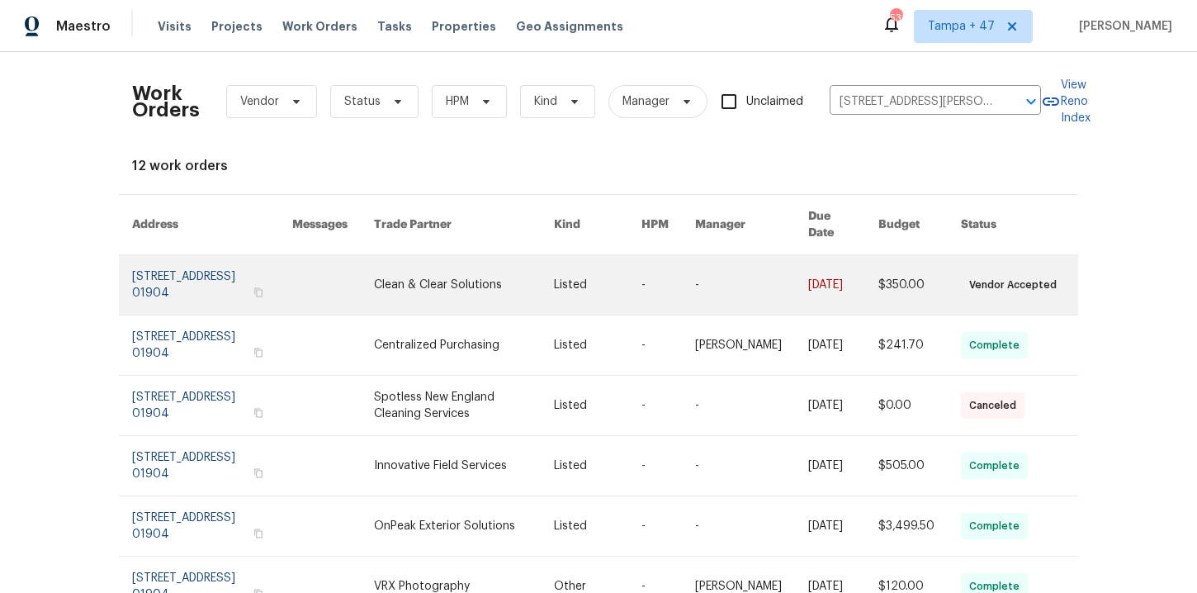
click at [178, 273] on link at bounding box center [212, 284] width 160 height 59
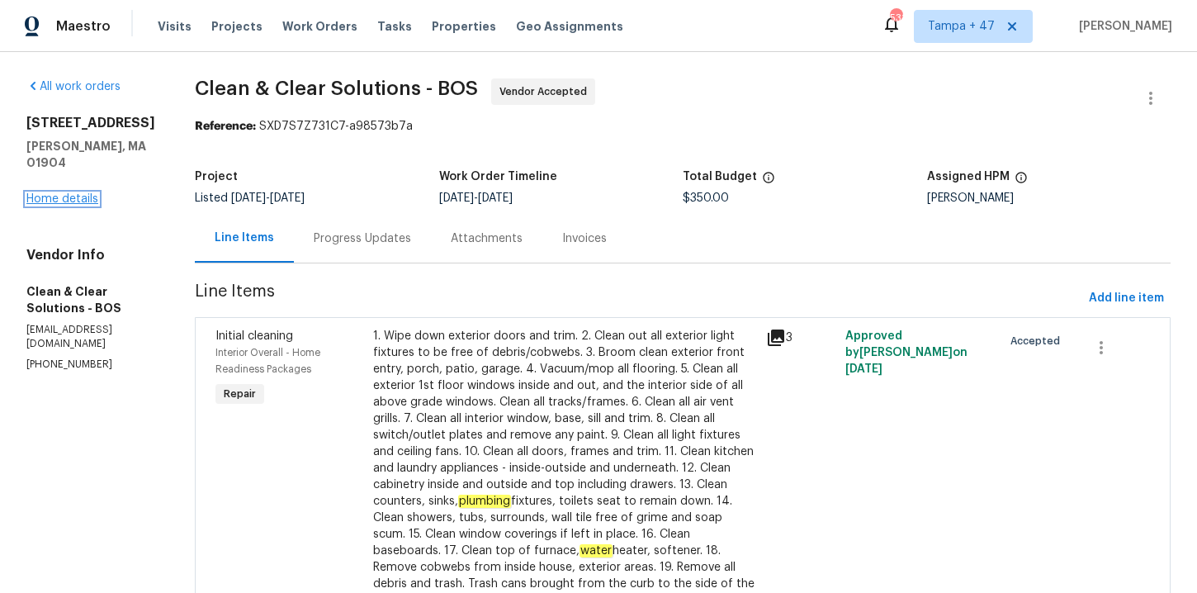
click at [63, 205] on link "Home details" at bounding box center [62, 199] width 72 height 12
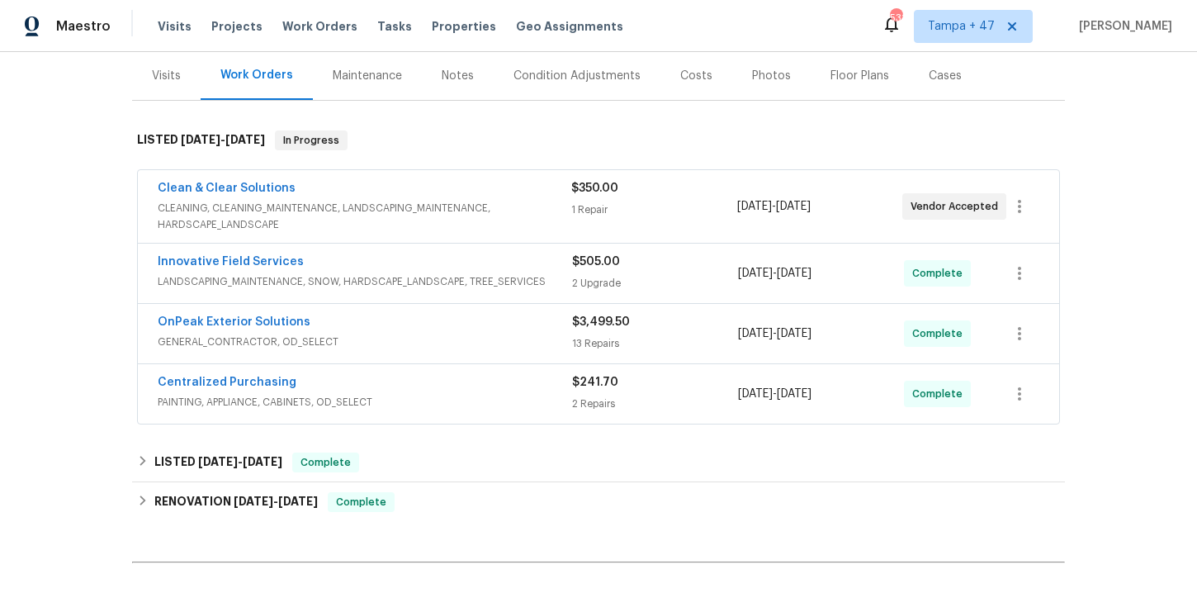
scroll to position [270, 0]
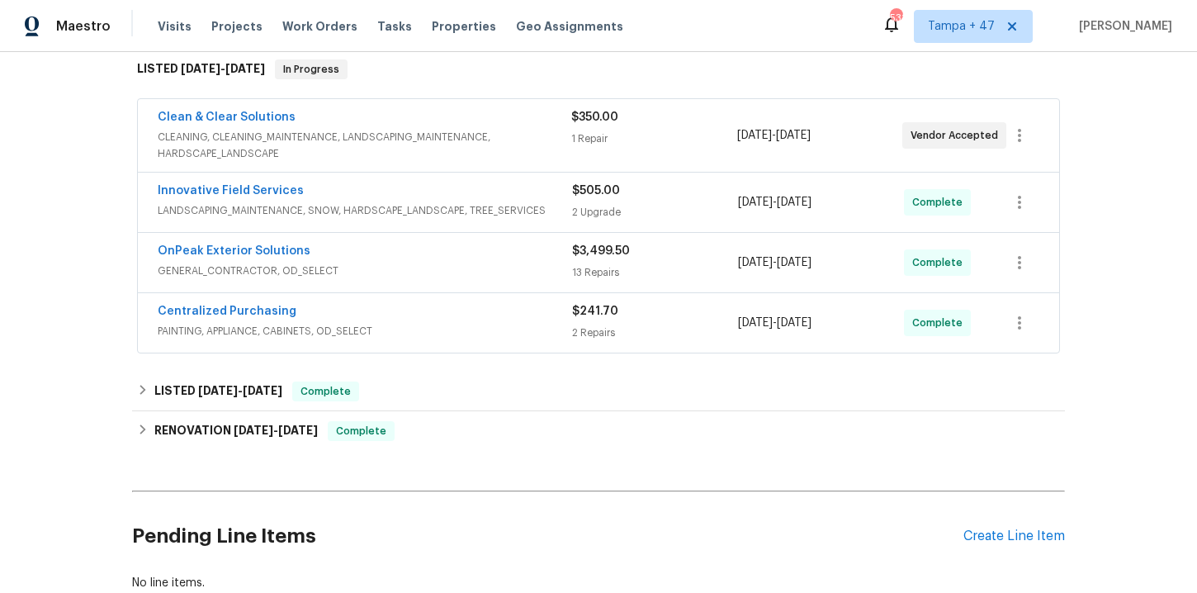
click at [462, 320] on div "Centralized Purchasing" at bounding box center [365, 313] width 414 height 20
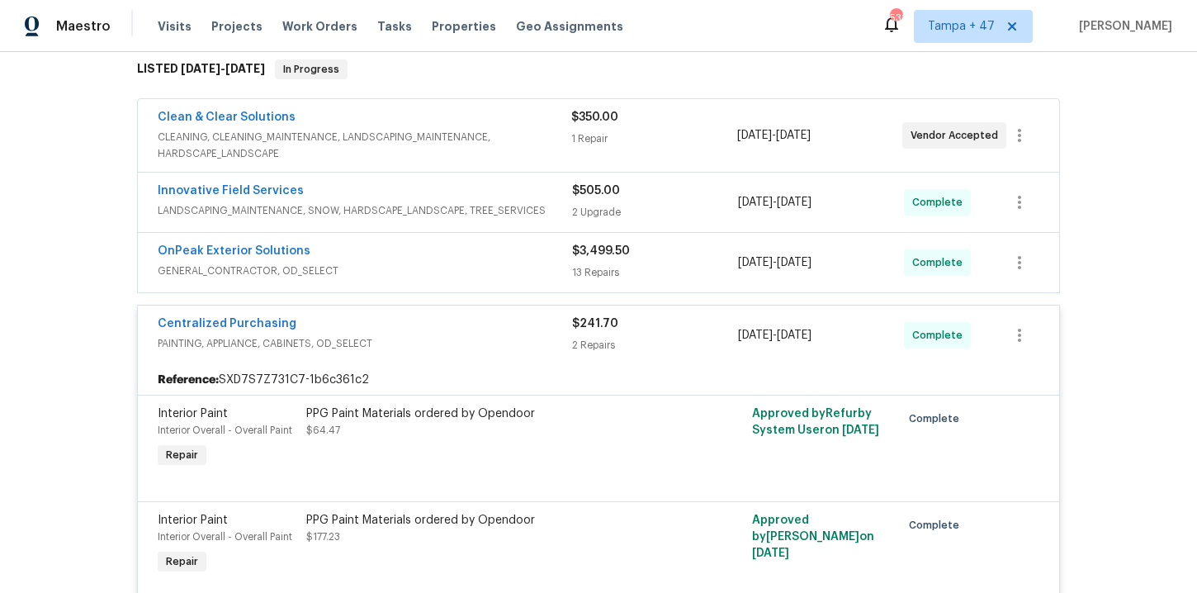
click at [431, 268] on span "GENERAL_CONTRACTOR, OD_SELECT" at bounding box center [365, 271] width 414 height 17
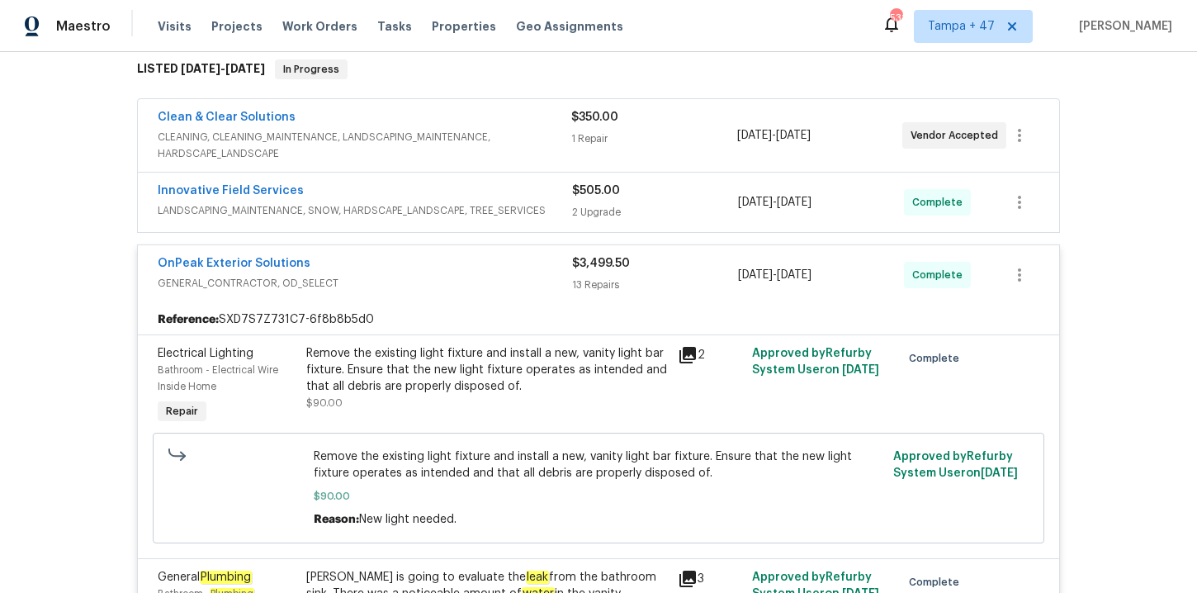
click at [455, 210] on span "LANDSCAPING_MAINTENANCE, SNOW, HARDSCAPE_LANDSCAPE, TREE_SERVICES" at bounding box center [365, 210] width 414 height 17
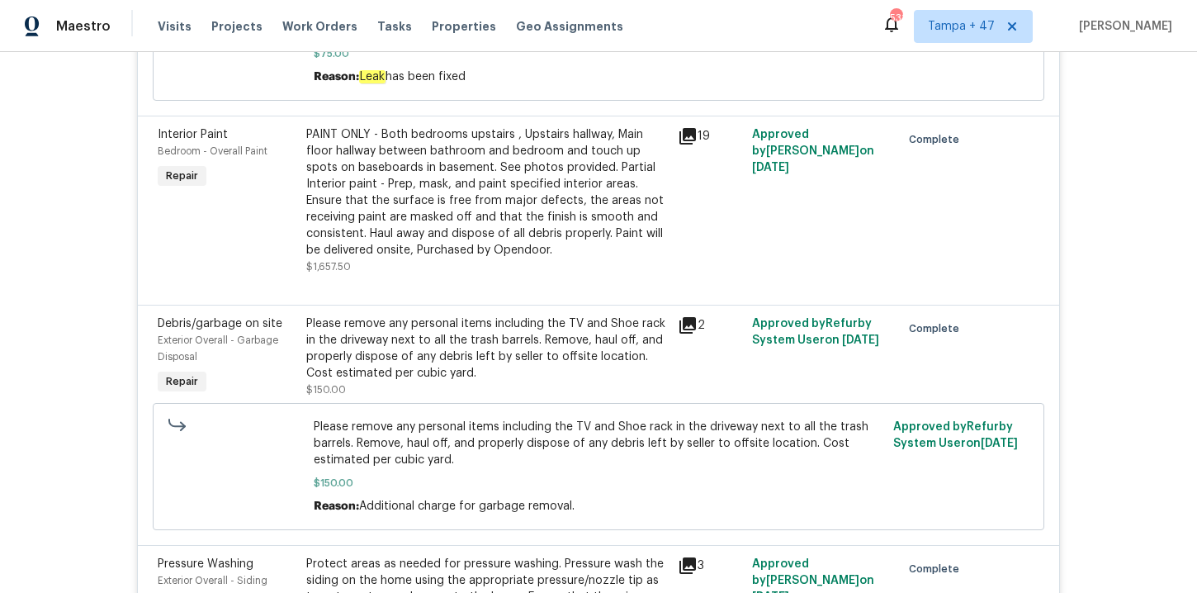
scroll to position [1359, 0]
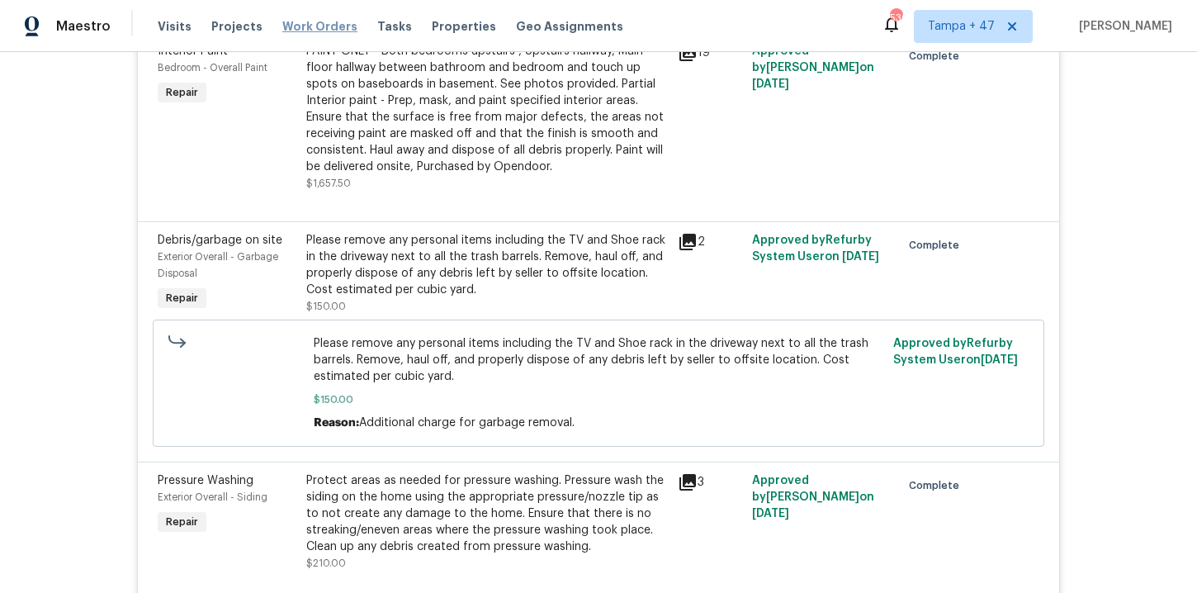
click at [327, 33] on span "Work Orders" at bounding box center [319, 26] width 75 height 17
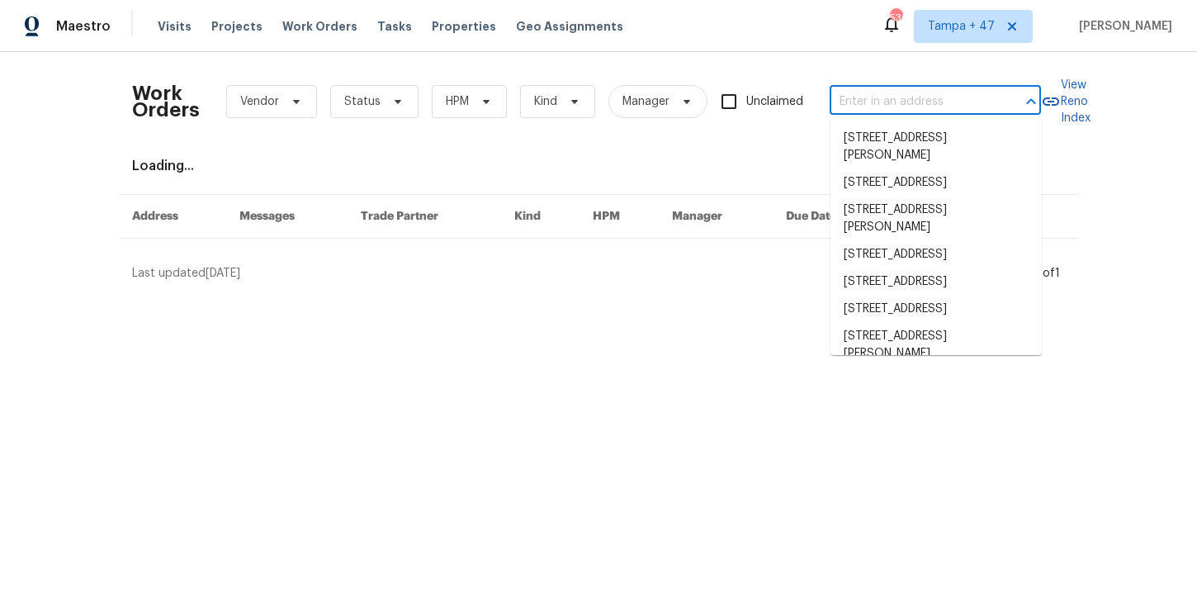
click at [936, 114] on input "text" at bounding box center [912, 102] width 165 height 26
paste input "159 Cloe Ct Clarksville, TN 37042"
type input "159 Cloe Ct Clarksville, TN 37042"
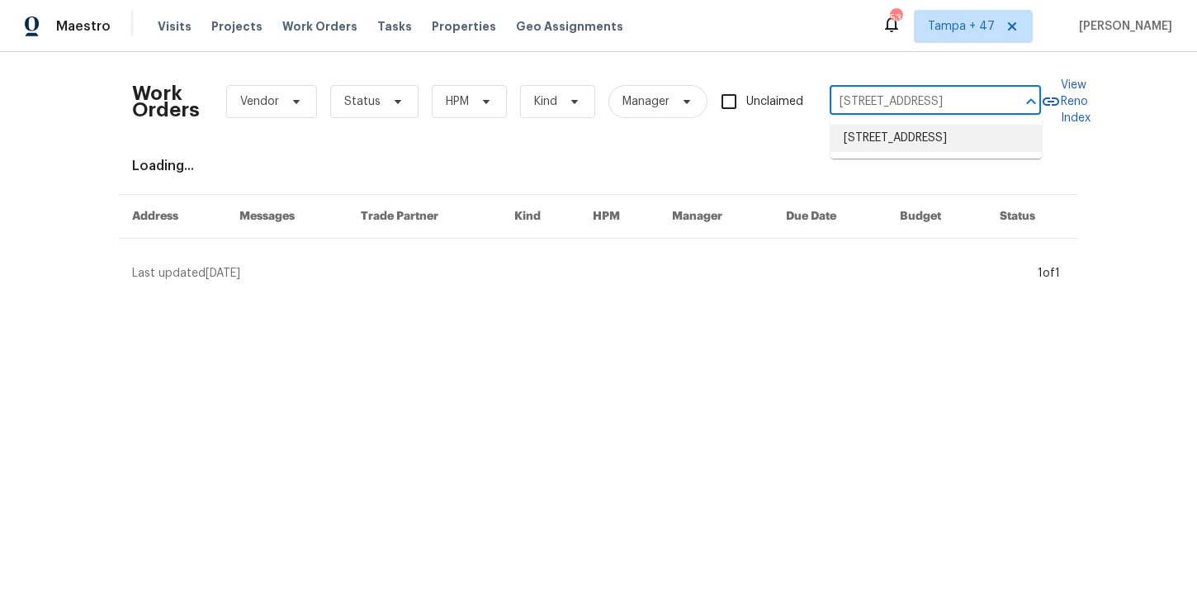
click at [921, 140] on li "159 Cloe Ct, Clarksville, TN 37042" at bounding box center [935, 138] width 211 height 27
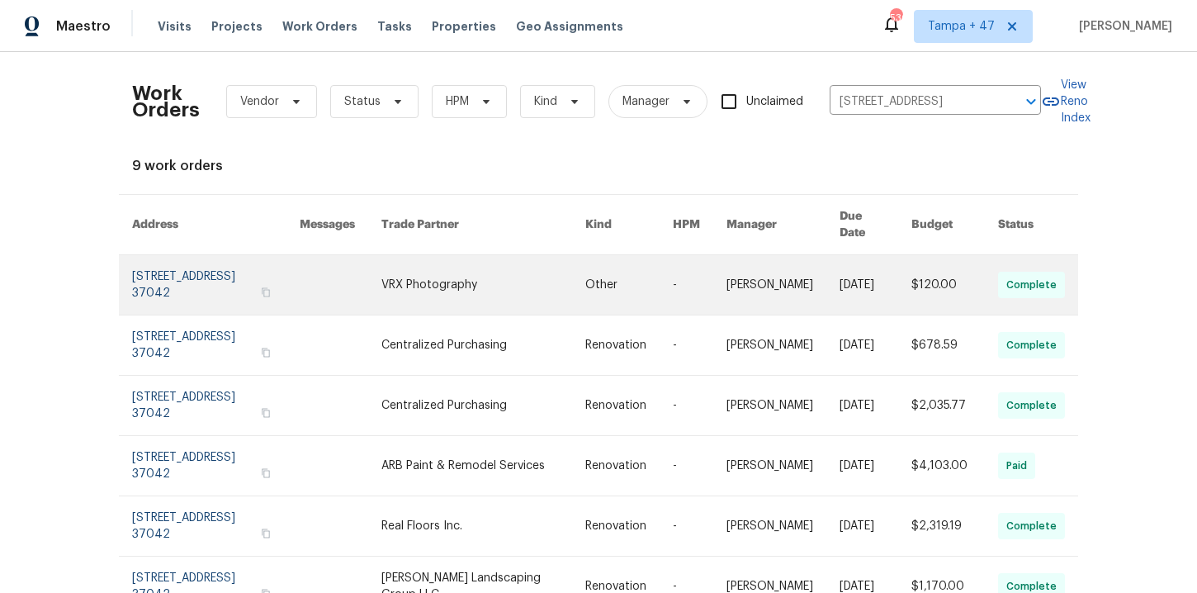
click at [198, 263] on link at bounding box center [216, 284] width 168 height 59
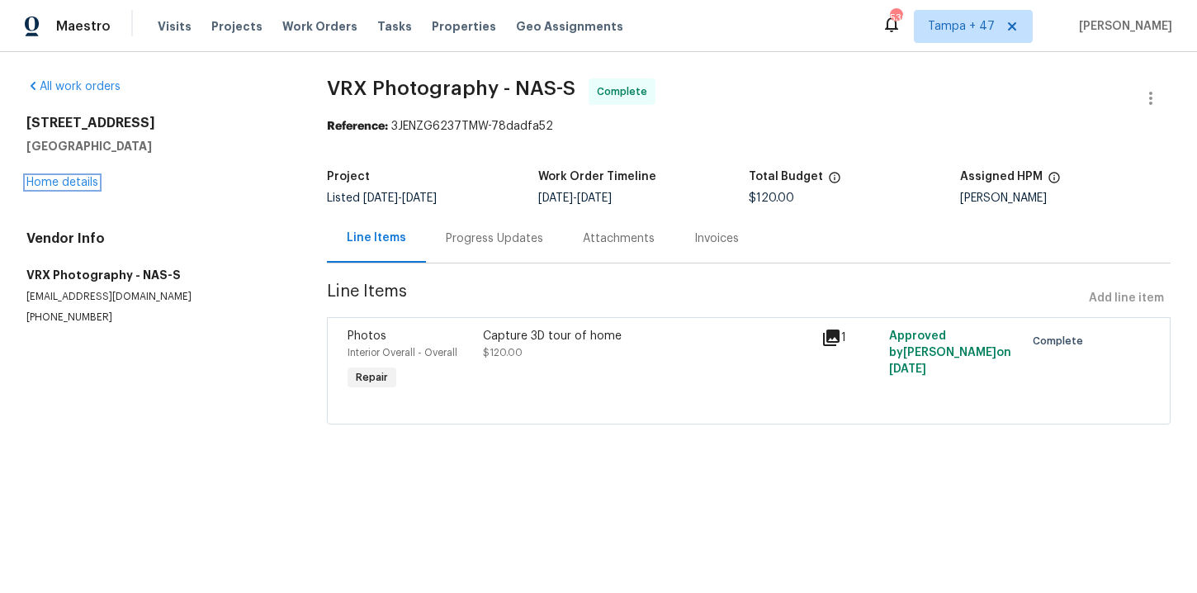
click at [87, 185] on link "Home details" at bounding box center [62, 183] width 72 height 12
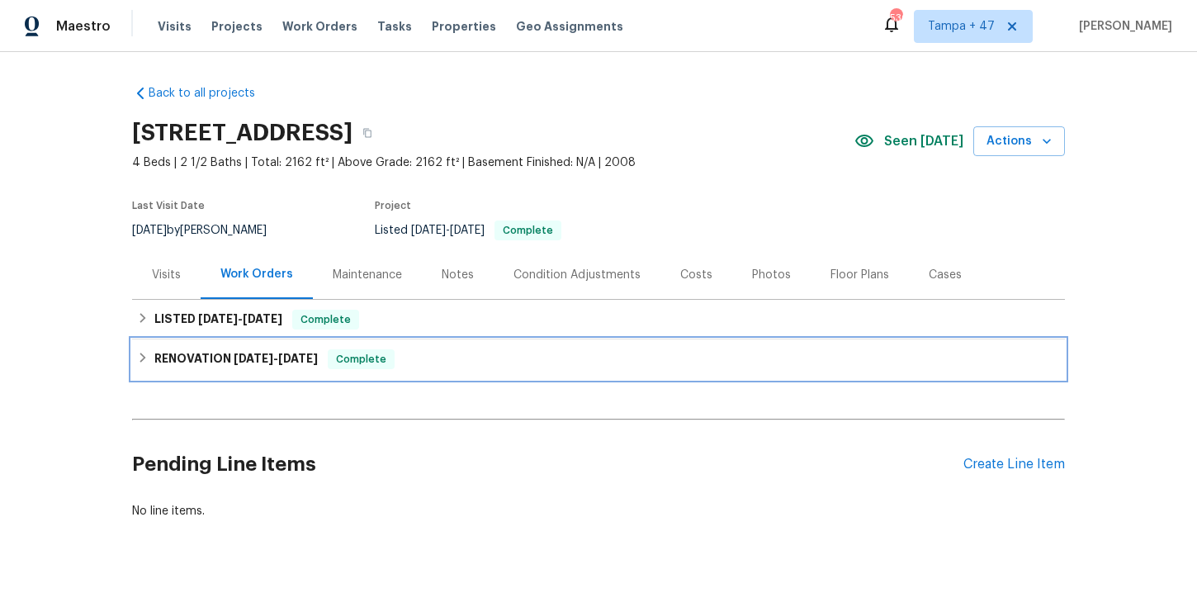
click at [442, 377] on div "RENOVATION 6/27/25 - 7/28/25 Complete" at bounding box center [598, 359] width 933 height 40
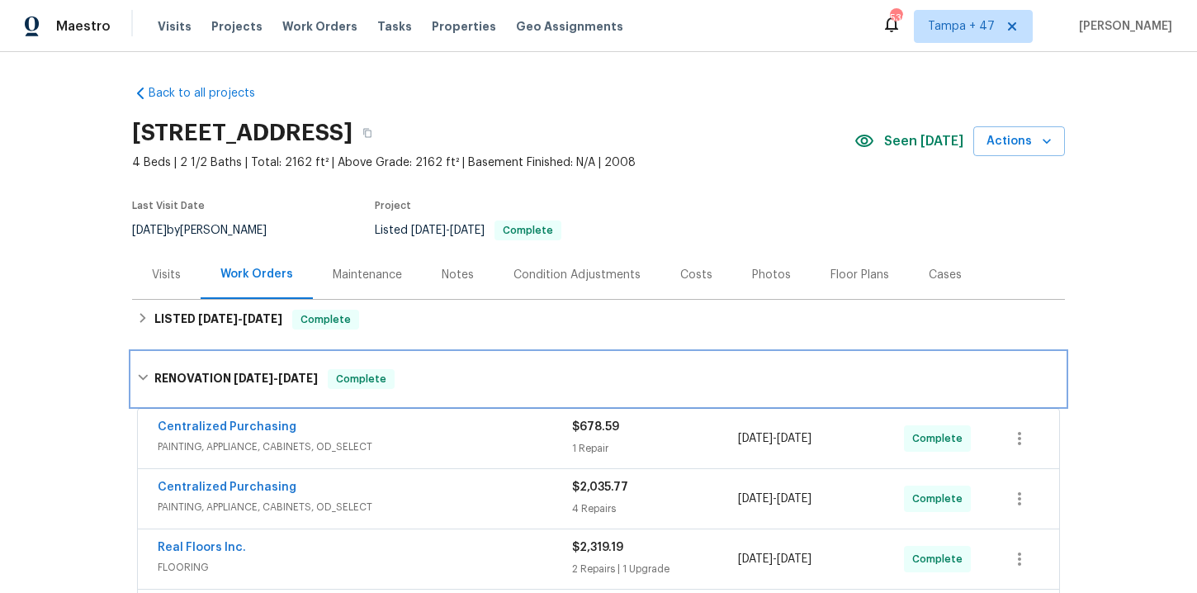
scroll to position [161, 0]
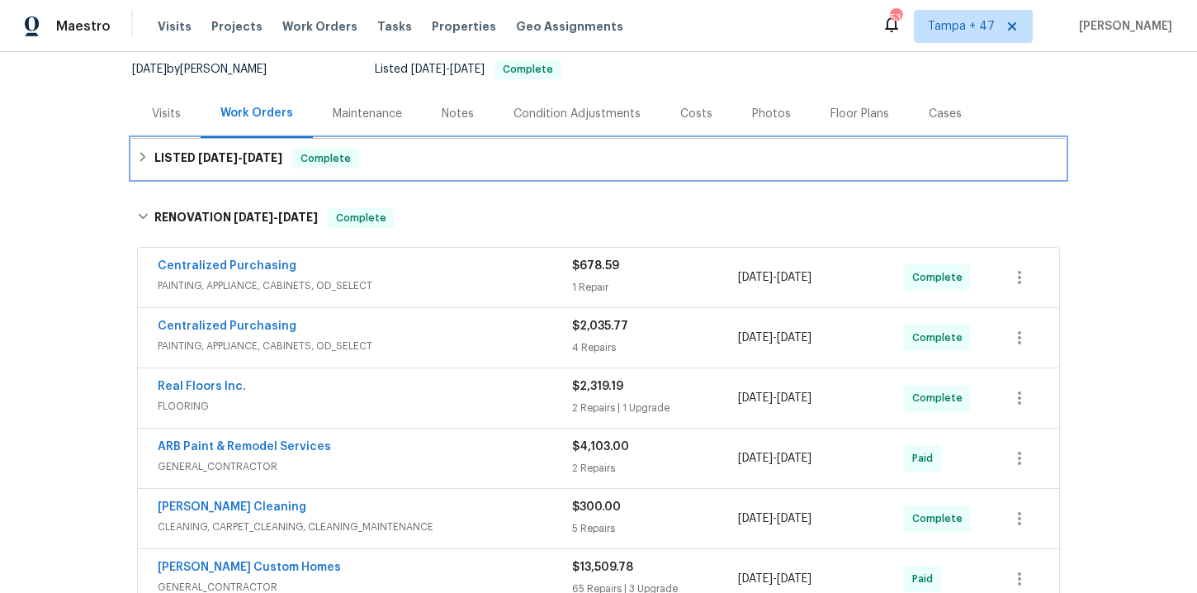
click at [409, 158] on div "LISTED 7/31/25 - 8/1/25 Complete" at bounding box center [598, 159] width 923 height 20
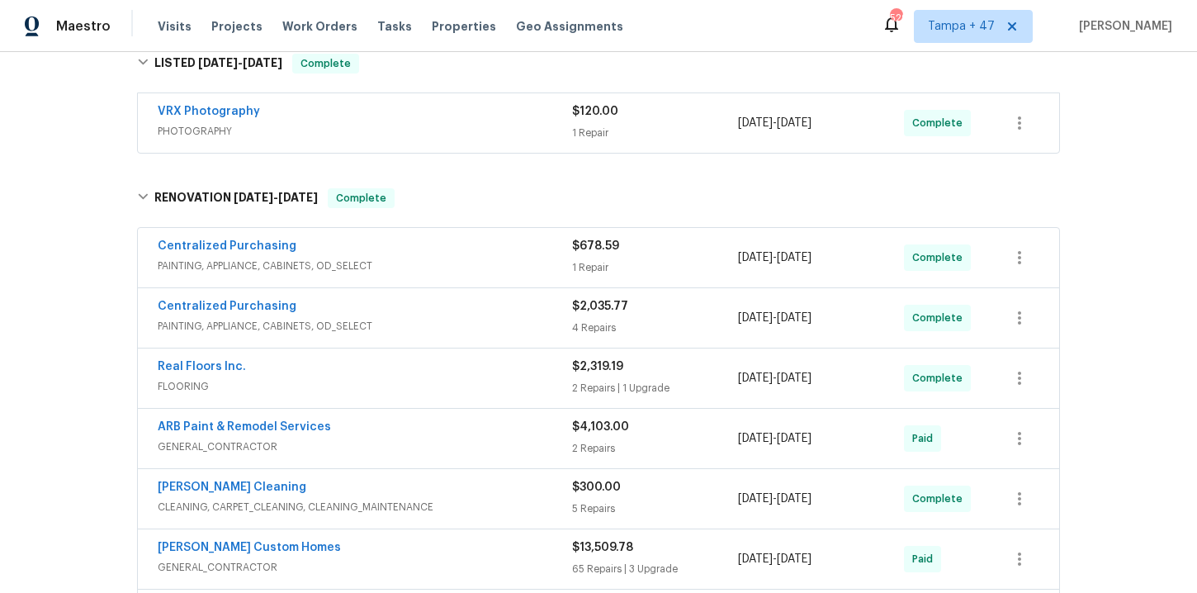
click at [452, 364] on div "Real Floors Inc." at bounding box center [365, 368] width 414 height 20
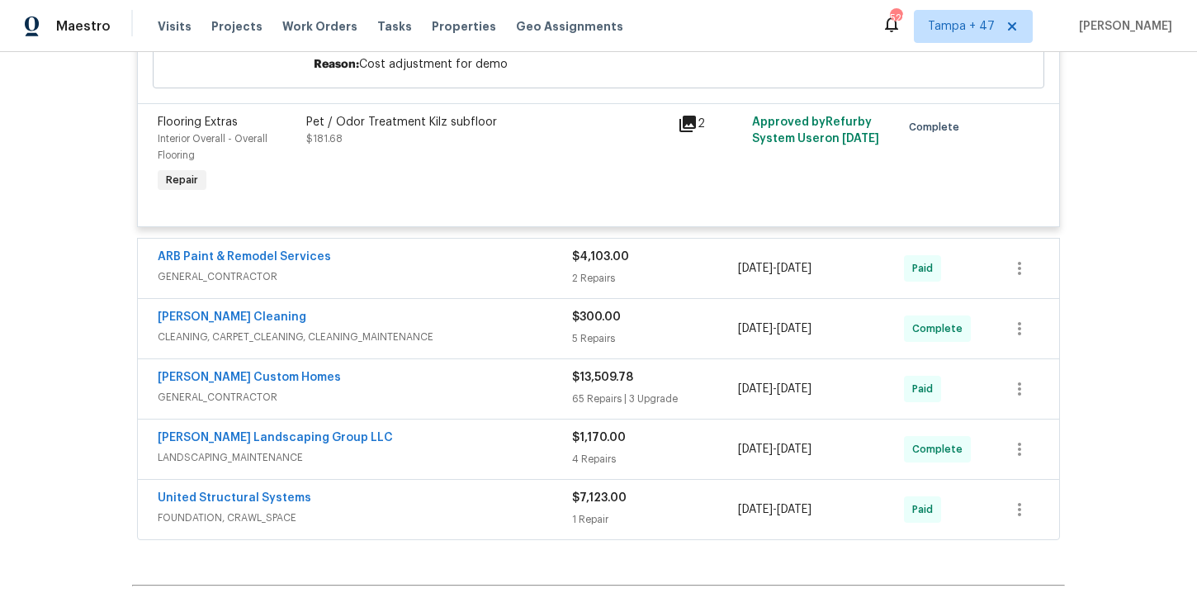
scroll to position [1179, 0]
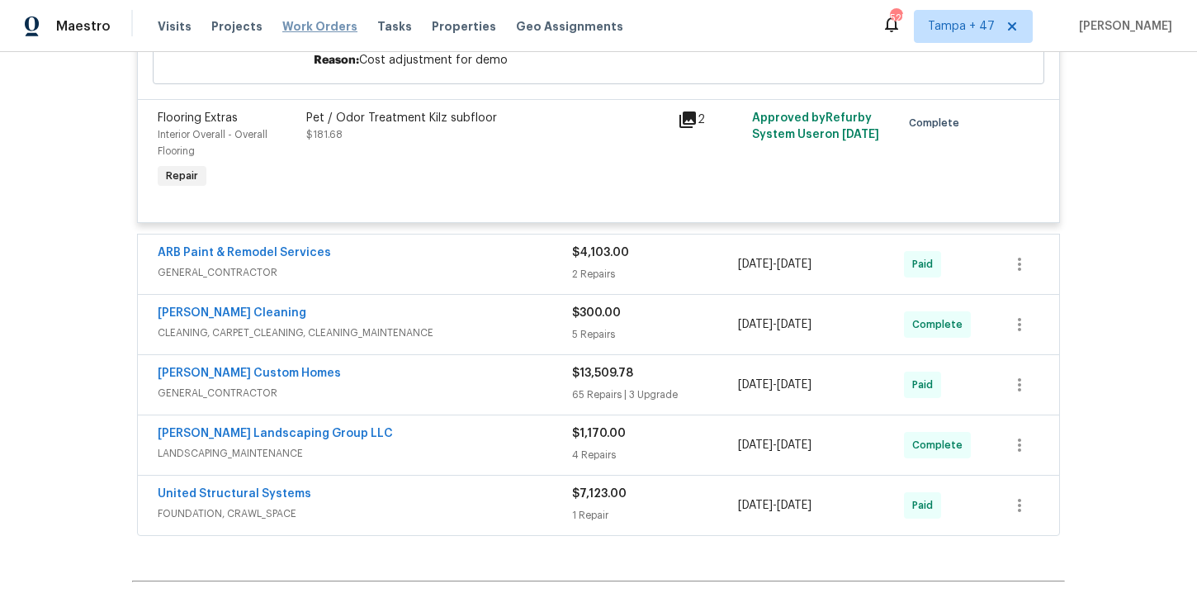
click at [295, 30] on span "Work Orders" at bounding box center [319, 26] width 75 height 17
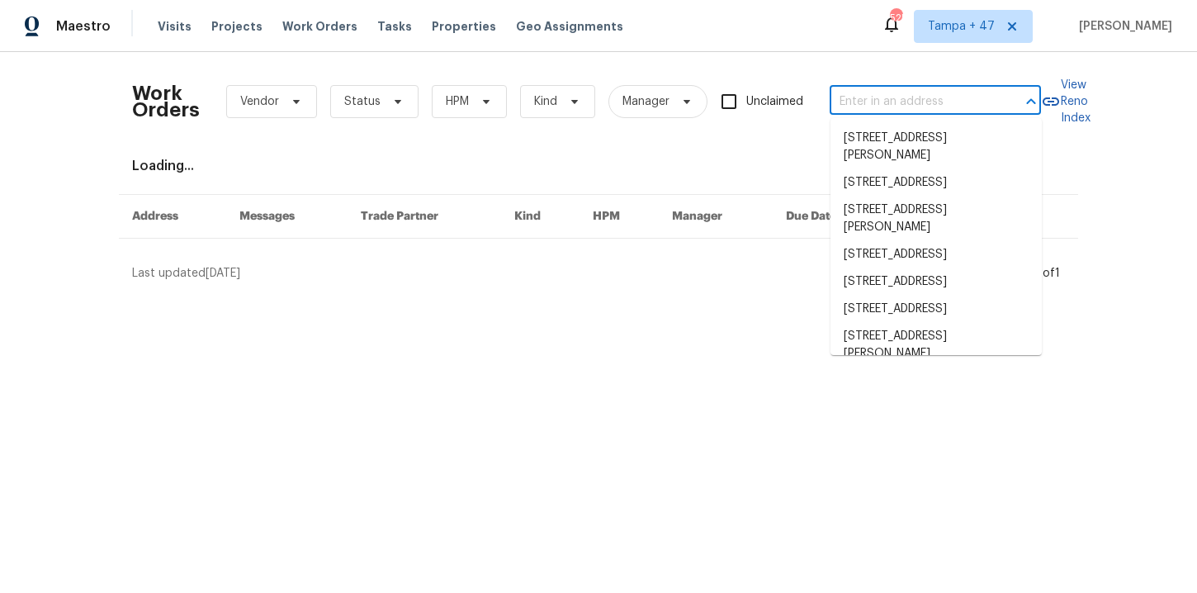
click at [939, 98] on input "text" at bounding box center [912, 102] width 165 height 26
paste input "1722 Searcy Dr San Antonio, TX 78232"
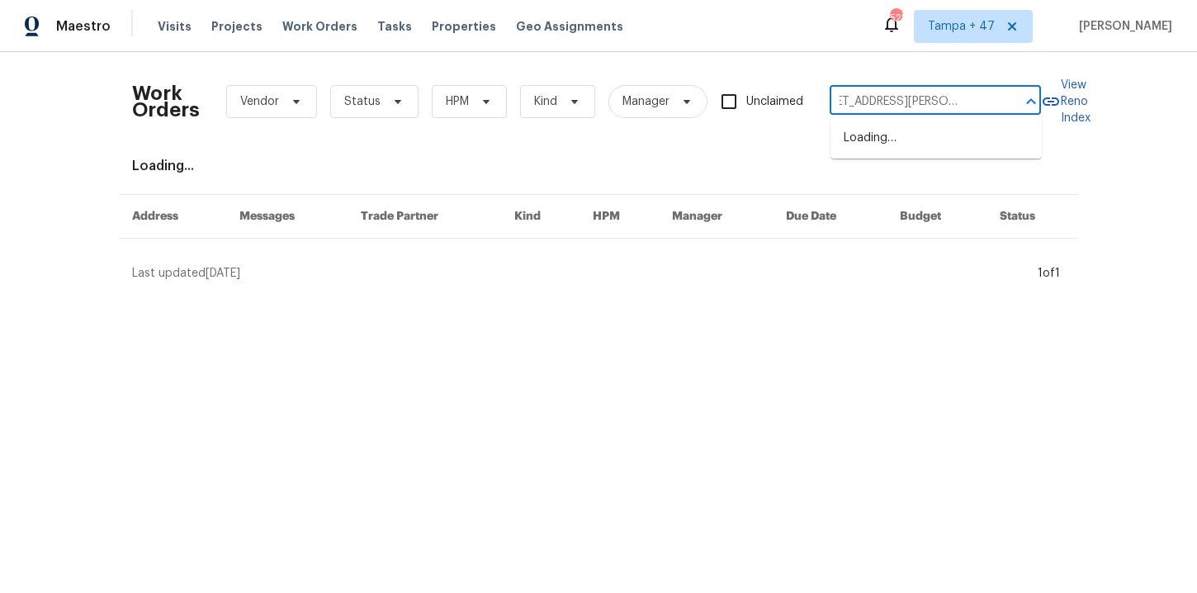
type input "1722 Searcy Dr San Antonio, TX 78232"
click at [887, 150] on li "1722 Searcy Dr, San Antonio, TX 78232" at bounding box center [935, 147] width 211 height 45
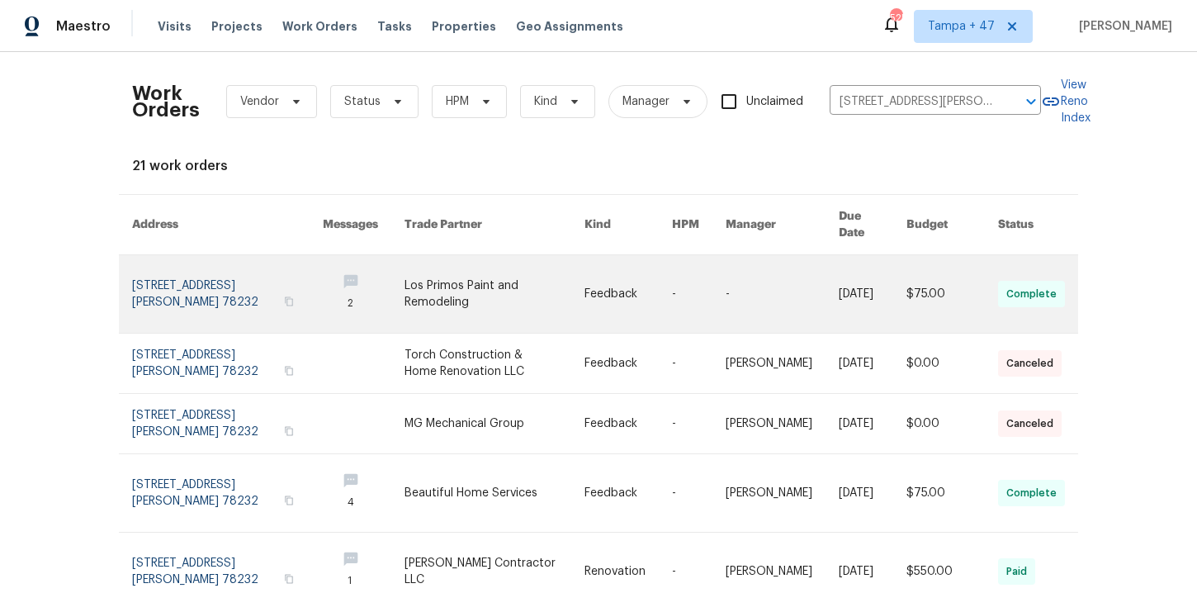
click at [160, 268] on link at bounding box center [227, 294] width 191 height 78
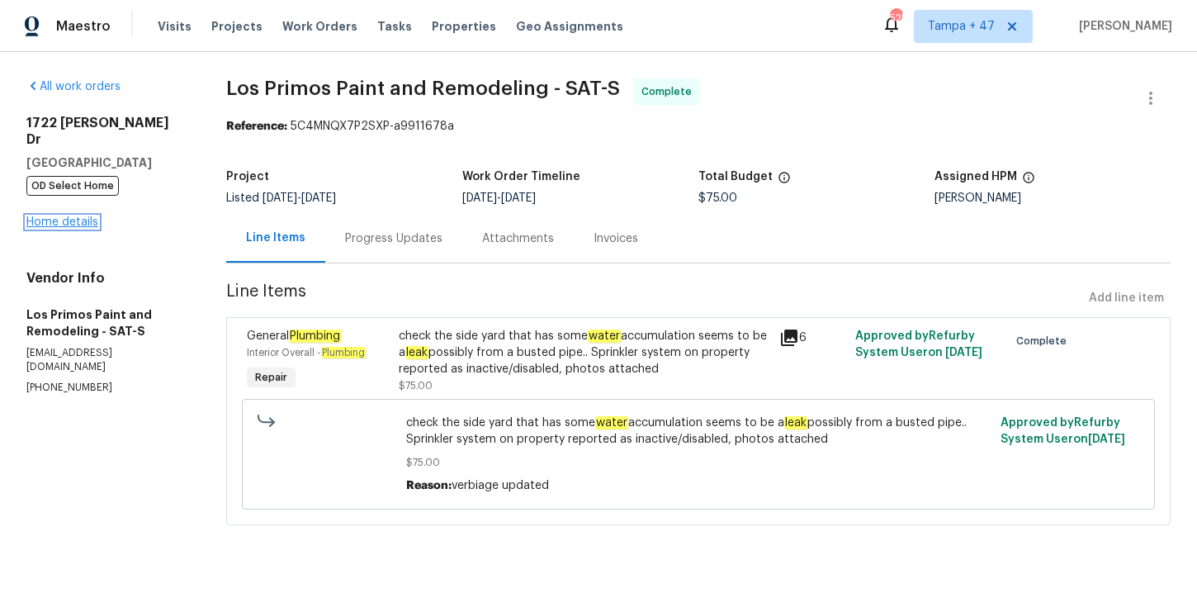
click at [80, 216] on link "Home details" at bounding box center [62, 222] width 72 height 12
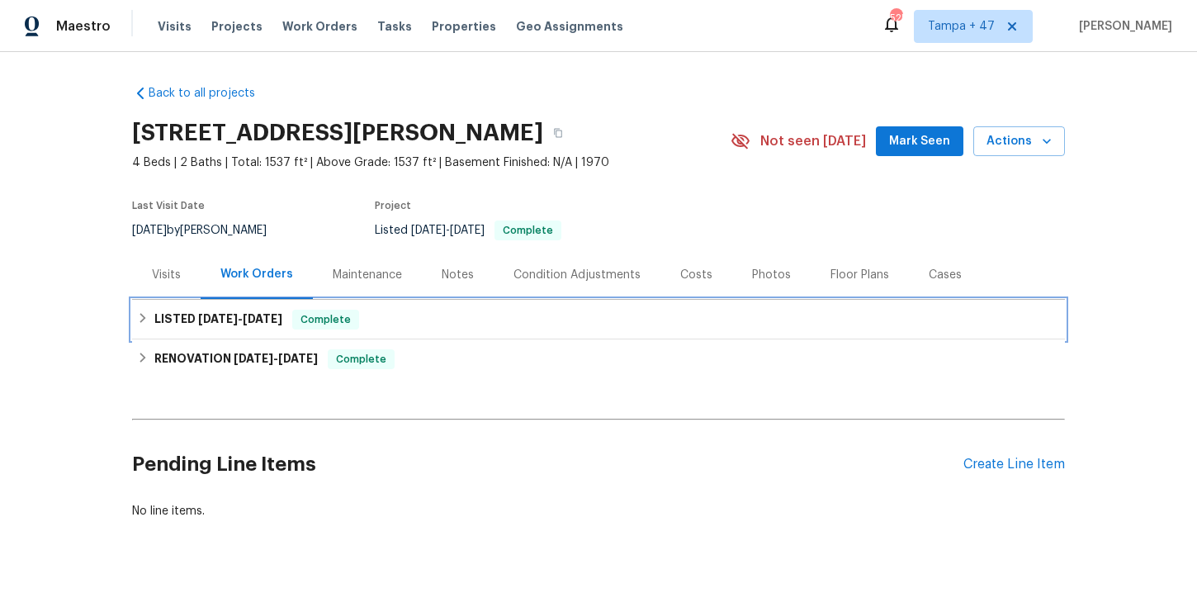
click at [424, 322] on div "LISTED 7/18/25 - 8/8/25 Complete" at bounding box center [598, 320] width 923 height 20
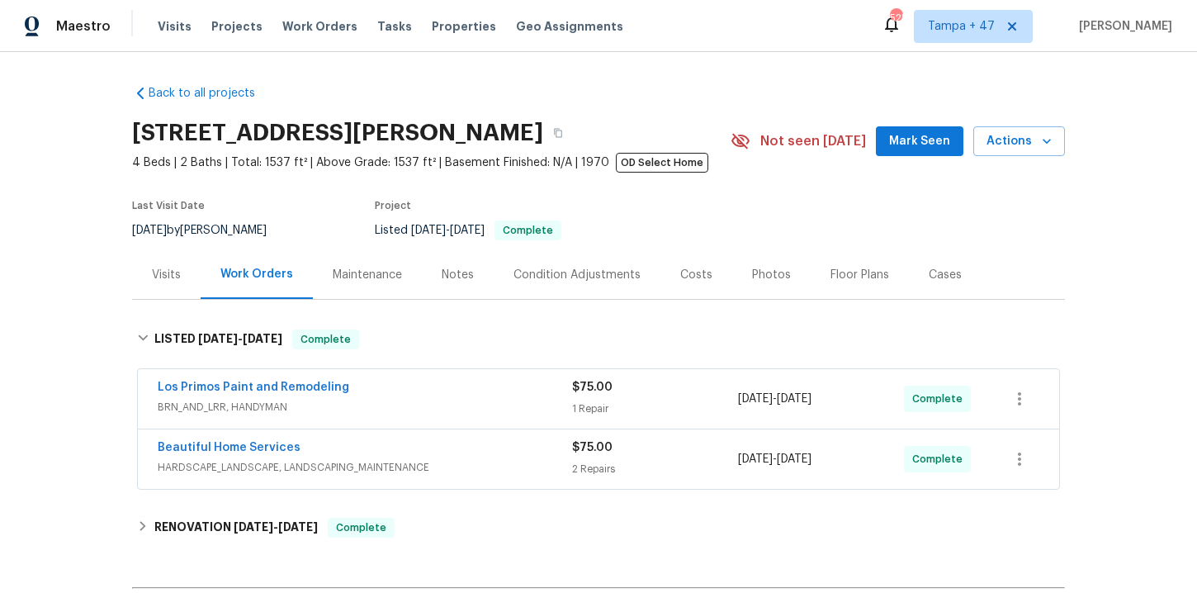
click at [466, 466] on span "HARDSCAPE_LANDSCAPE, LANDSCAPING_MAINTENANCE" at bounding box center [365, 467] width 414 height 17
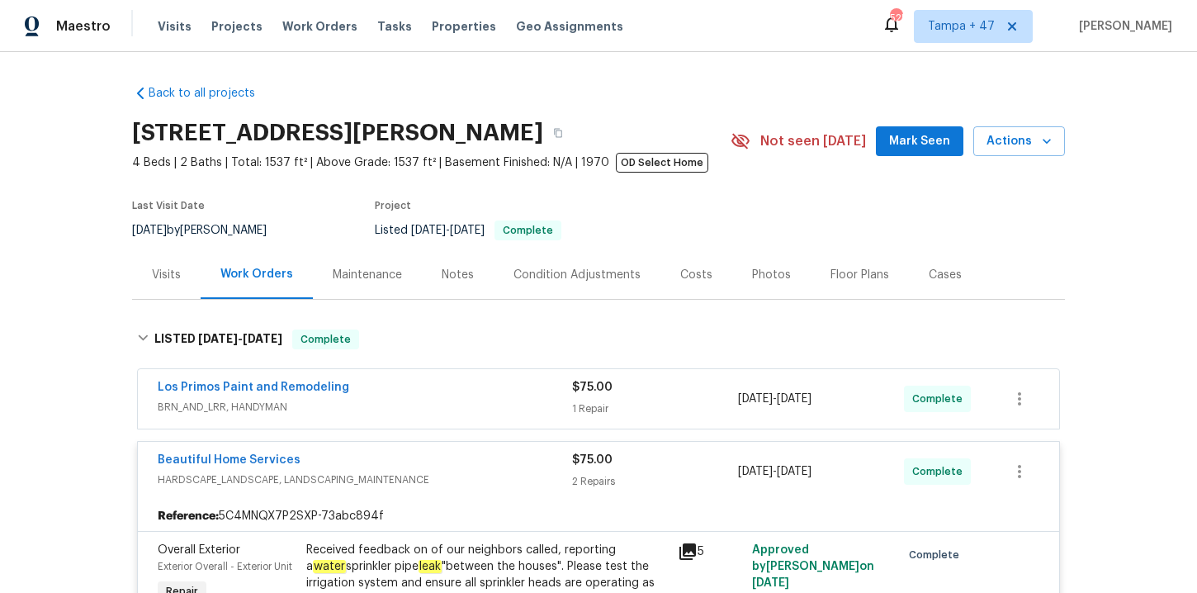
click at [458, 396] on div "Los Primos Paint and Remodeling" at bounding box center [365, 389] width 414 height 20
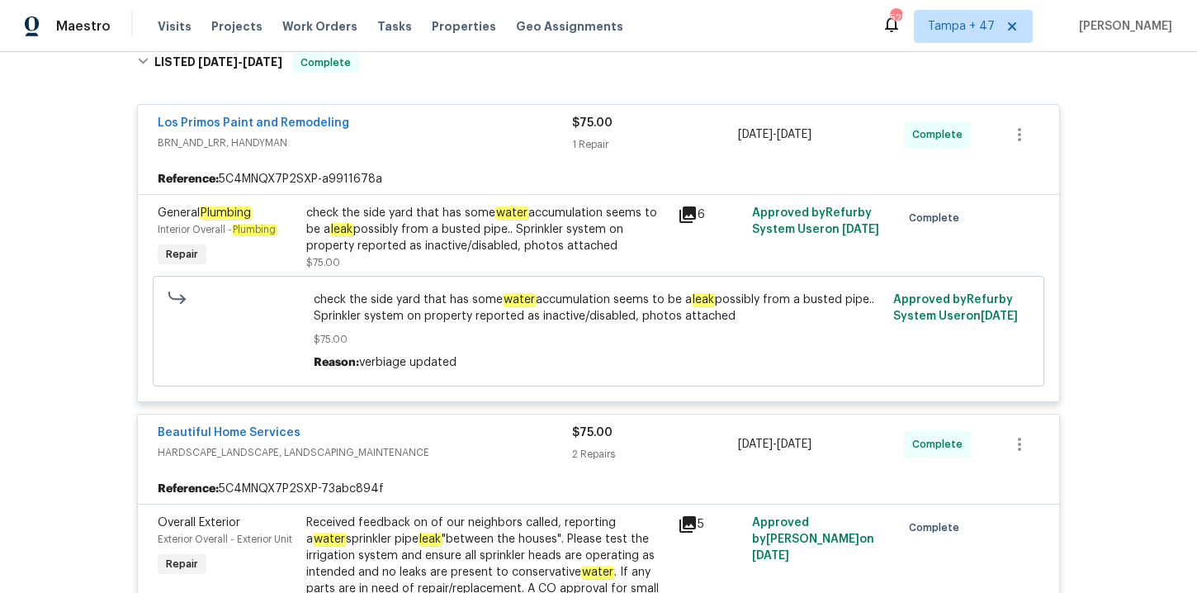
scroll to position [263, 0]
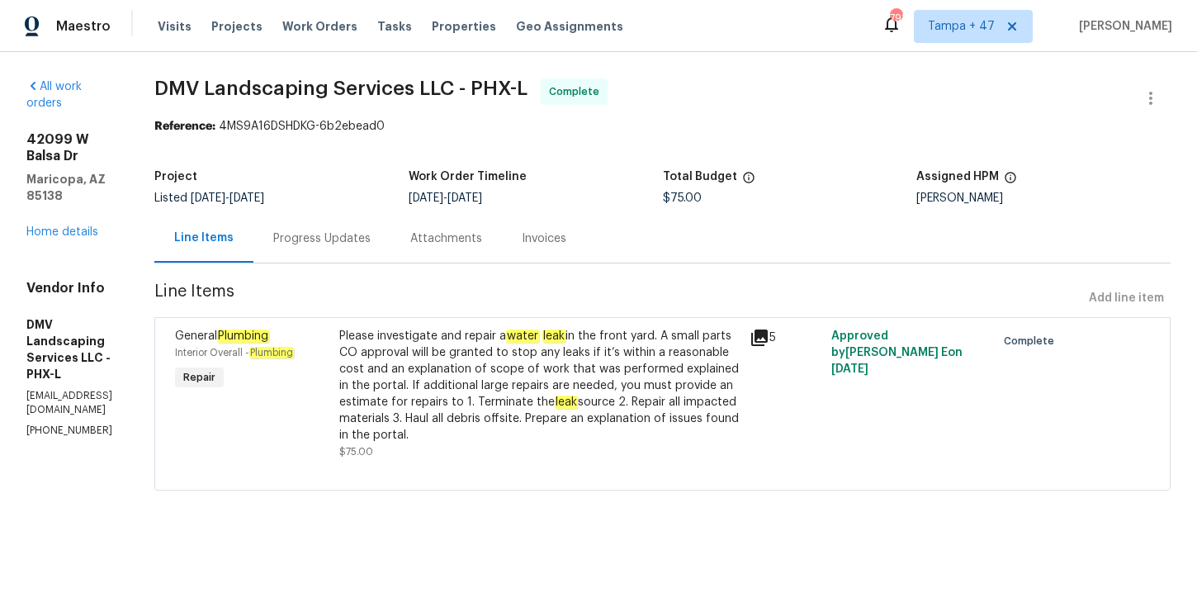
click at [354, 237] on div "Progress Updates" at bounding box center [321, 238] width 97 height 17
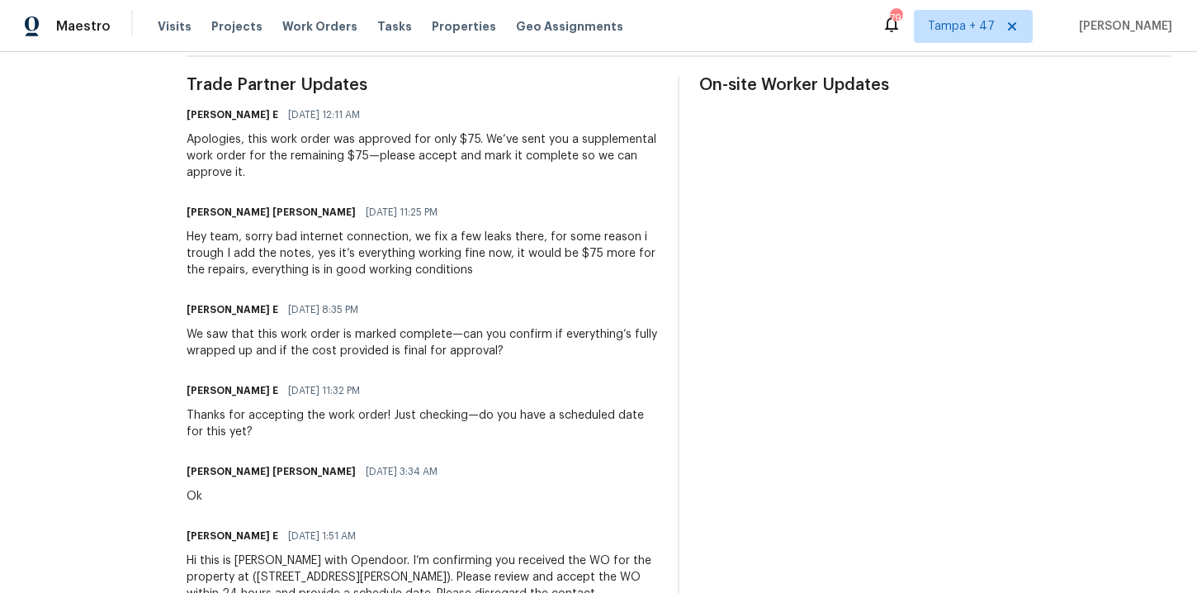
scroll to position [482, 0]
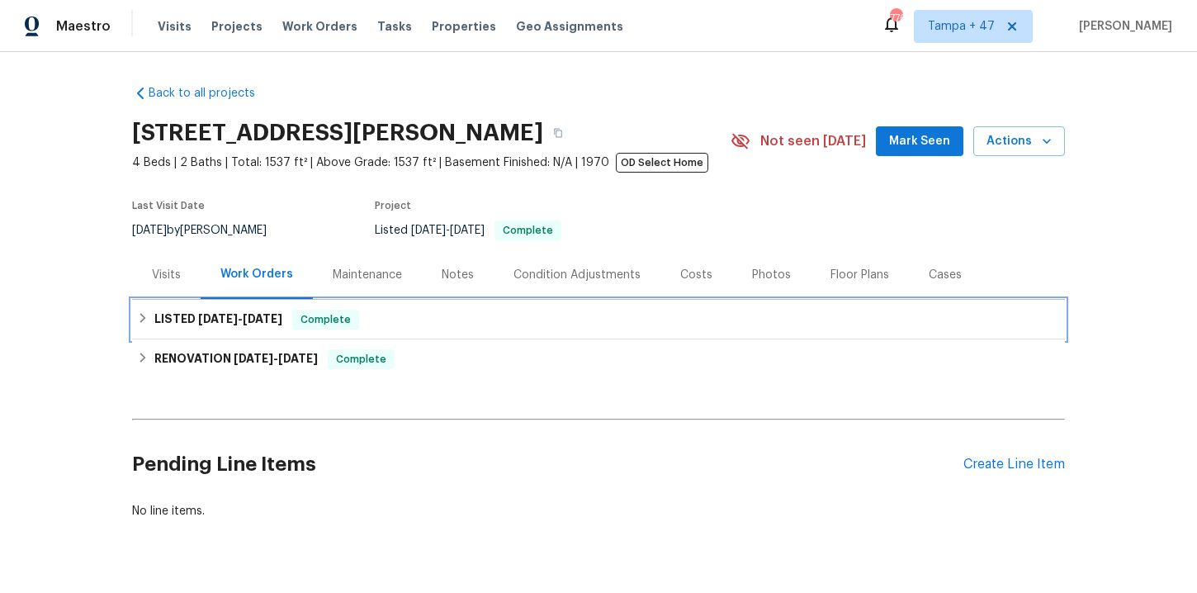
click at [394, 324] on div "LISTED [DATE] - [DATE] Complete" at bounding box center [598, 320] width 923 height 20
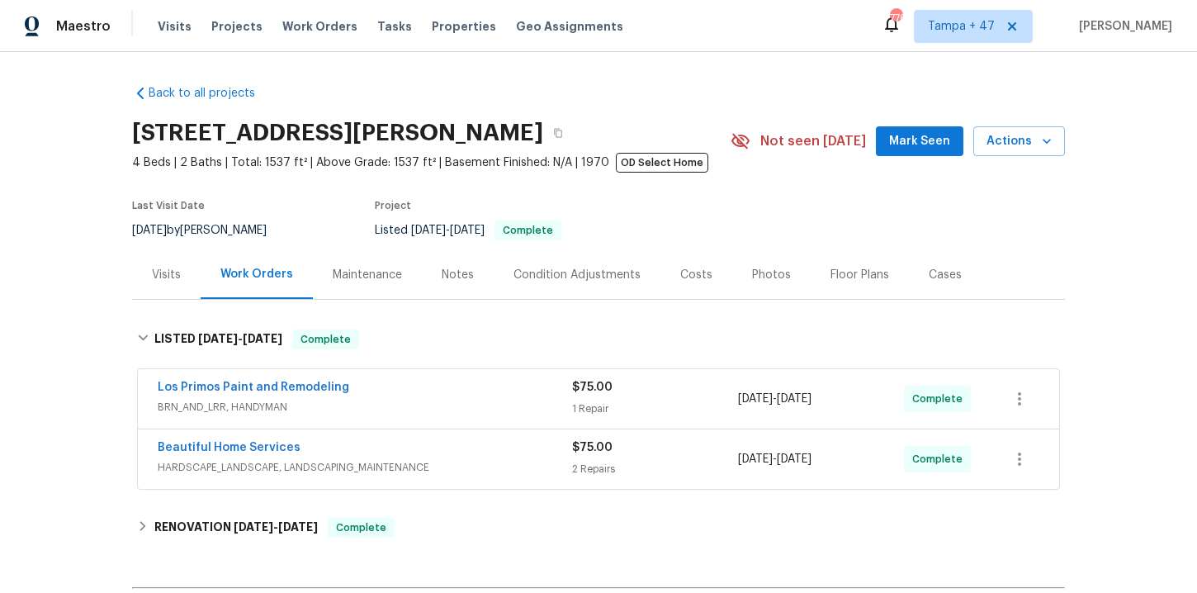
click at [455, 452] on div "Beautiful Home Services" at bounding box center [365, 449] width 414 height 20
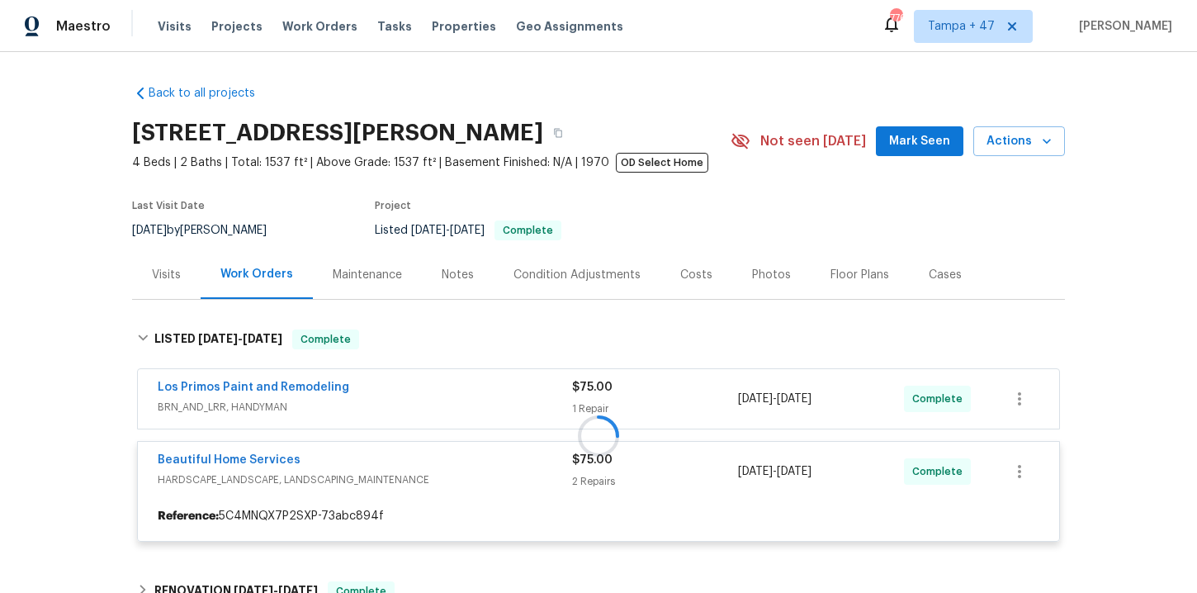
click at [452, 397] on div at bounding box center [598, 435] width 933 height 245
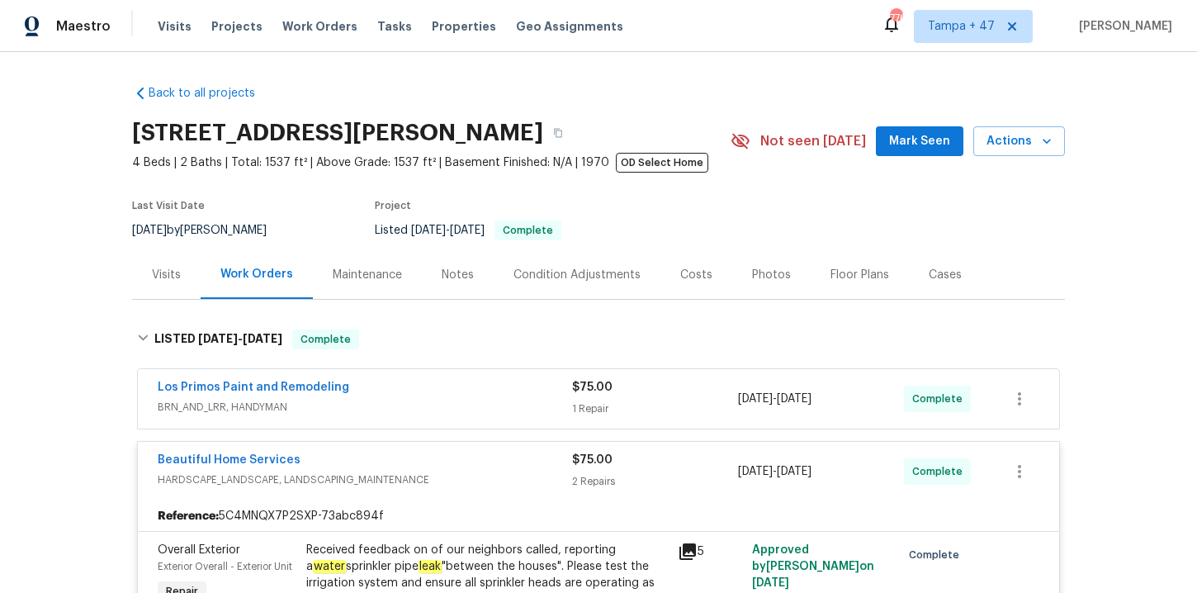
click at [423, 390] on div "Los Primos Paint and Remodeling" at bounding box center [365, 389] width 414 height 20
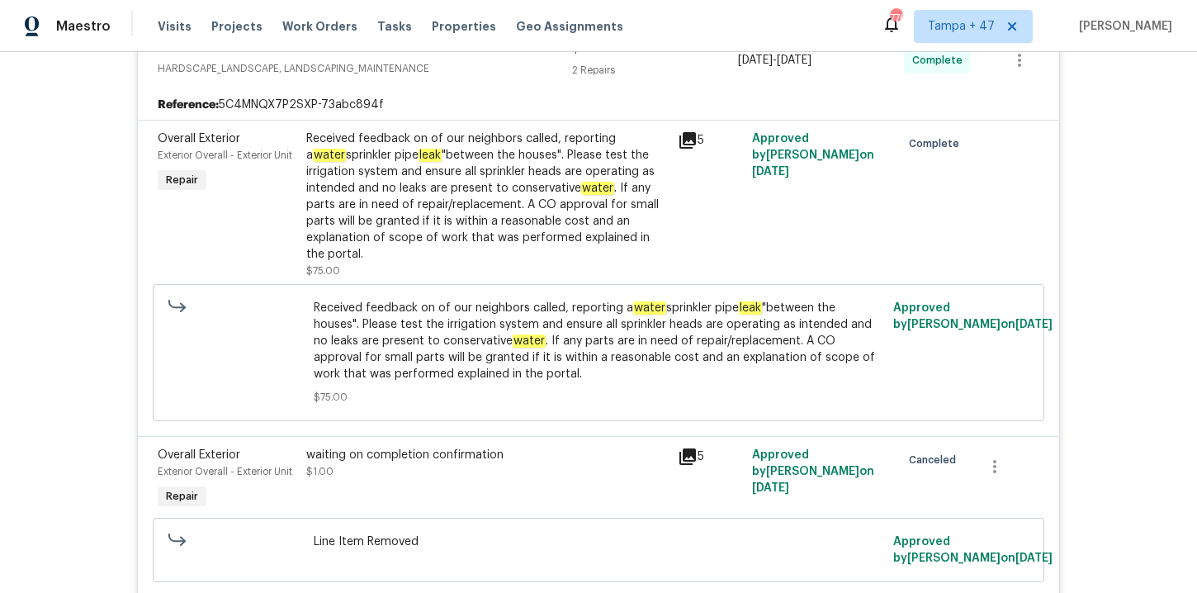
scroll to position [966, 0]
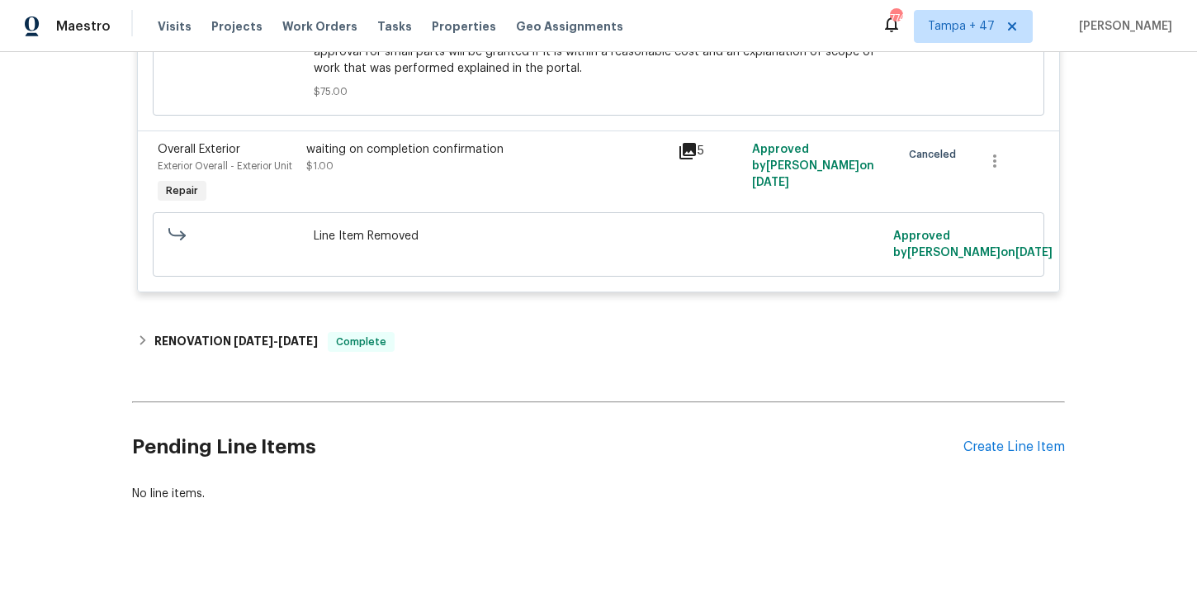
click at [320, 17] on div "Visits Projects Work Orders Tasks Properties Geo Assignments" at bounding box center [400, 26] width 485 height 33
click at [321, 30] on span "Work Orders" at bounding box center [319, 26] width 75 height 17
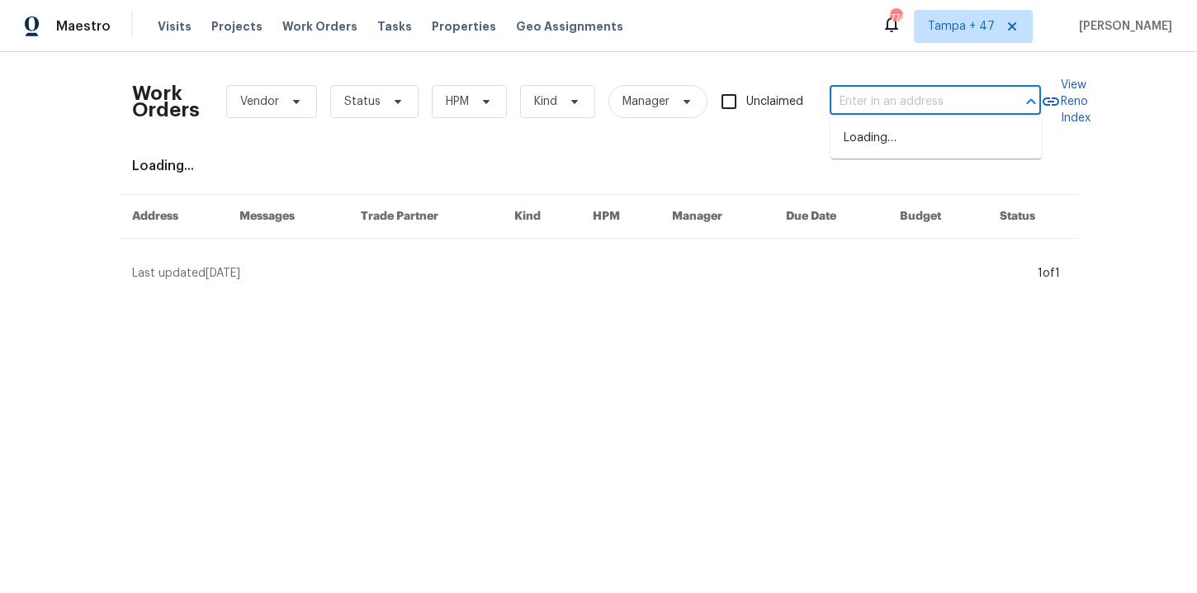
click at [930, 103] on input "text" at bounding box center [912, 102] width 165 height 26
paste input "136 Victor Cir NW Atlanta, GA 30314"
type input "136 Victor Cir NW Atlanta, GA 30314"
click at [909, 153] on li "136 Victor Cir NW, Atlanta, GA 30314" at bounding box center [935, 147] width 211 height 45
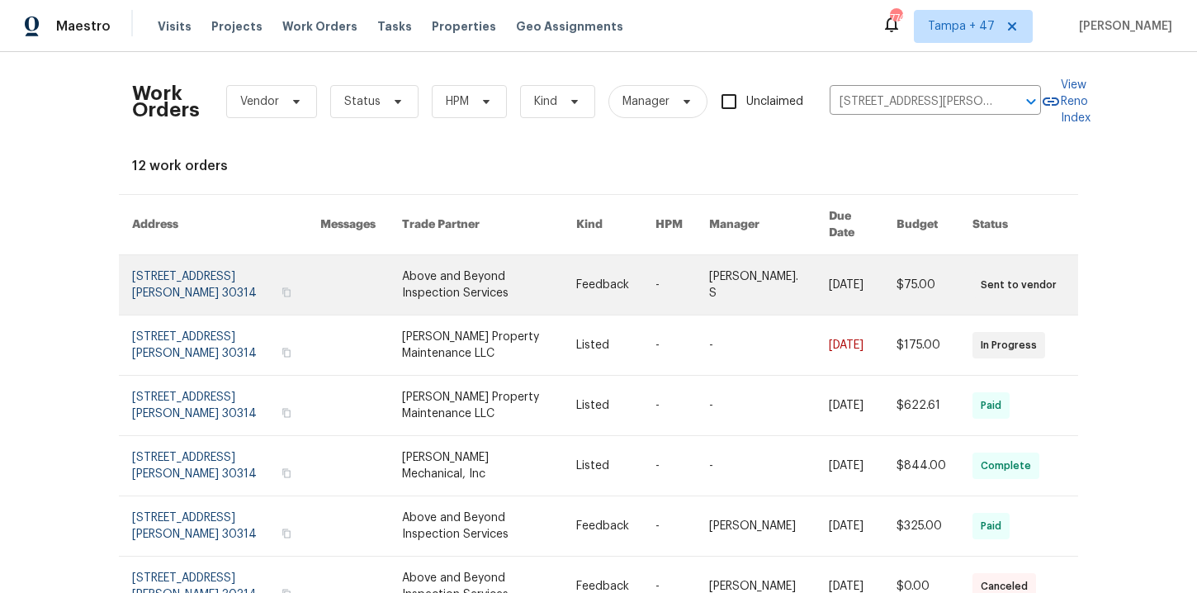
click at [176, 263] on link at bounding box center [226, 284] width 188 height 59
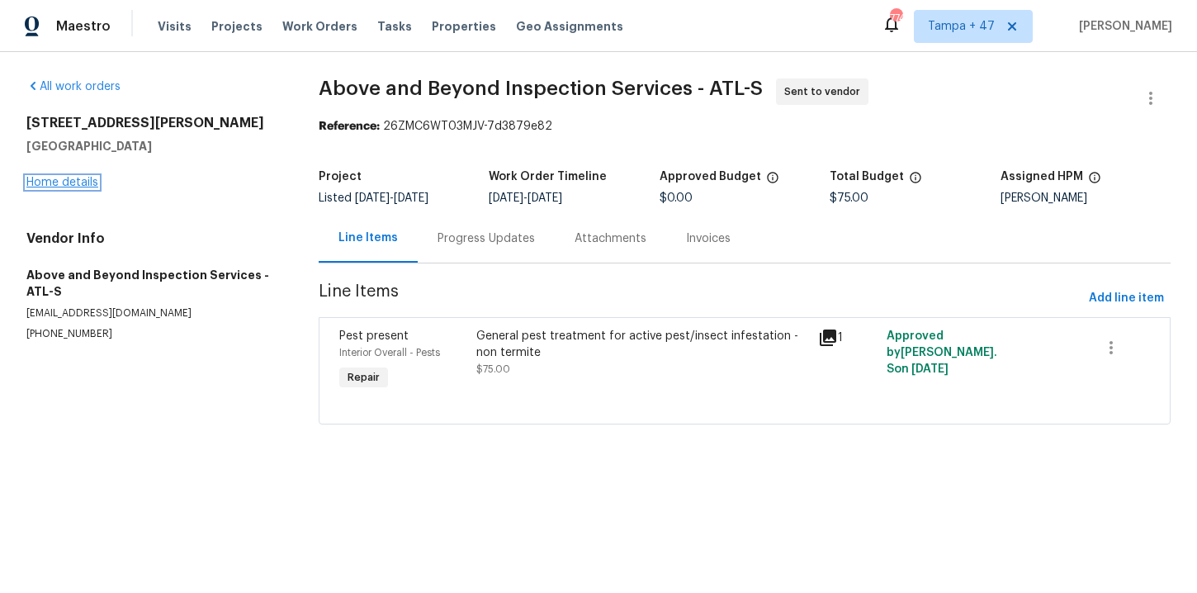
click at [82, 182] on link "Home details" at bounding box center [62, 183] width 72 height 12
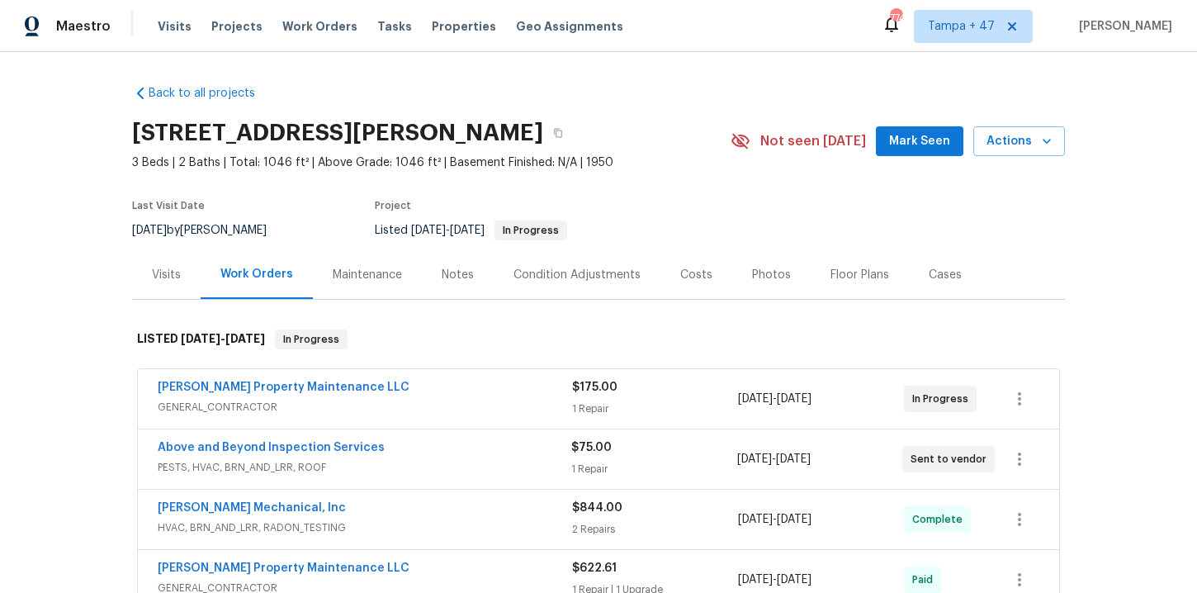
scroll to position [249, 0]
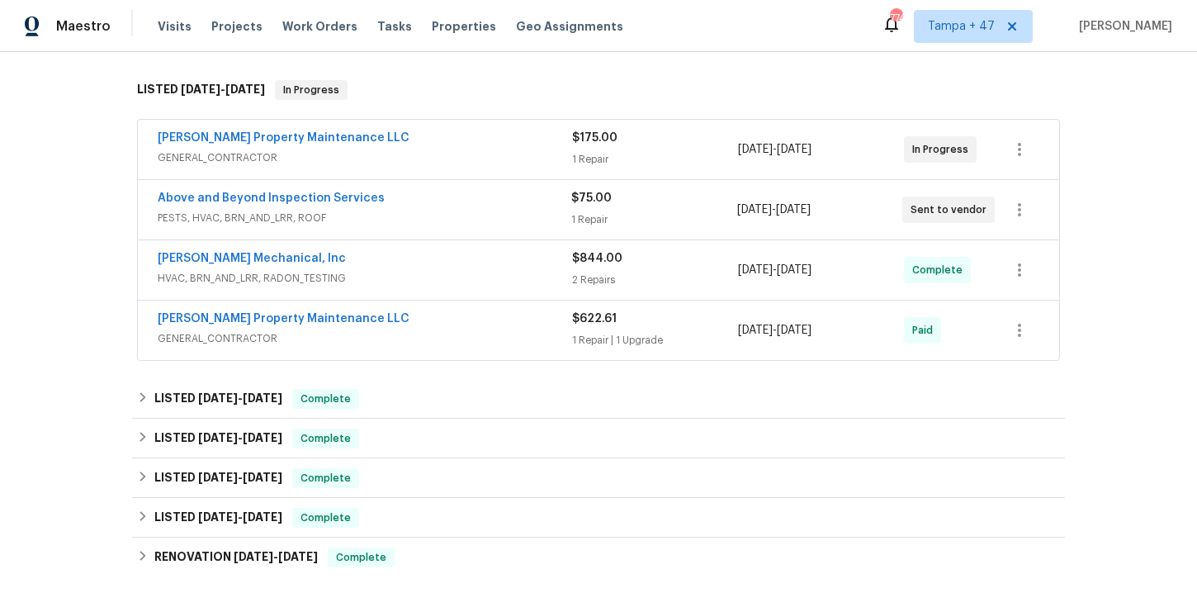
click at [452, 321] on div "Glen Property Maintenance LLC" at bounding box center [365, 320] width 414 height 20
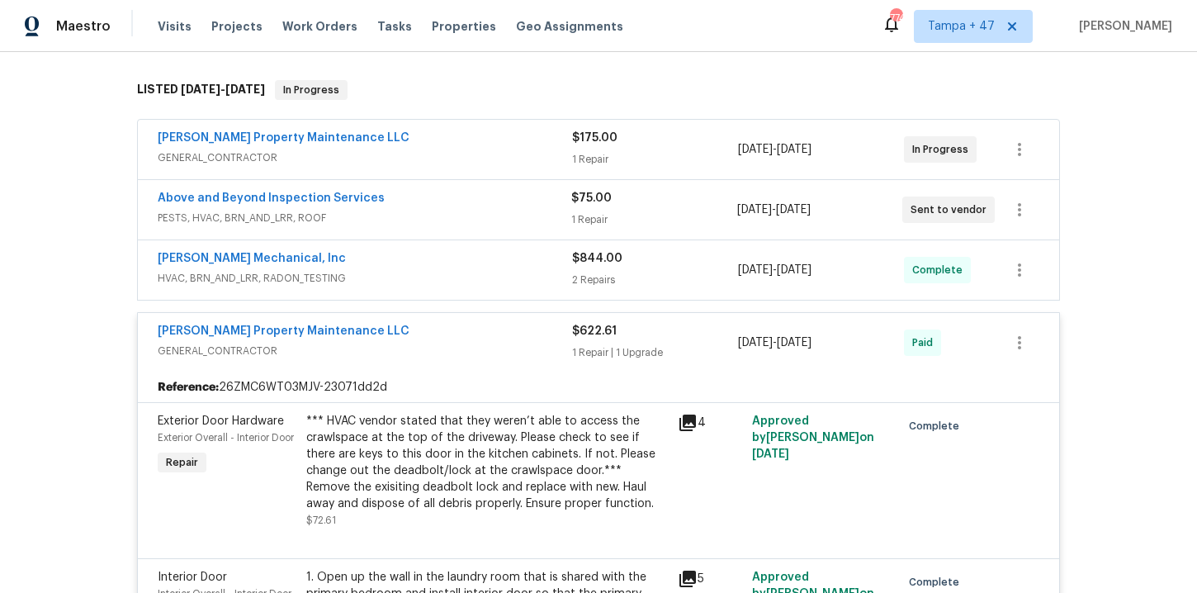
click at [426, 270] on span "HVAC, BRN_AND_LRR, RADON_TESTING" at bounding box center [365, 278] width 414 height 17
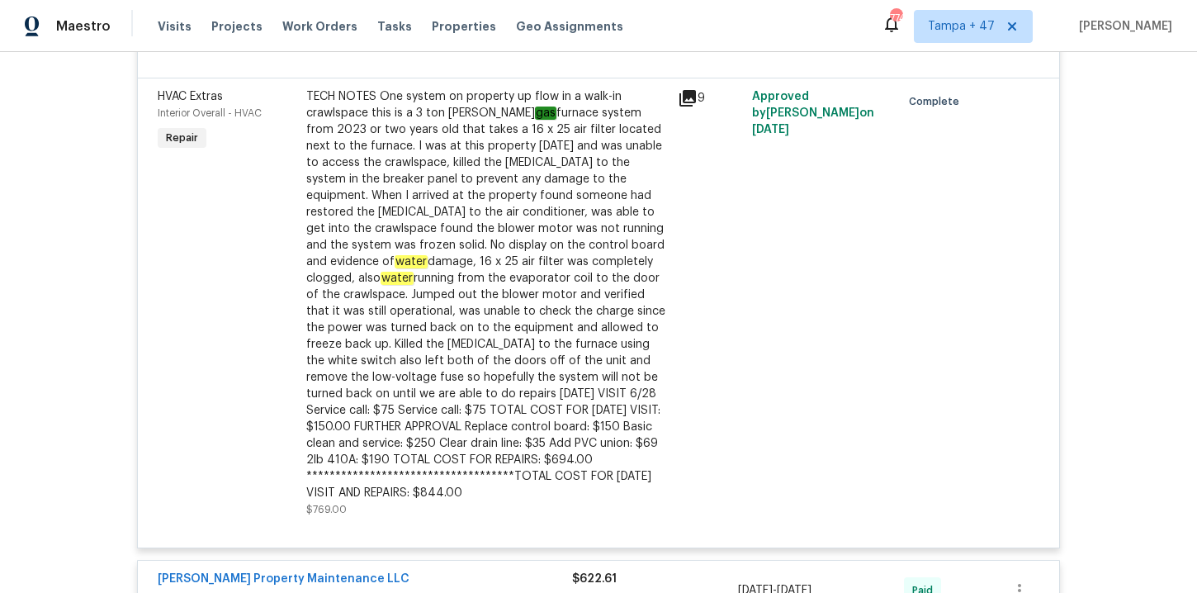
scroll to position [651, 0]
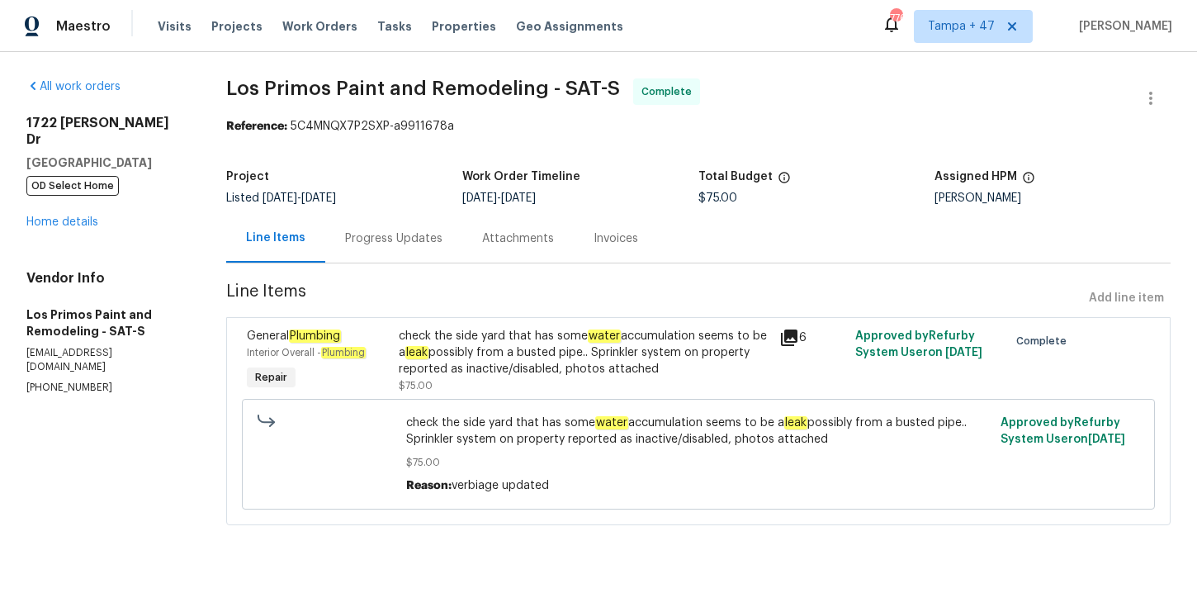
click at [399, 248] on div "Progress Updates" at bounding box center [393, 238] width 137 height 49
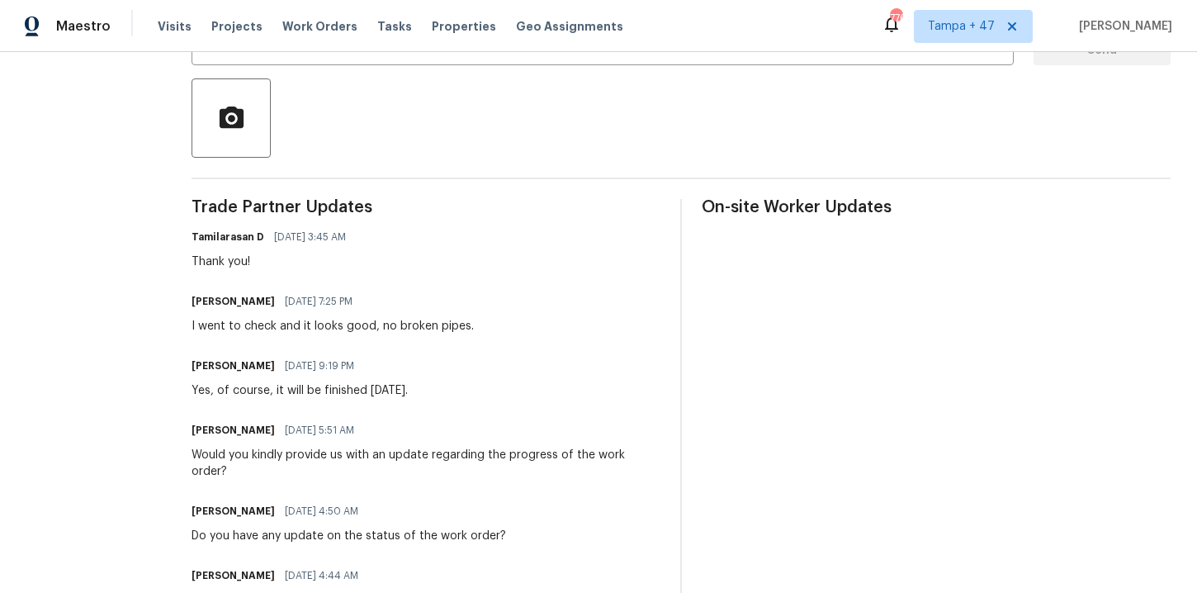
scroll to position [279, 0]
